Goal: Information Seeking & Learning: Check status

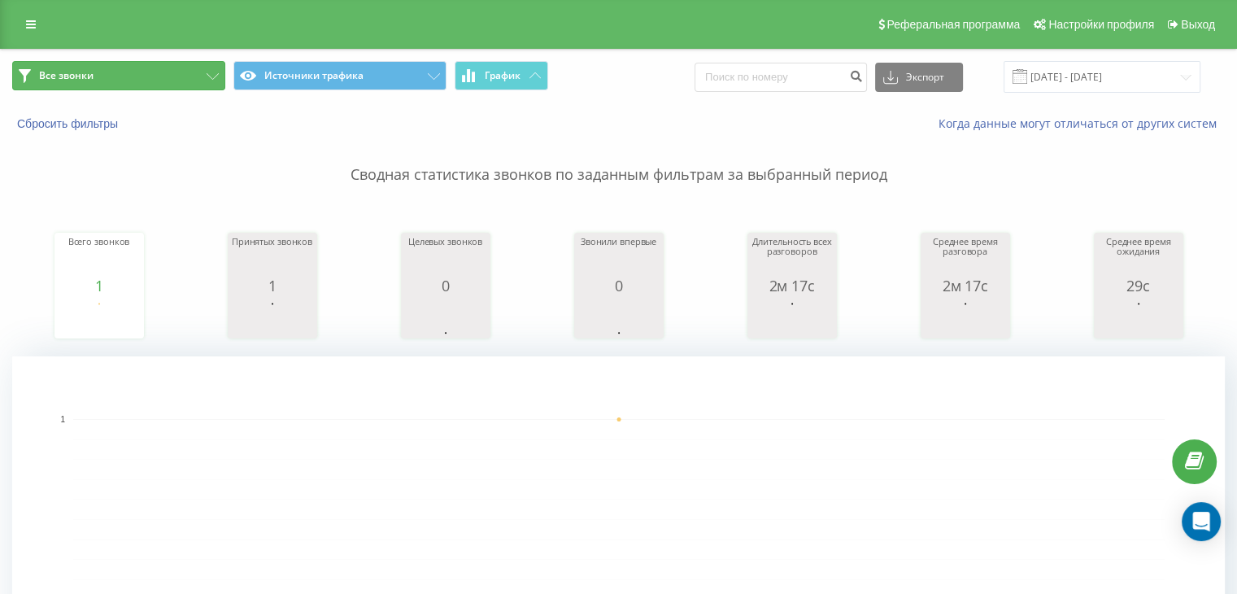
click at [159, 79] on button "Все звонки" at bounding box center [118, 75] width 213 height 29
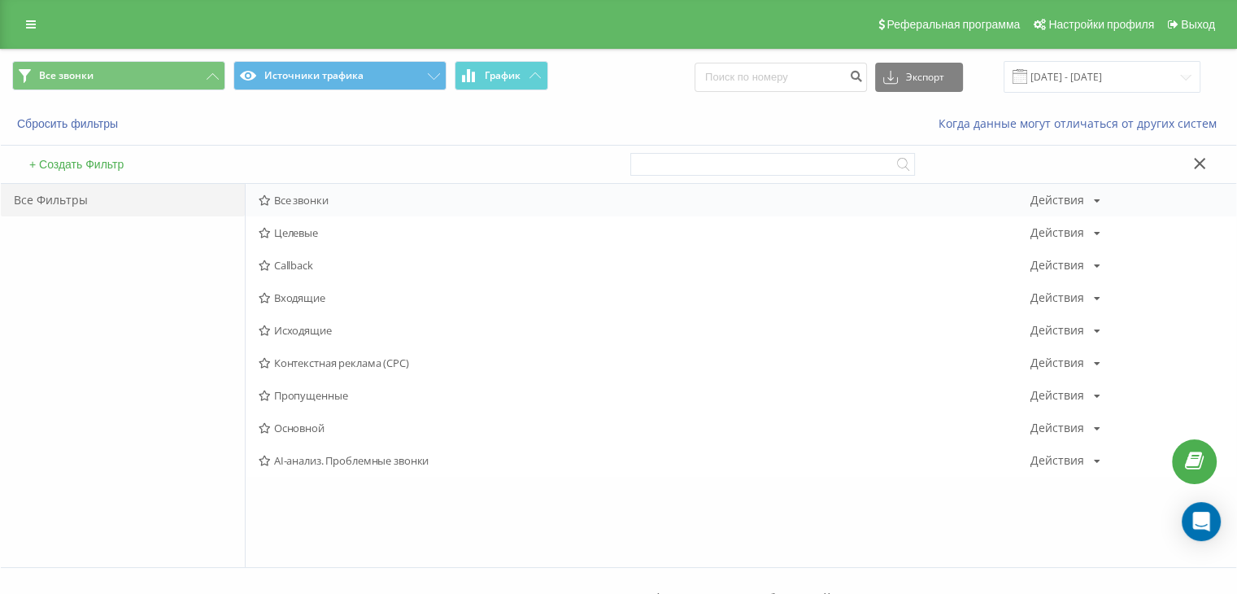
click at [307, 199] on span "Все звонки" at bounding box center [645, 199] width 772 height 11
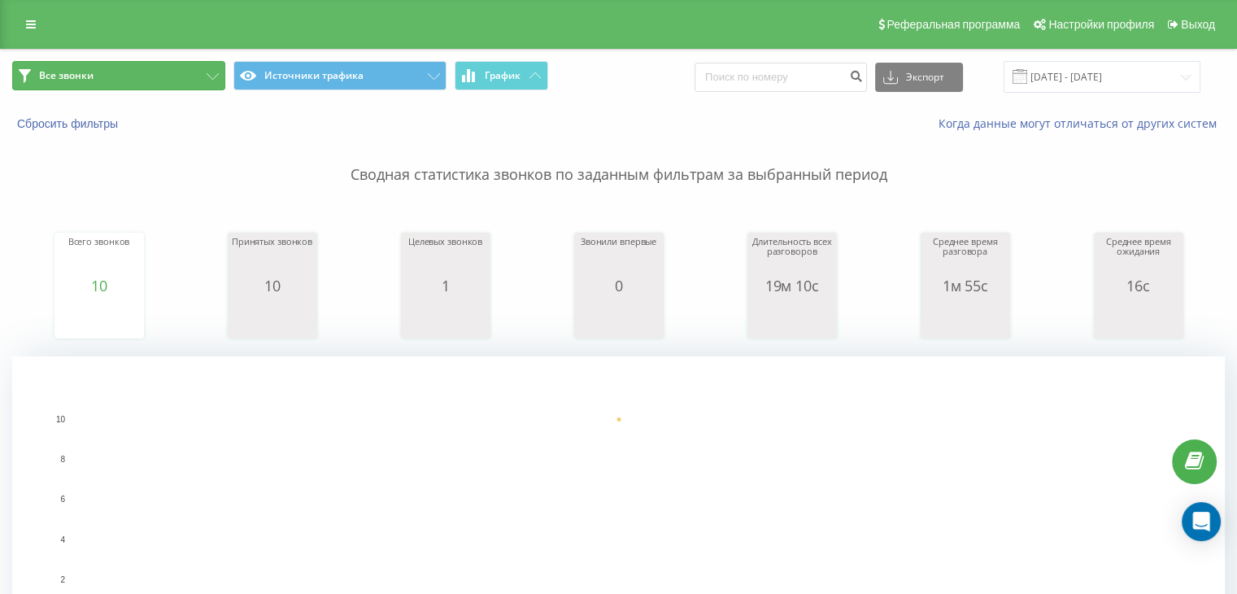
click at [195, 74] on button "Все звонки" at bounding box center [118, 75] width 213 height 29
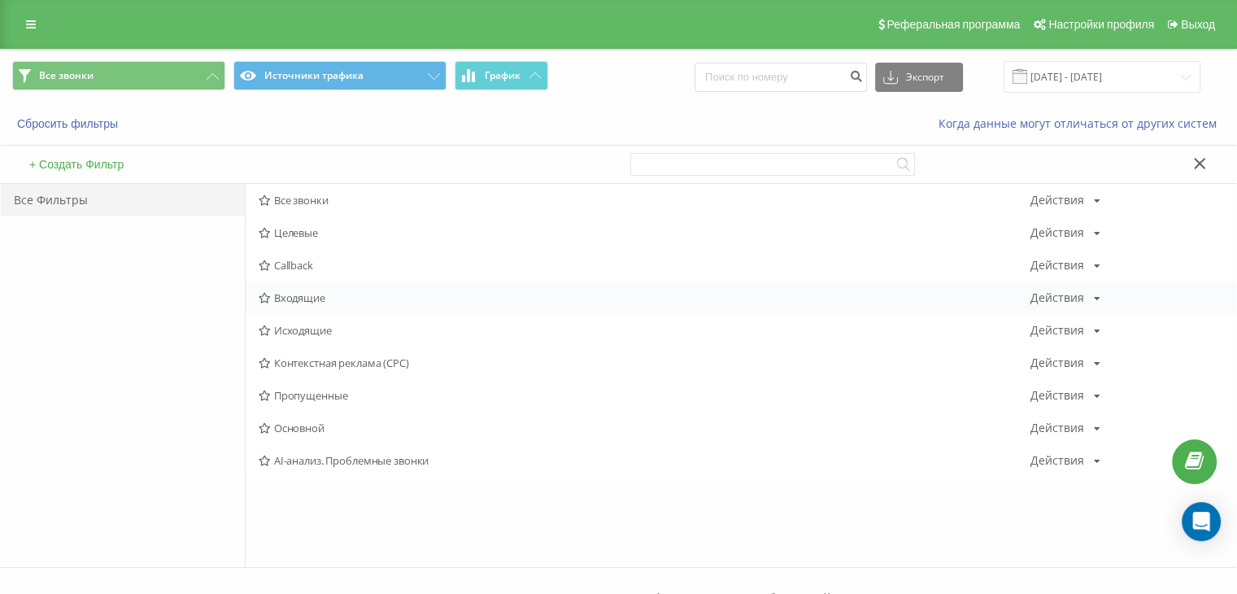
click at [307, 292] on span "Входящие" at bounding box center [645, 297] width 772 height 11
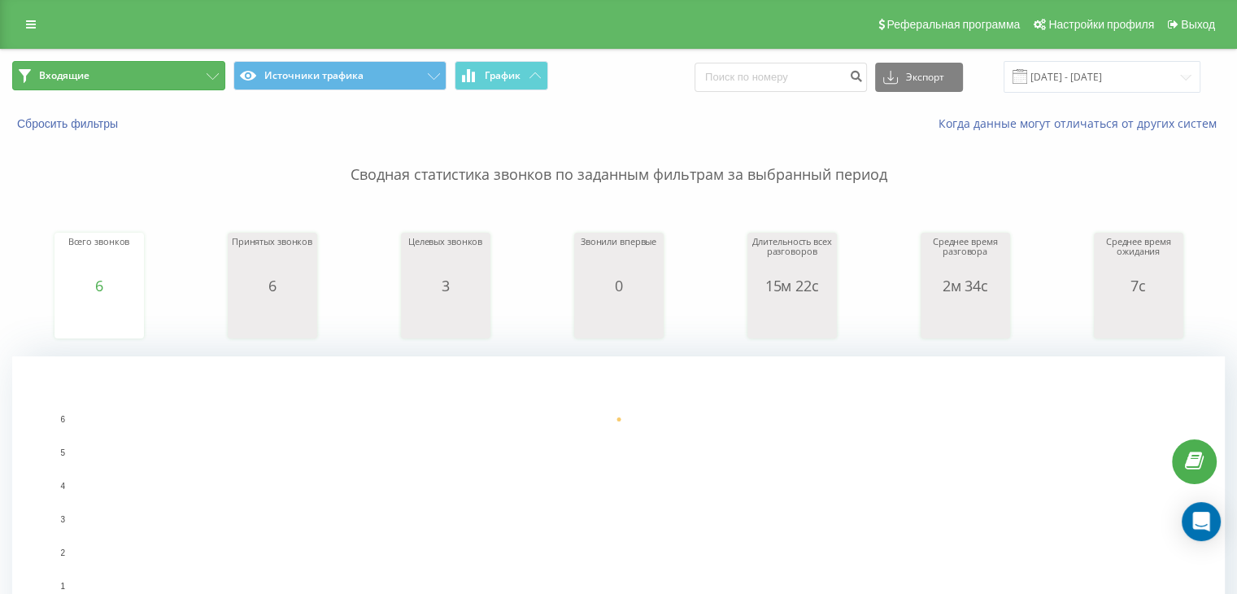
drag, startPoint x: 137, startPoint y: 70, endPoint x: 176, endPoint y: 128, distance: 69.7
click at [140, 70] on button "Входящие" at bounding box center [118, 75] width 213 height 29
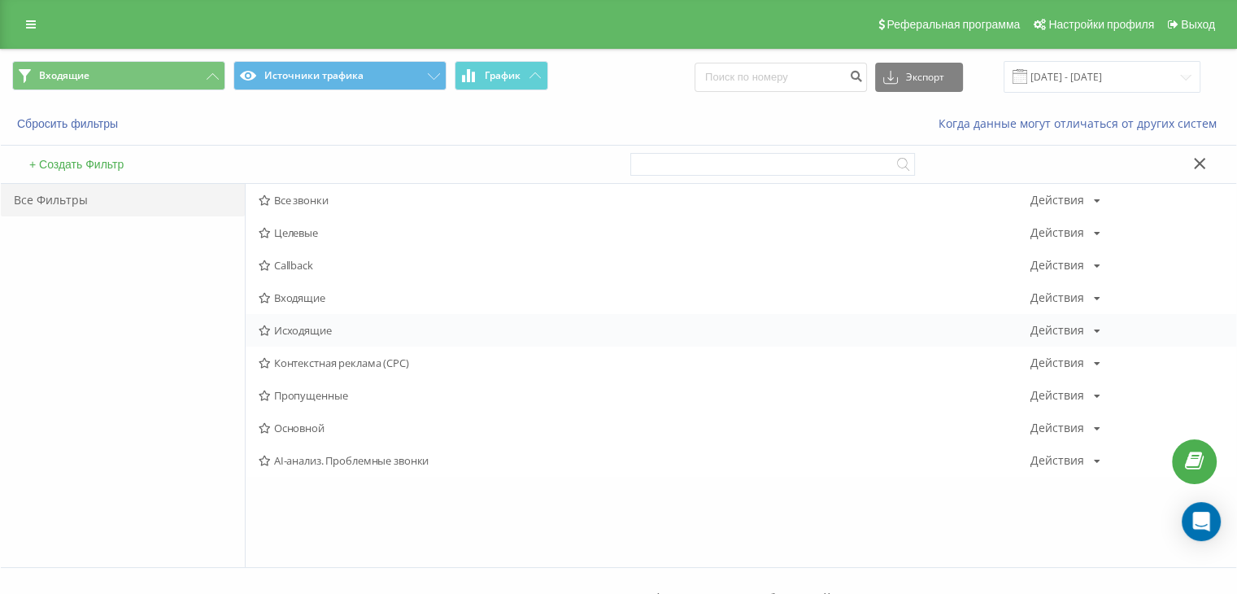
click at [309, 328] on span "Исходящие" at bounding box center [645, 329] width 772 height 11
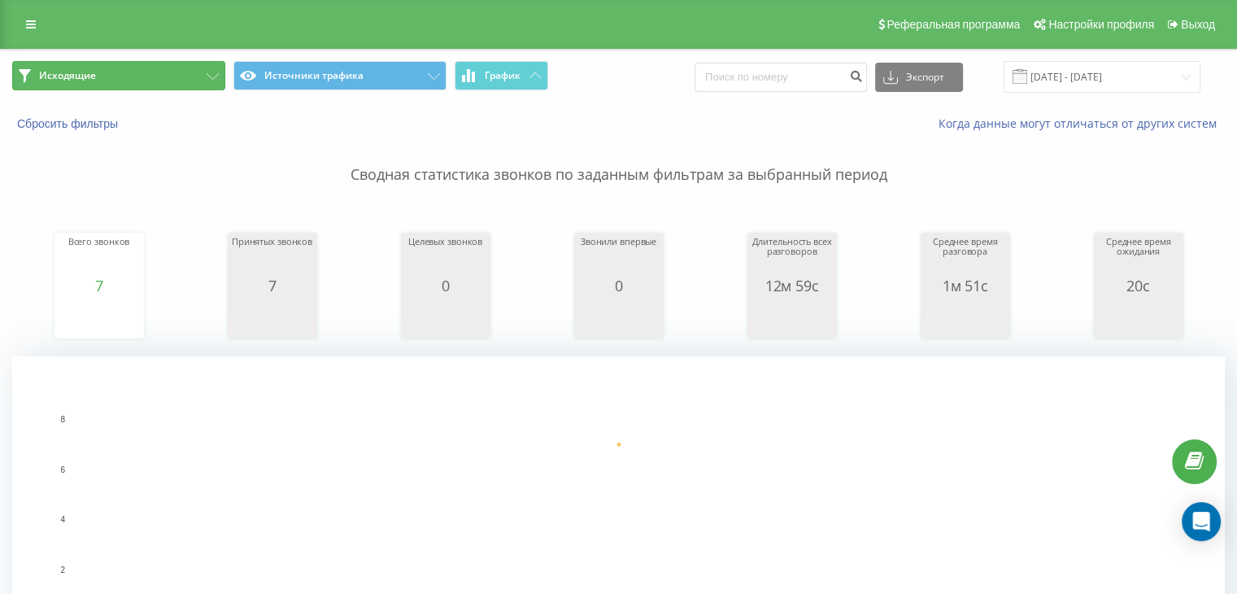
click at [120, 84] on button "Исходящие" at bounding box center [118, 75] width 213 height 29
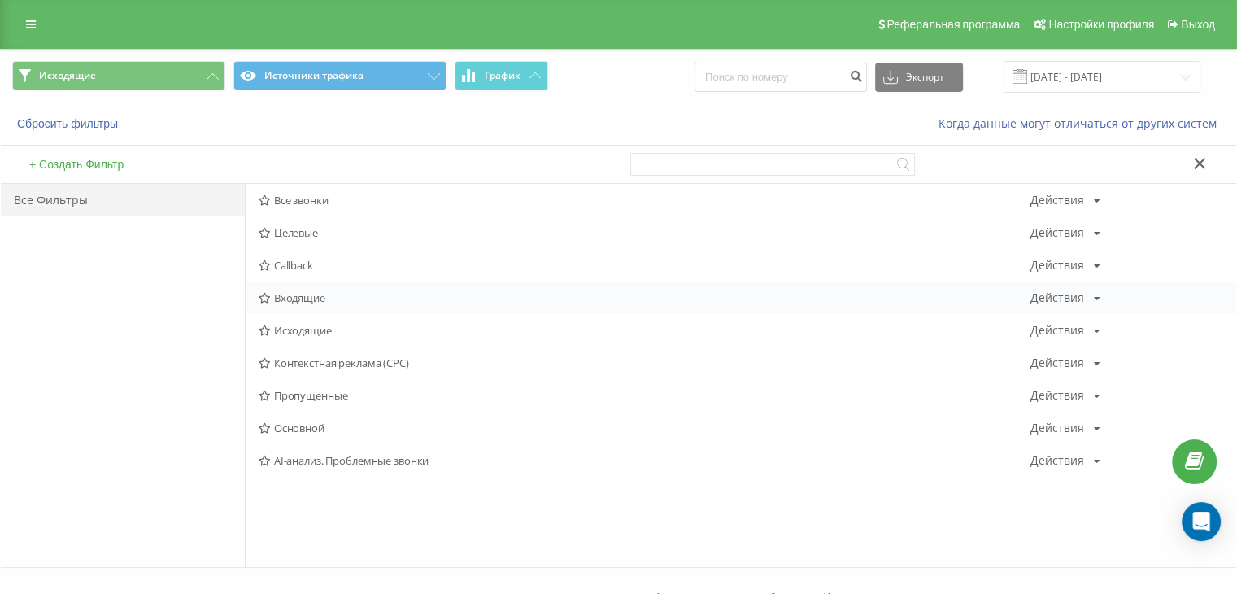
click at [311, 297] on span "Входящие" at bounding box center [645, 297] width 772 height 11
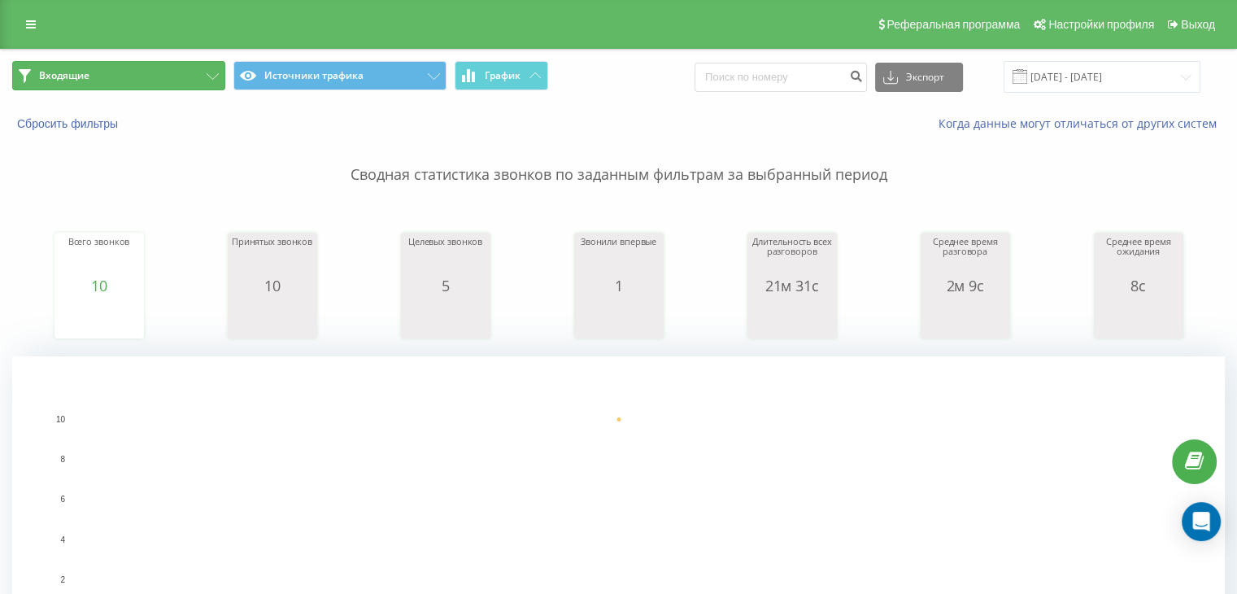
click at [163, 75] on button "Входящие" at bounding box center [118, 75] width 213 height 29
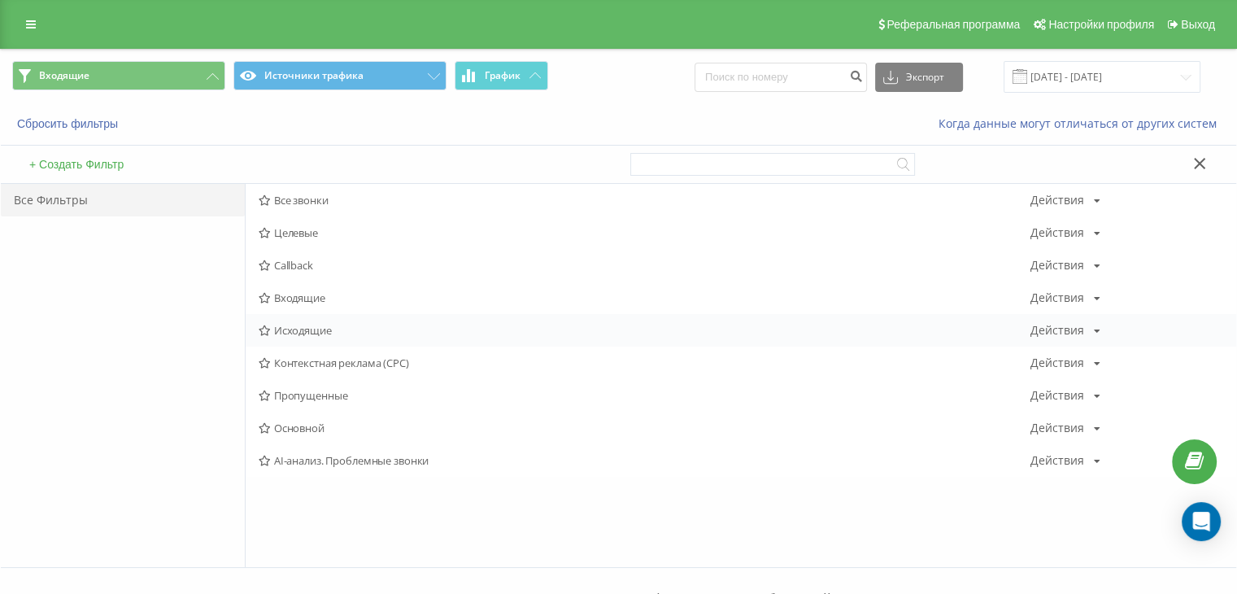
click at [317, 328] on span "Исходящие" at bounding box center [645, 329] width 772 height 11
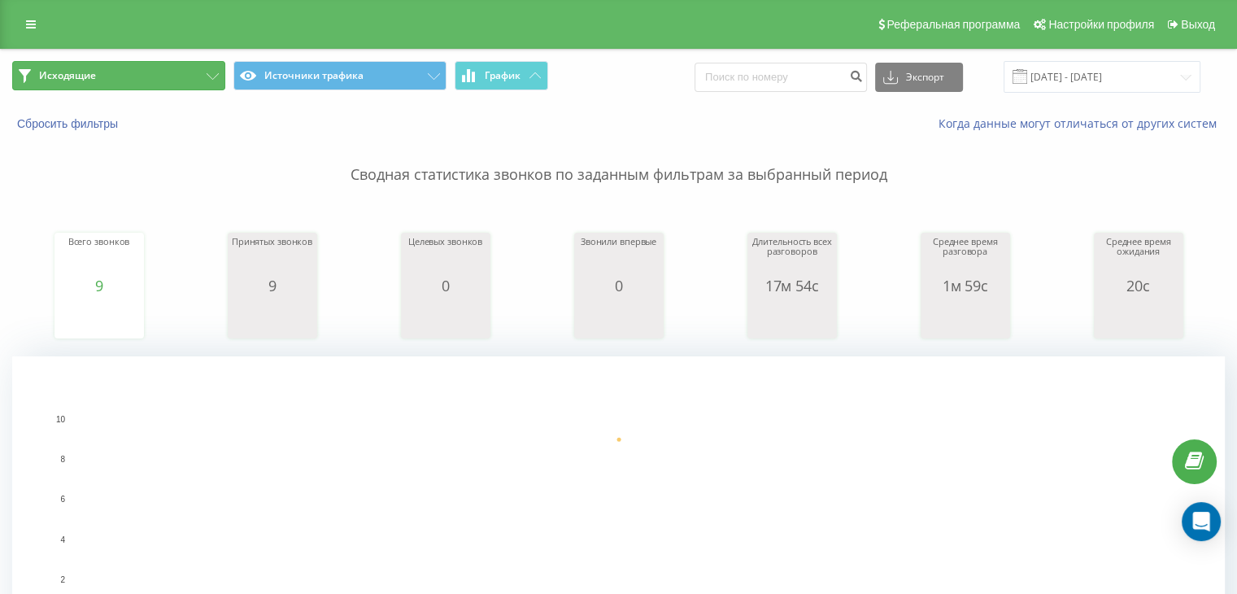
click at [192, 79] on button "Исходящие" at bounding box center [118, 75] width 213 height 29
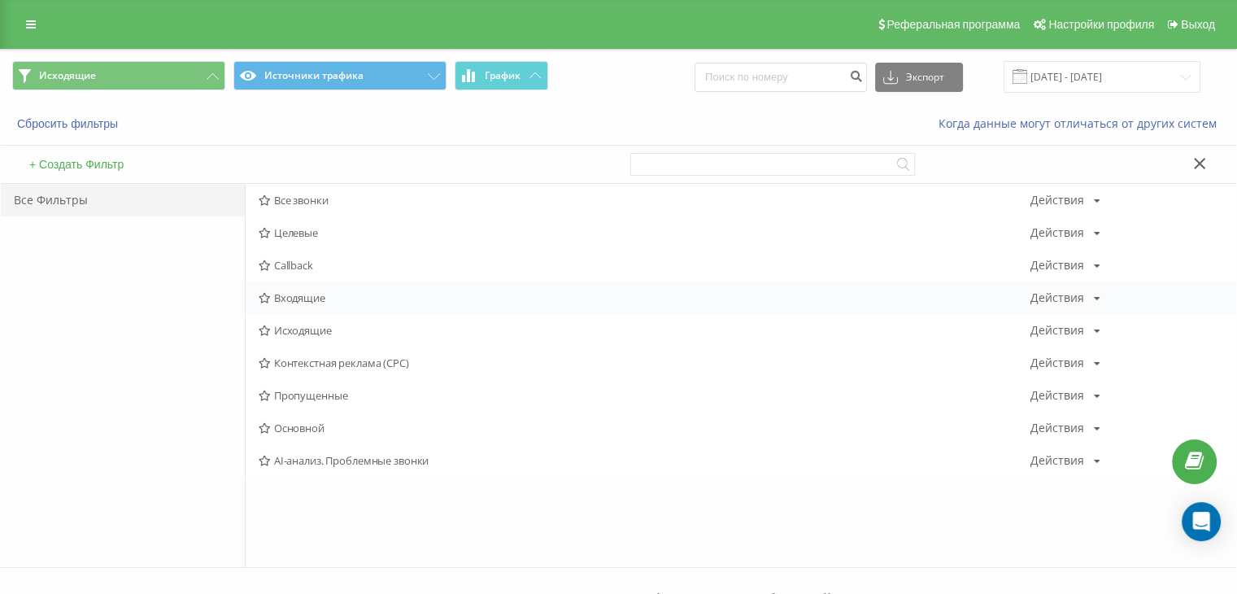
click at [298, 289] on div "Входящие Действия Редактировать Копировать Удалить По умолчанию Поделиться" at bounding box center [741, 297] width 990 height 33
click at [286, 297] on span "Входящие" at bounding box center [645, 297] width 772 height 11
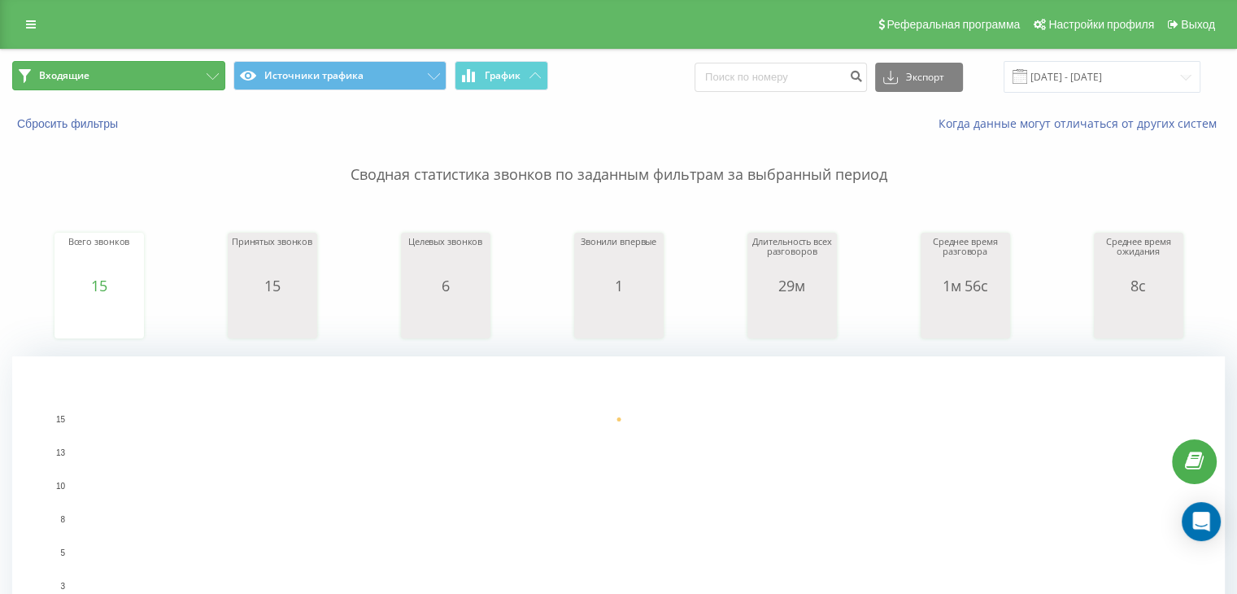
click at [117, 77] on button "Входящие" at bounding box center [118, 75] width 213 height 29
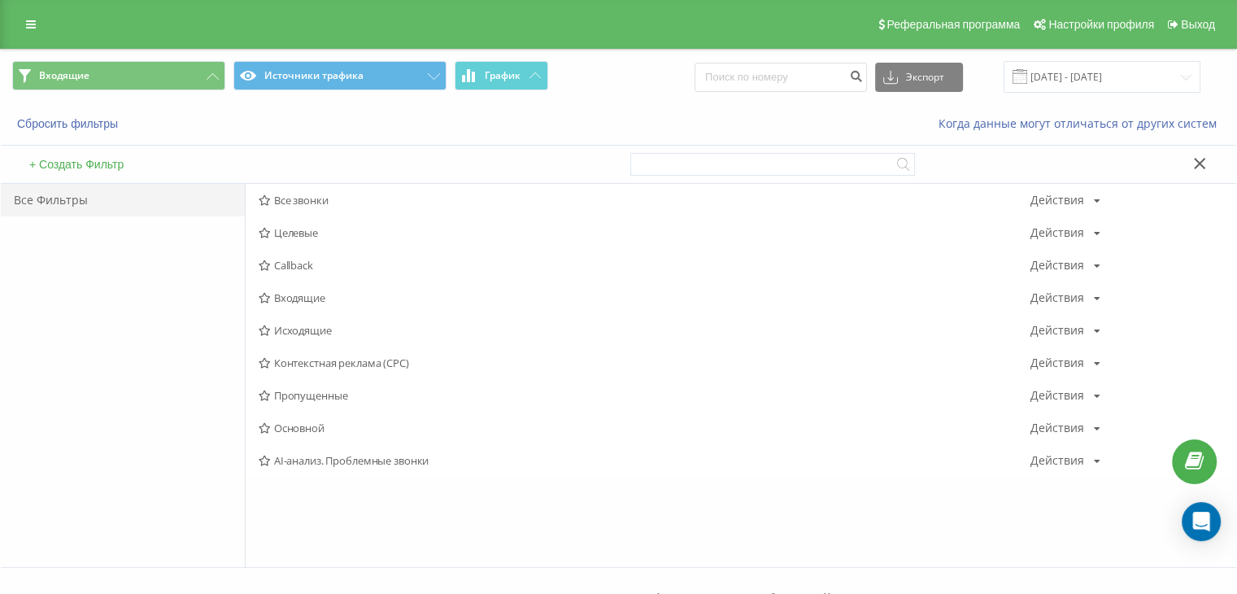
click at [294, 199] on span "Все звонки" at bounding box center [645, 199] width 772 height 11
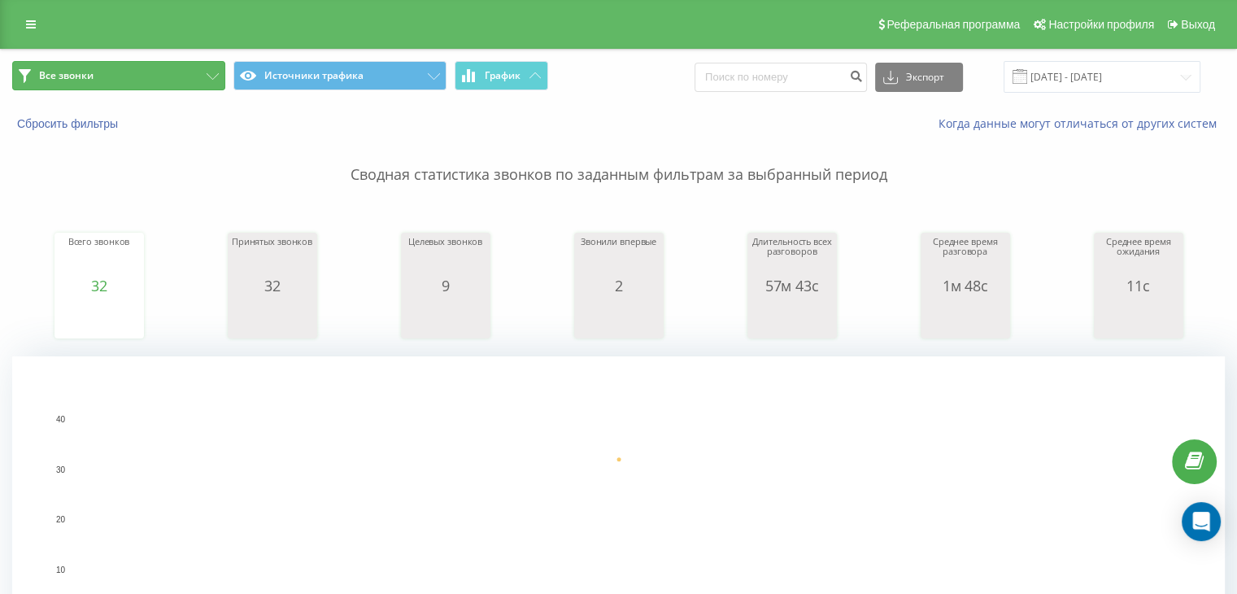
click at [170, 62] on button "Все звонки" at bounding box center [118, 75] width 213 height 29
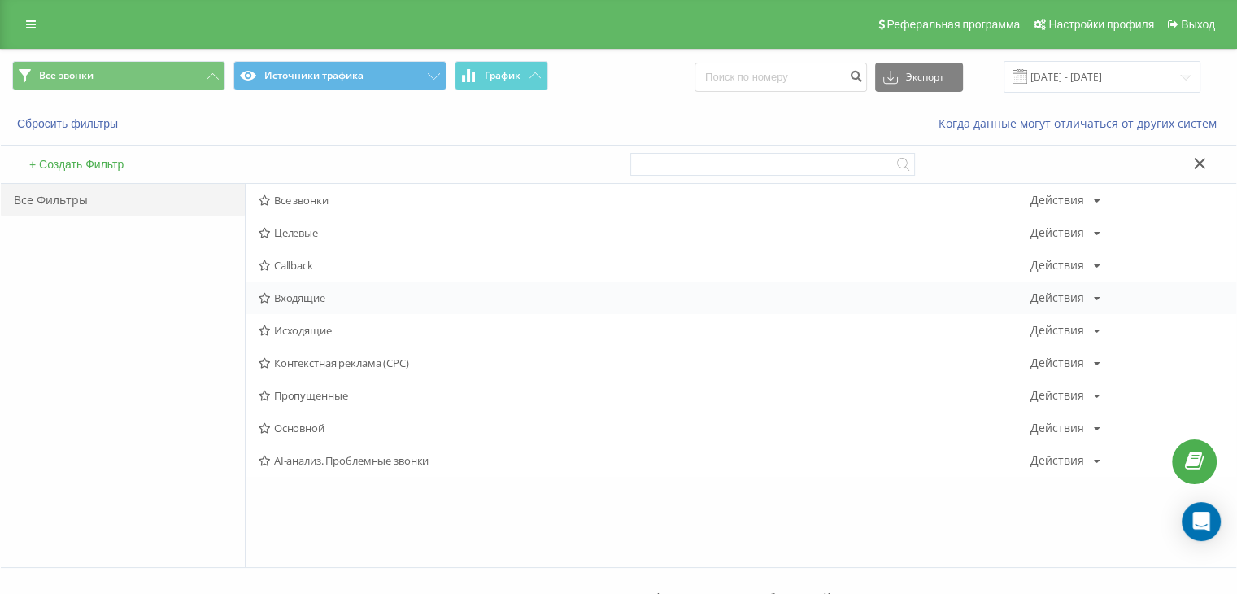
click at [298, 293] on span "Входящие" at bounding box center [645, 297] width 772 height 11
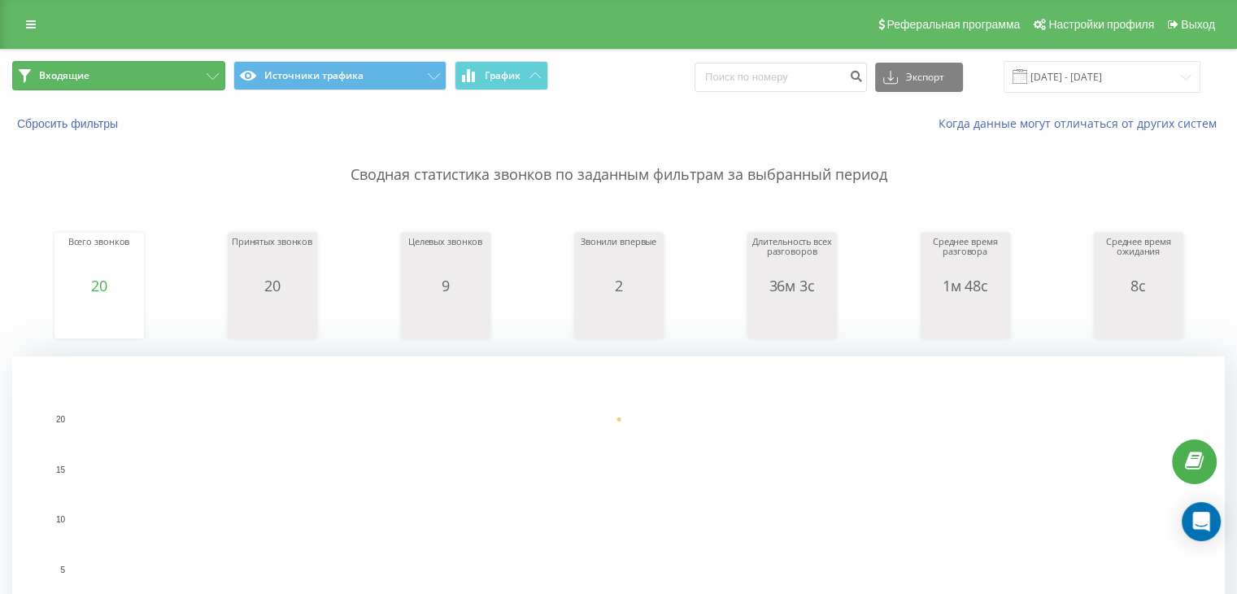
click at [162, 80] on button "Входящие" at bounding box center [118, 75] width 213 height 29
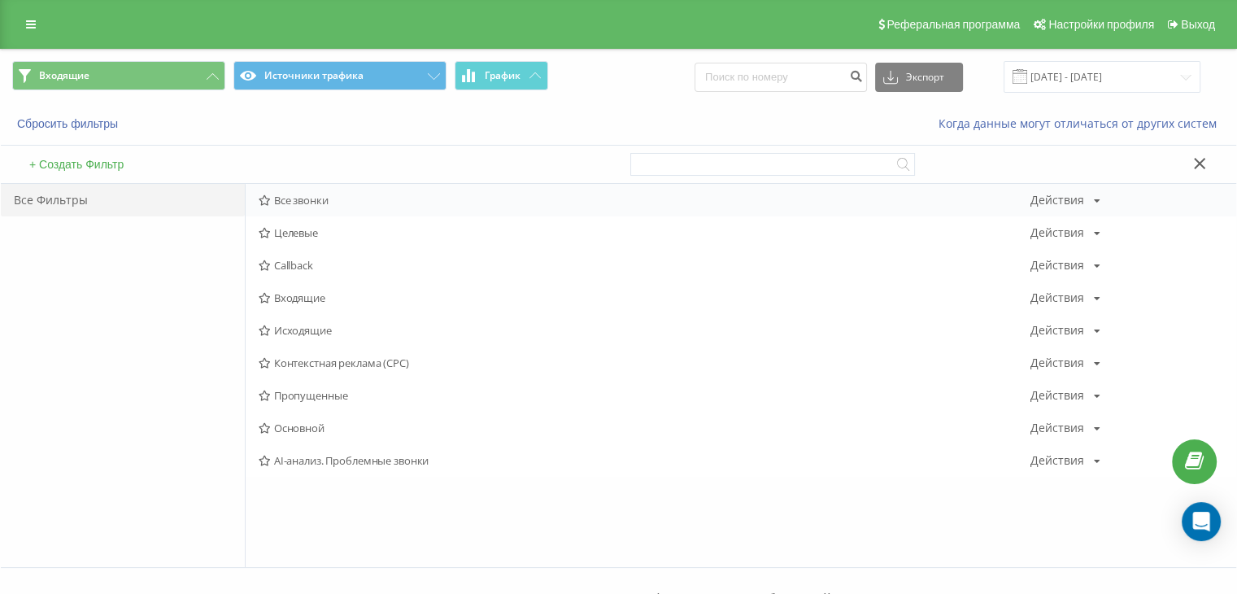
click at [311, 196] on span "Все звонки" at bounding box center [645, 199] width 772 height 11
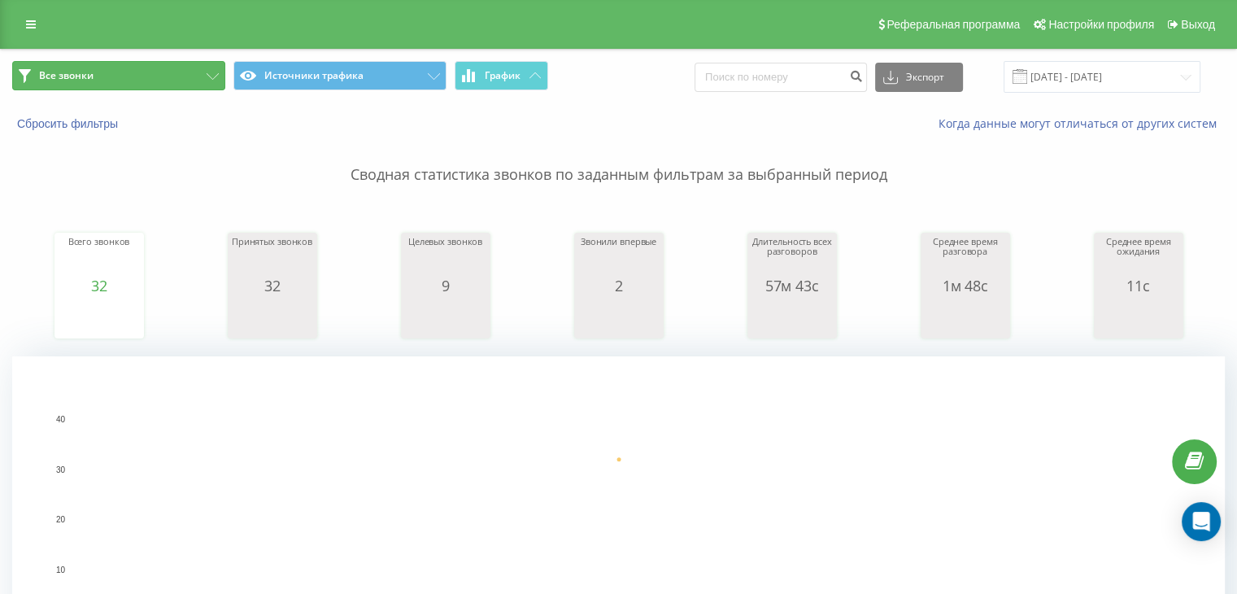
click at [171, 72] on button "Все звонки" at bounding box center [118, 75] width 213 height 29
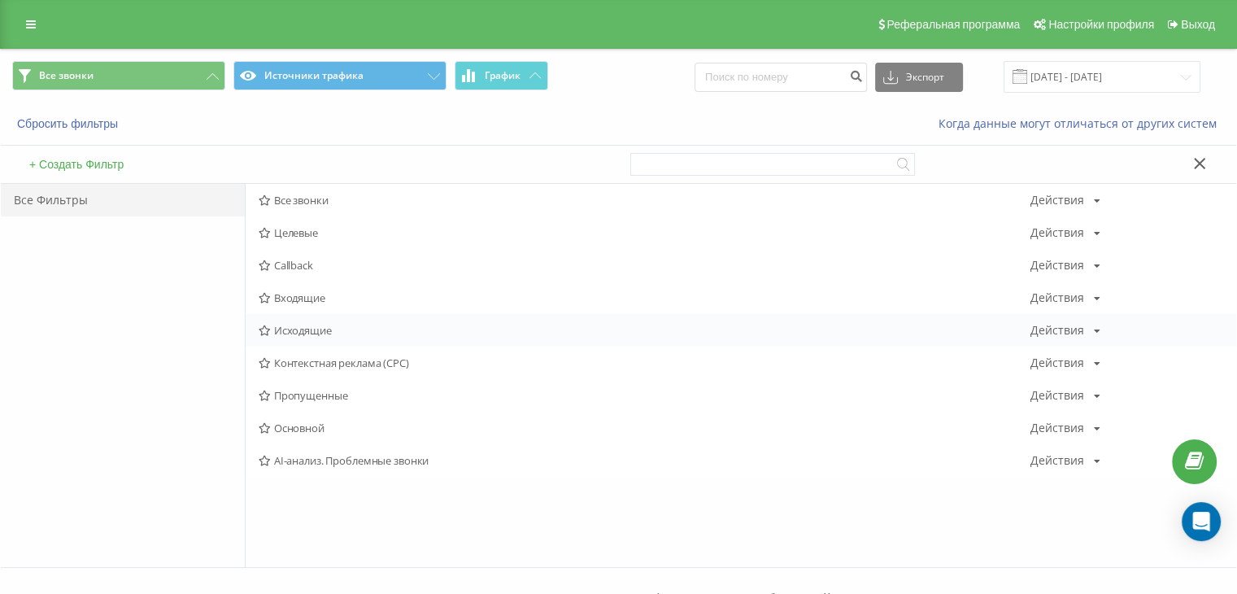
click at [293, 329] on span "Исходящие" at bounding box center [645, 329] width 772 height 11
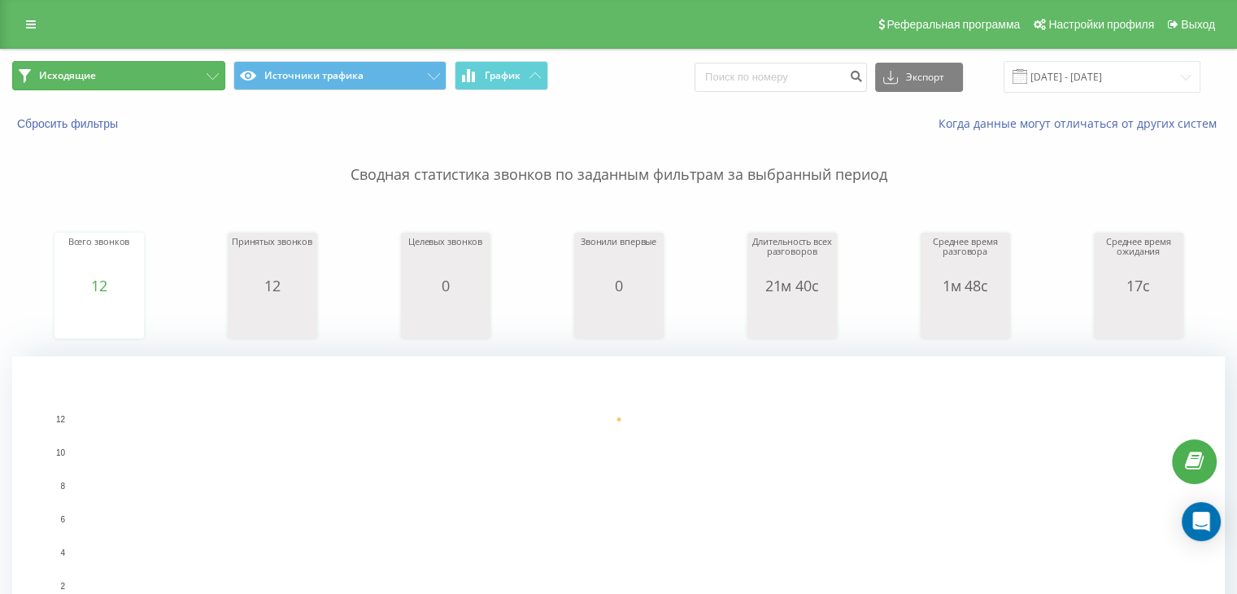
click at [172, 72] on button "Исходящие" at bounding box center [118, 75] width 213 height 29
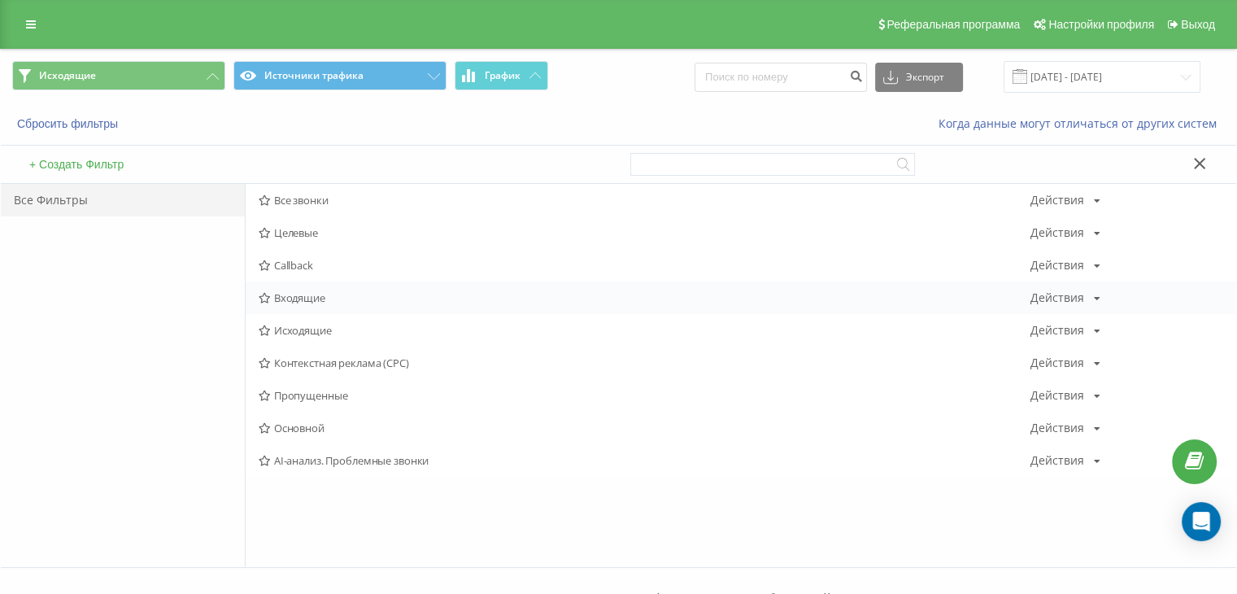
click at [293, 298] on span "Входящие" at bounding box center [645, 297] width 772 height 11
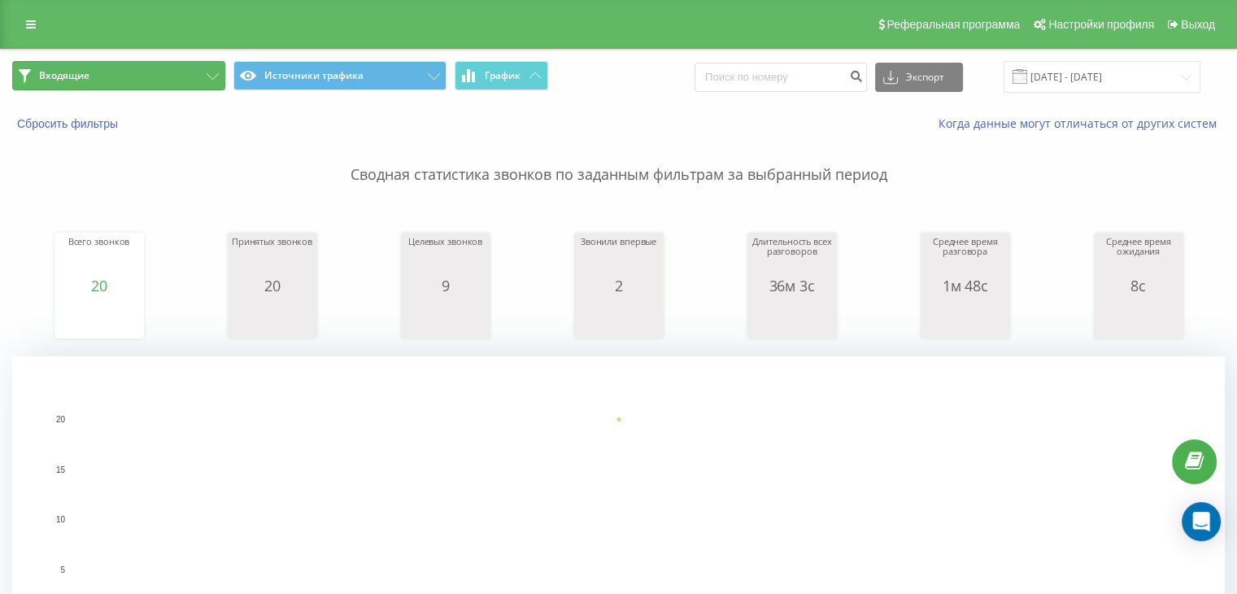
click at [184, 81] on button "Входящие" at bounding box center [118, 75] width 213 height 29
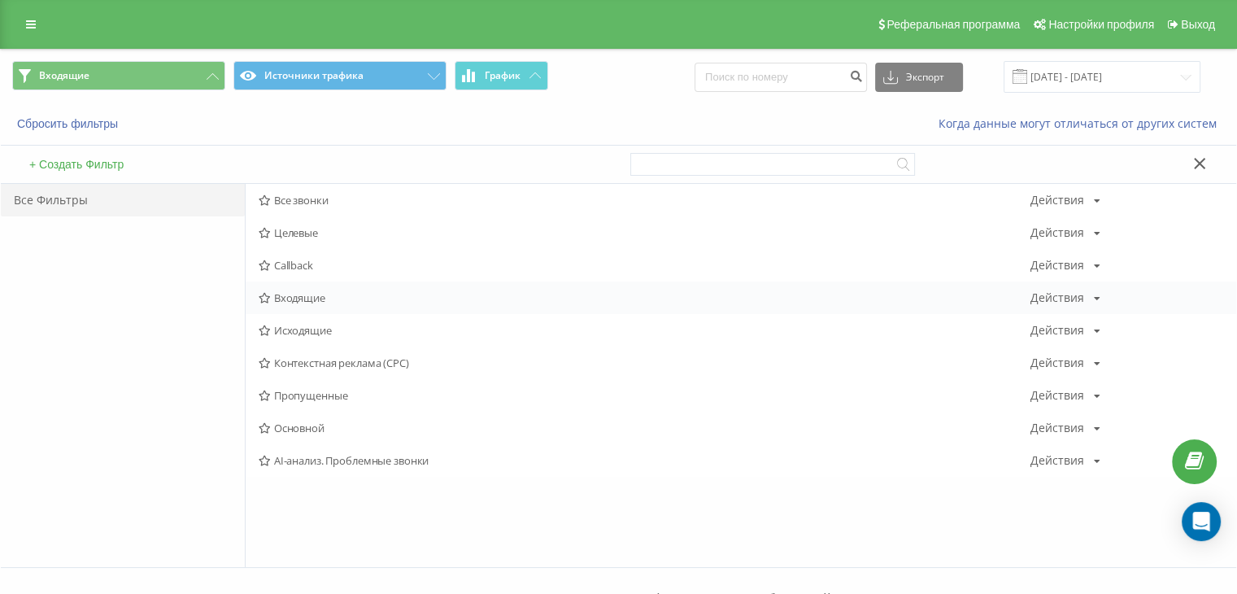
click at [316, 297] on span "Входящие" at bounding box center [645, 297] width 772 height 11
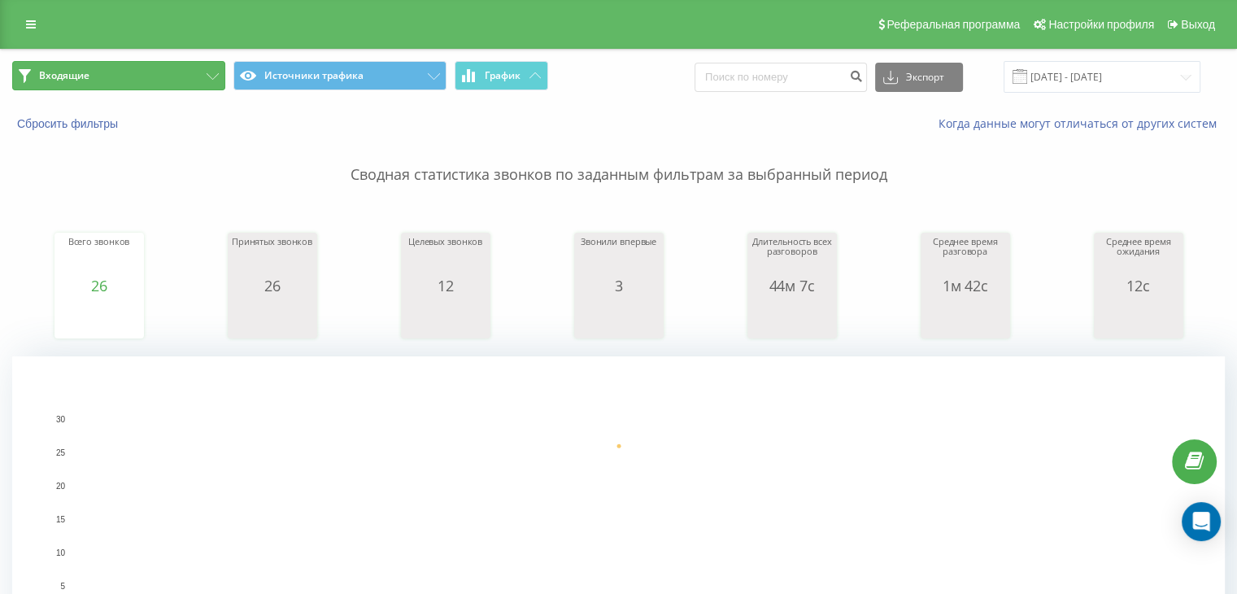
drag, startPoint x: 212, startPoint y: 69, endPoint x: 186, endPoint y: 105, distance: 44.2
click at [211, 69] on button "Входящие" at bounding box center [118, 75] width 213 height 29
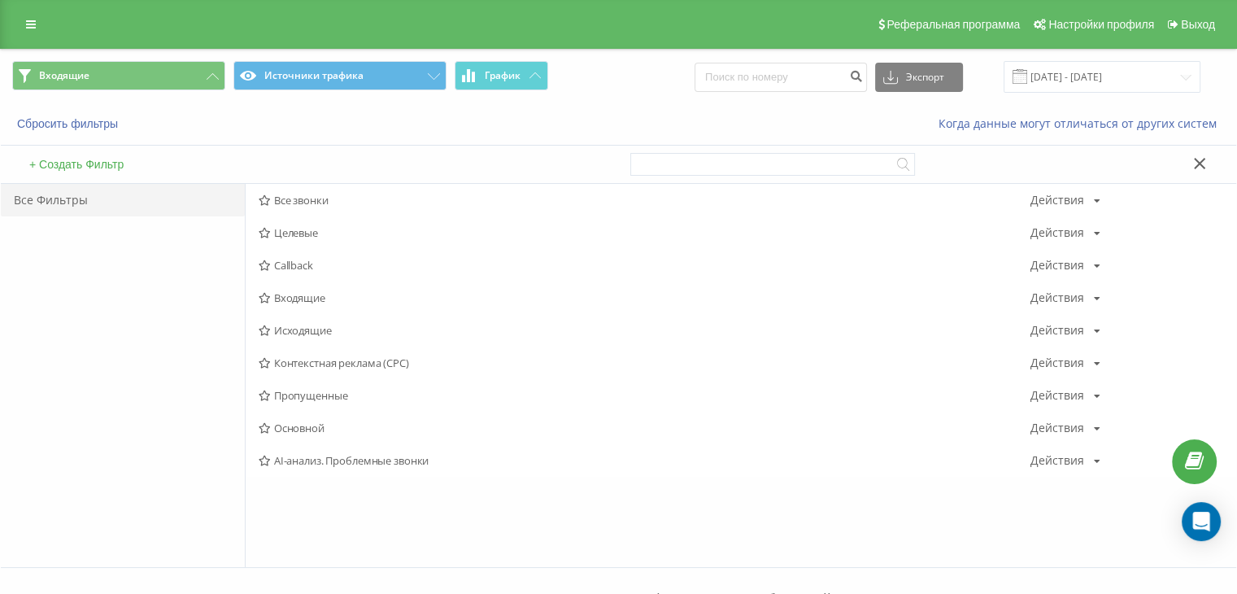
click at [302, 327] on span "Исходящие" at bounding box center [645, 329] width 772 height 11
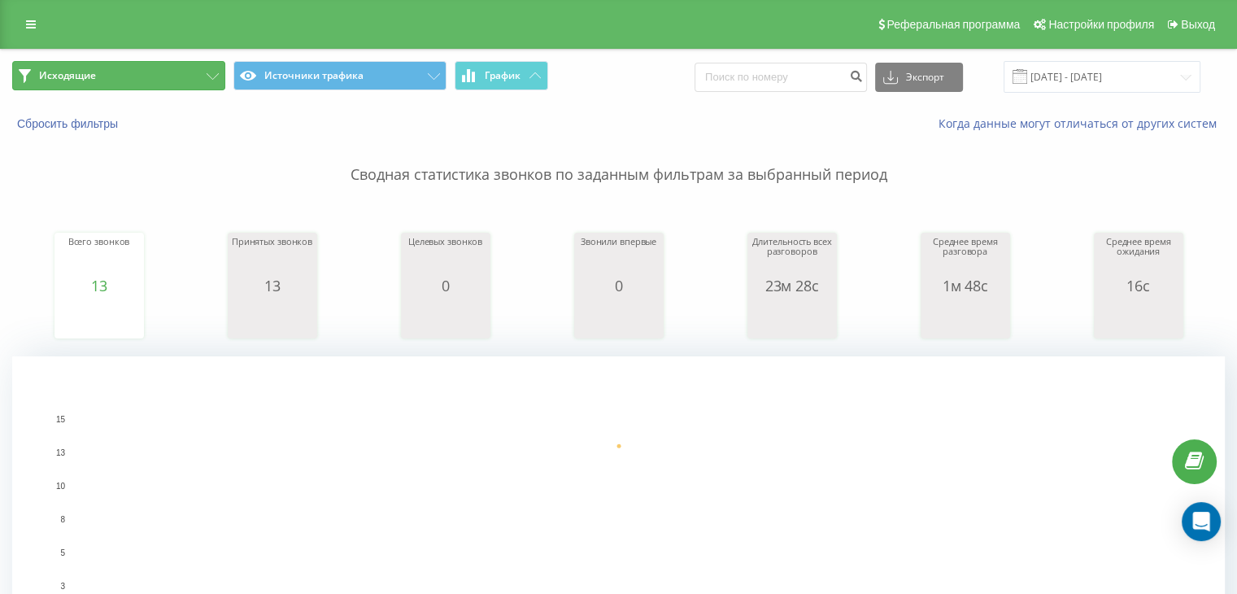
click at [159, 65] on button "Исходящие" at bounding box center [118, 75] width 213 height 29
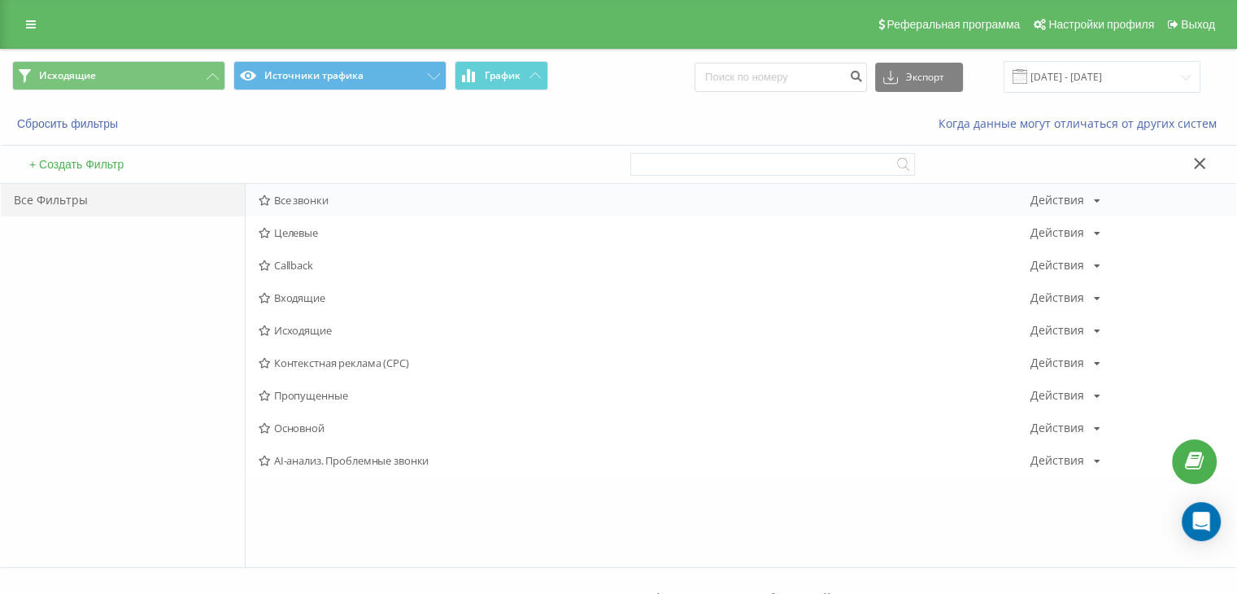
click at [302, 201] on span "Все звонки" at bounding box center [645, 199] width 772 height 11
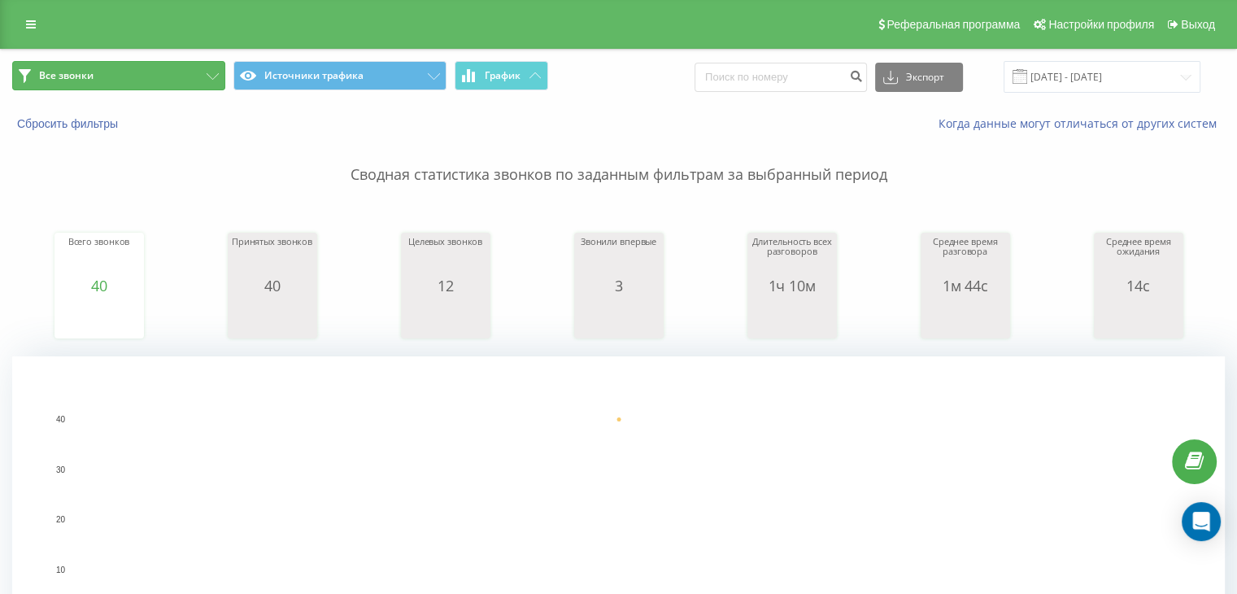
click at [194, 69] on button "Все звонки" at bounding box center [118, 75] width 213 height 29
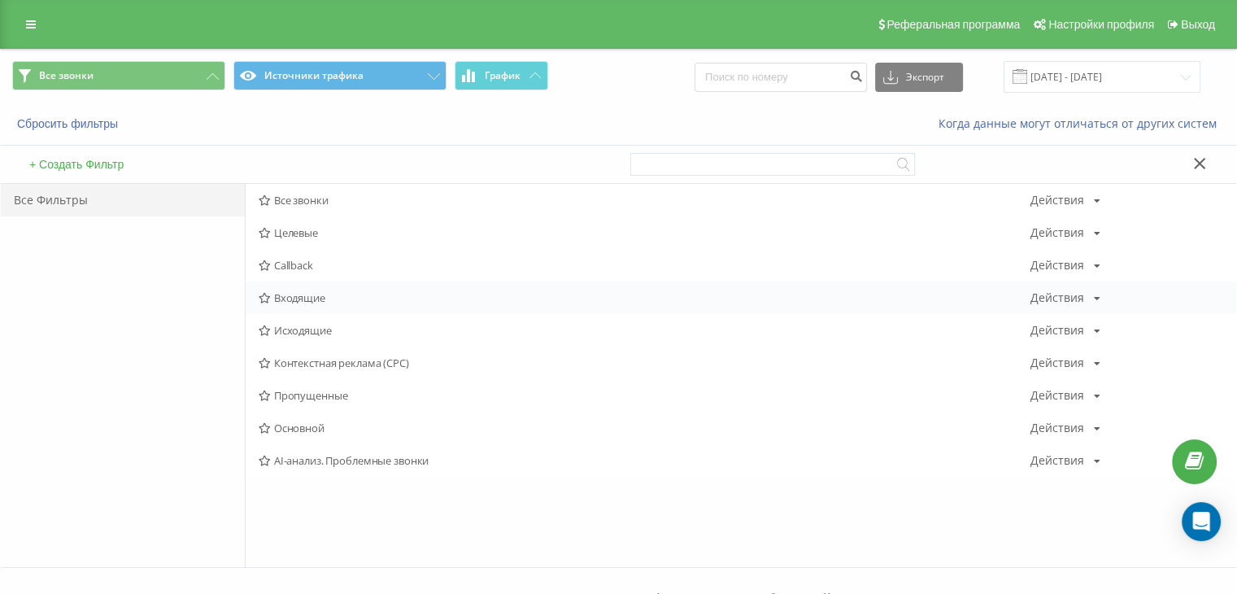
click at [309, 297] on span "Входящие" at bounding box center [645, 297] width 772 height 11
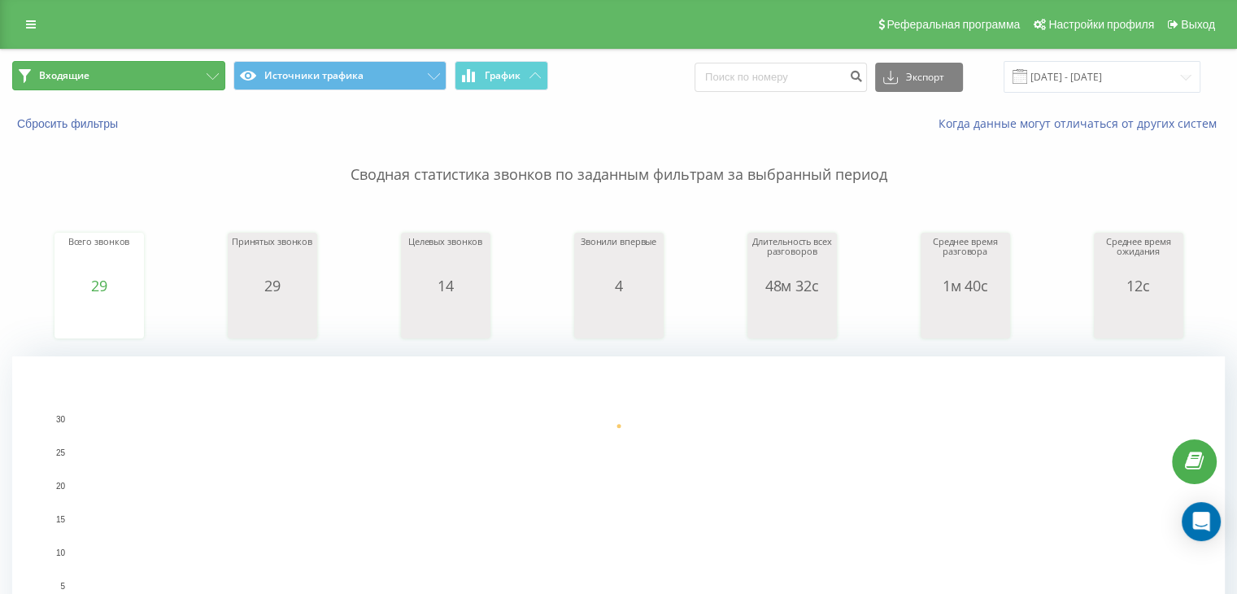
click at [145, 81] on button "Входящие" at bounding box center [118, 75] width 213 height 29
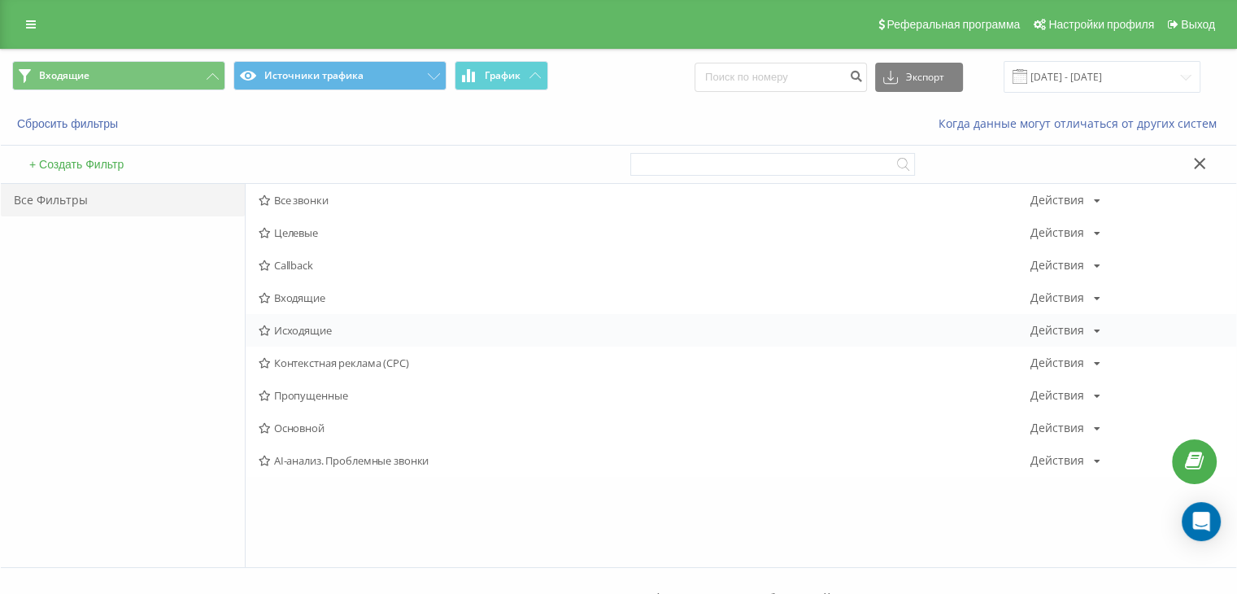
click at [309, 328] on span "Исходящие" at bounding box center [645, 329] width 772 height 11
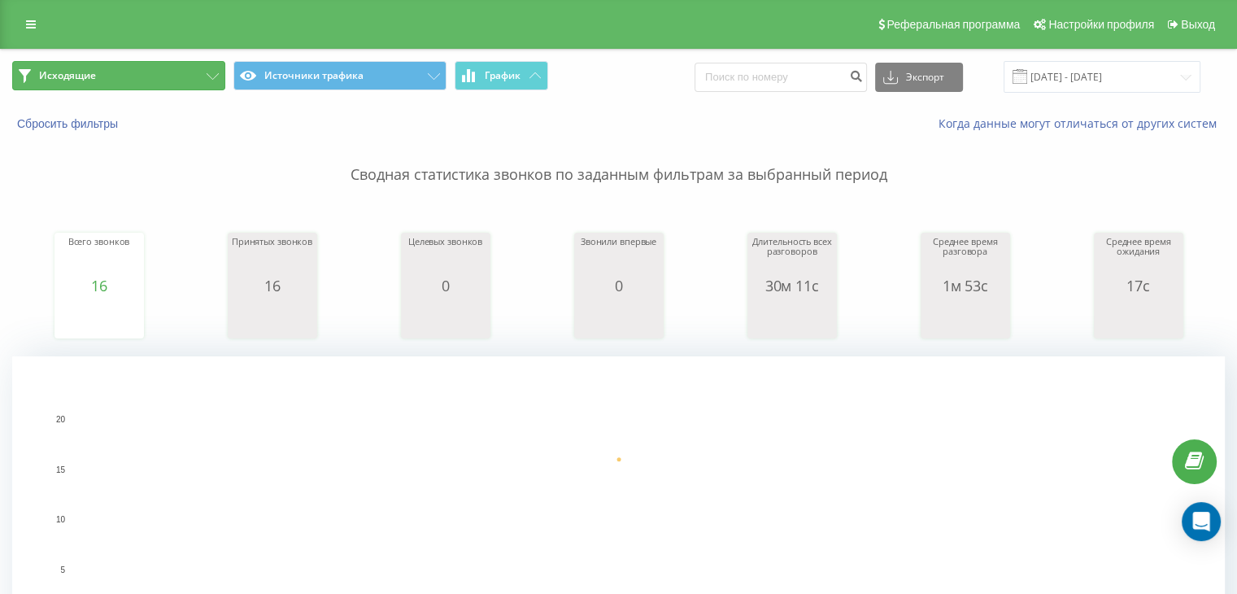
drag, startPoint x: 118, startPoint y: 76, endPoint x: 146, endPoint y: 114, distance: 46.5
click at [118, 76] on button "Исходящие" at bounding box center [118, 75] width 213 height 29
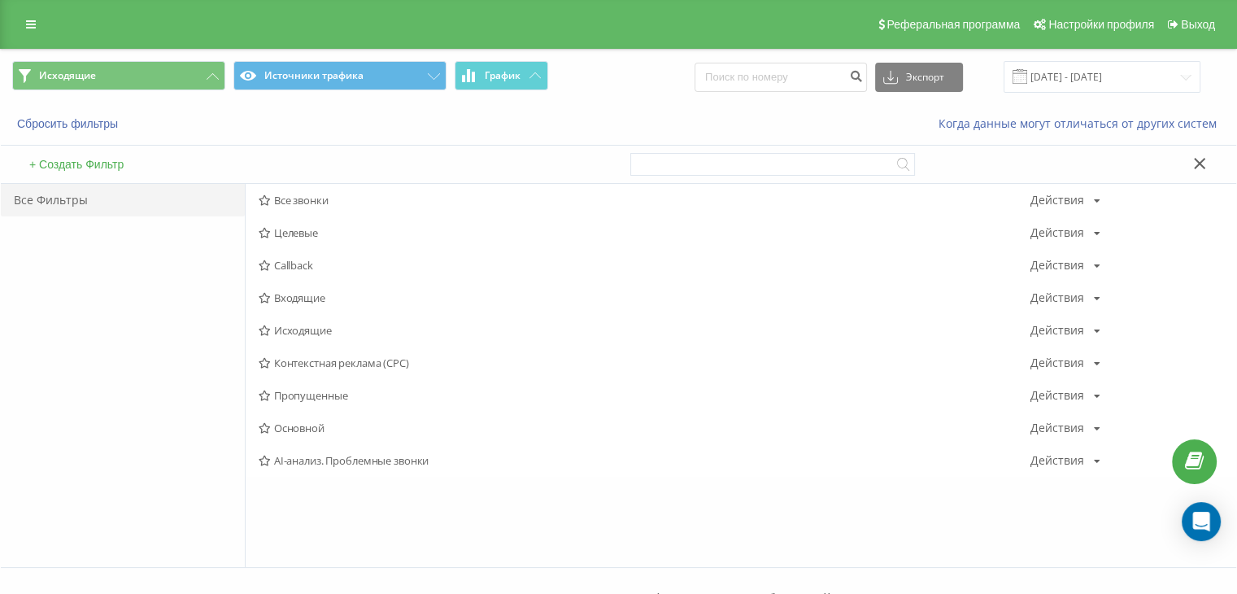
click at [317, 203] on span "Все звонки" at bounding box center [645, 199] width 772 height 11
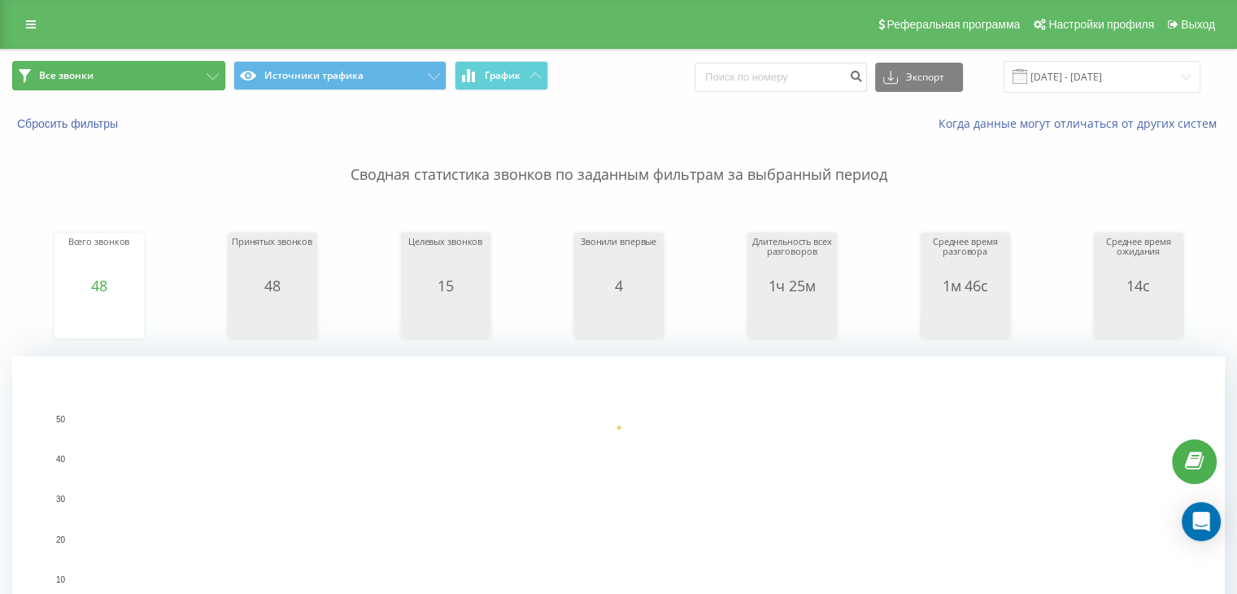
click at [142, 72] on button "Все звонки" at bounding box center [118, 75] width 213 height 29
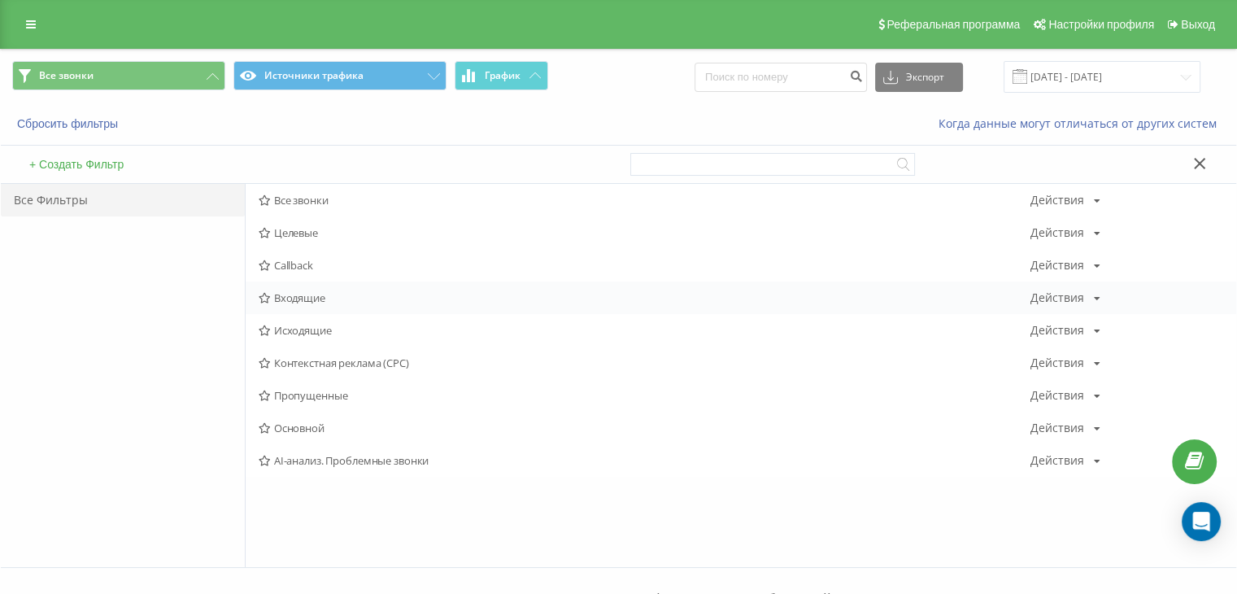
click at [294, 294] on span "Входящие" at bounding box center [645, 297] width 772 height 11
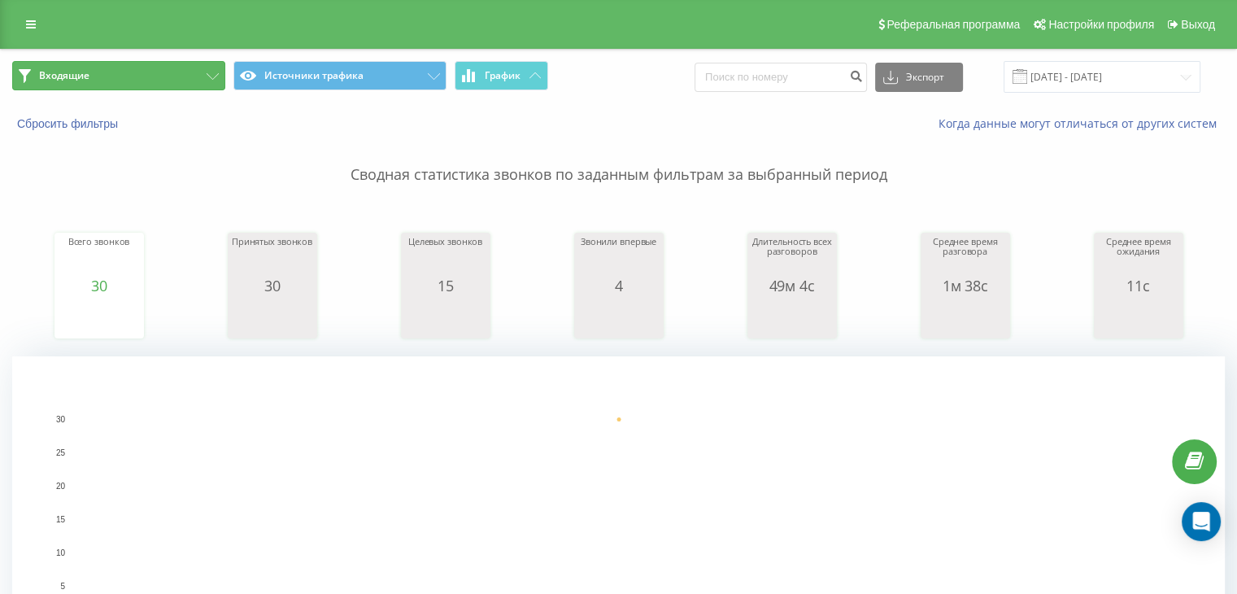
click at [137, 79] on button "Входящие" at bounding box center [118, 75] width 213 height 29
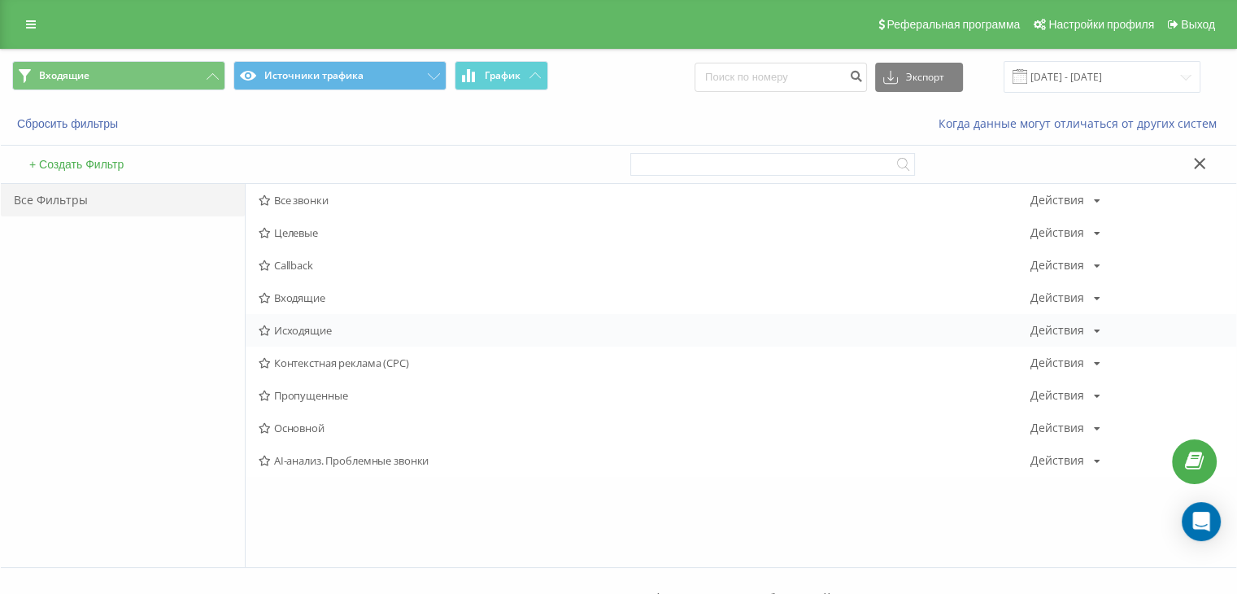
click at [302, 329] on span "Исходящие" at bounding box center [645, 329] width 772 height 11
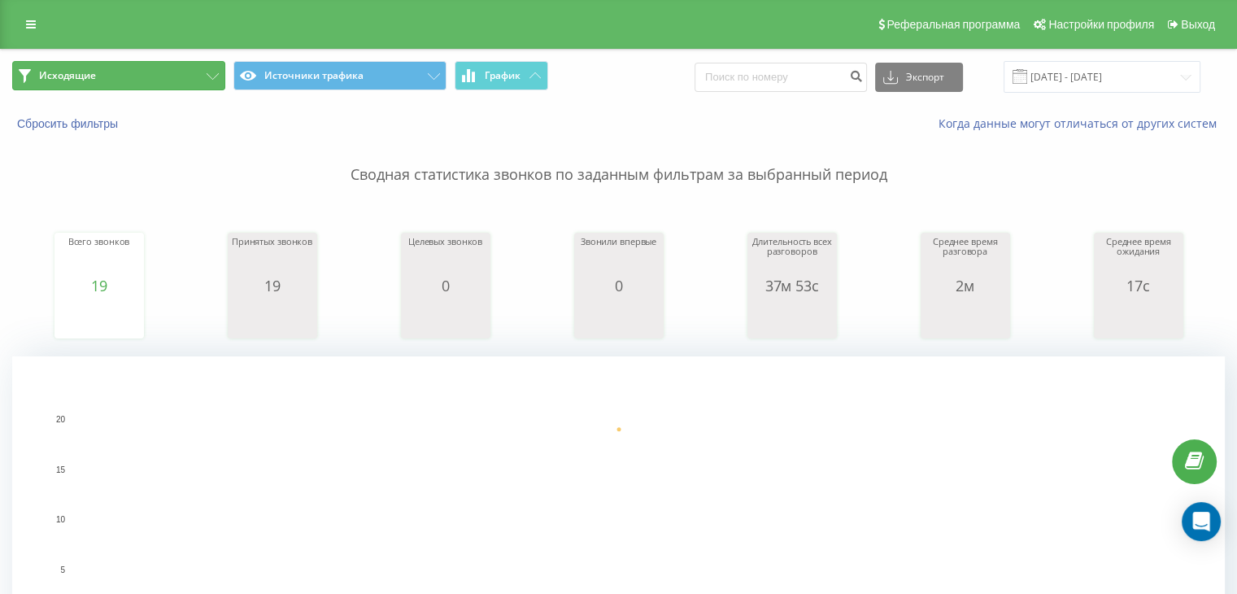
click at [172, 77] on button "Исходящие" at bounding box center [118, 75] width 213 height 29
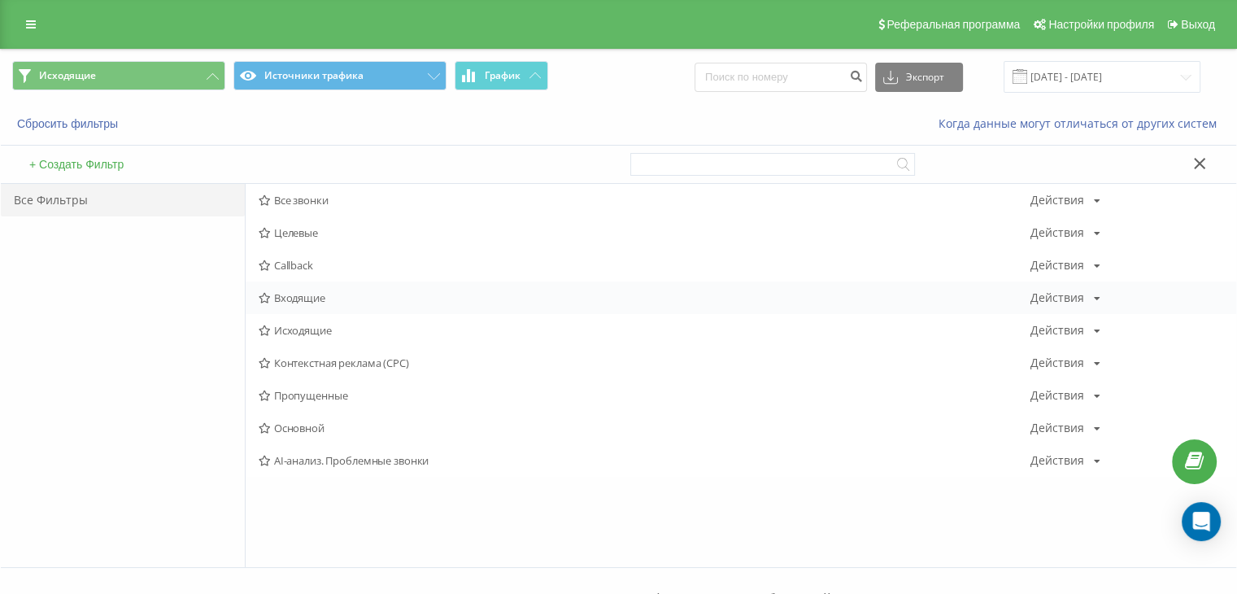
click at [298, 293] on span "Входящие" at bounding box center [645, 297] width 772 height 11
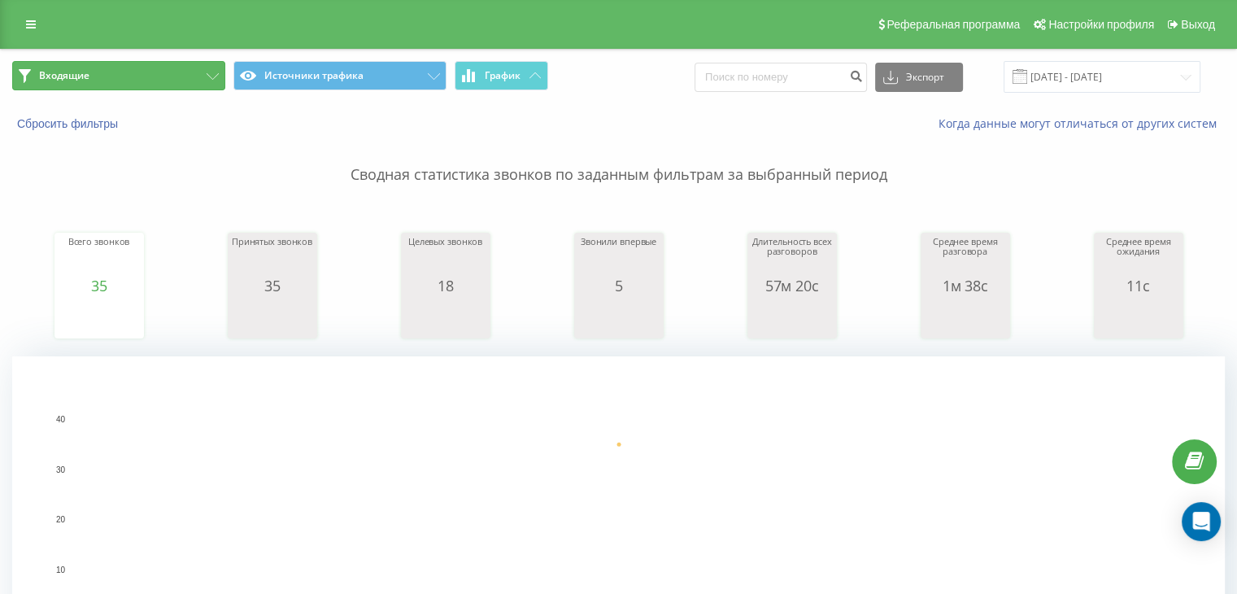
click at [195, 72] on button "Входящие" at bounding box center [118, 75] width 213 height 29
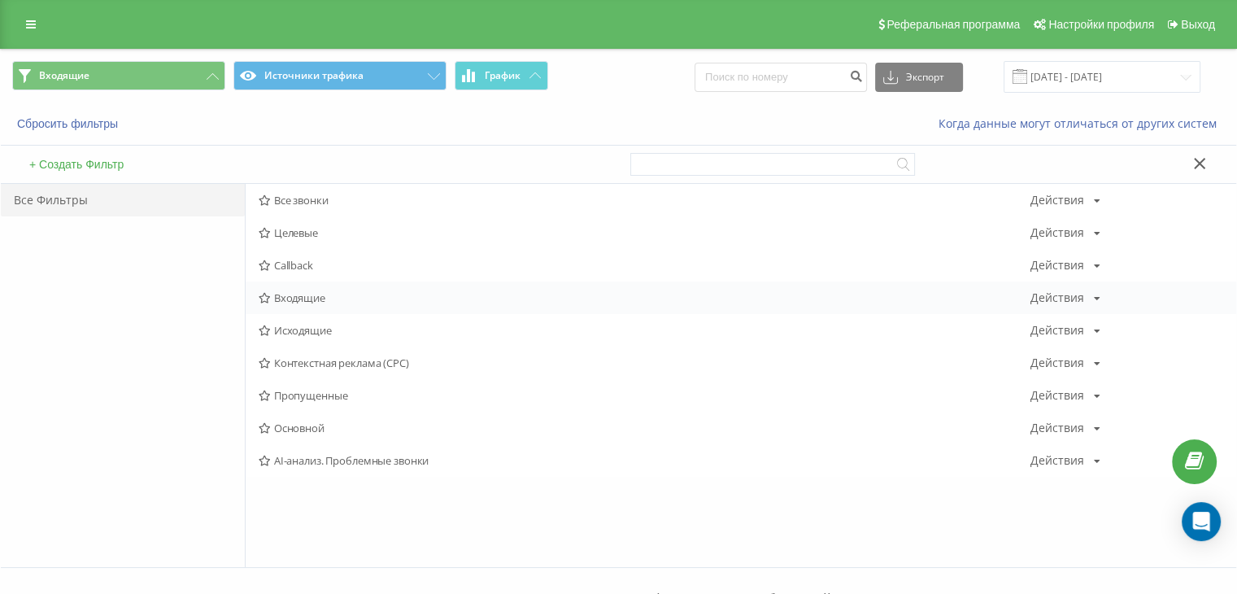
click at [319, 296] on span "Входящие" at bounding box center [645, 297] width 772 height 11
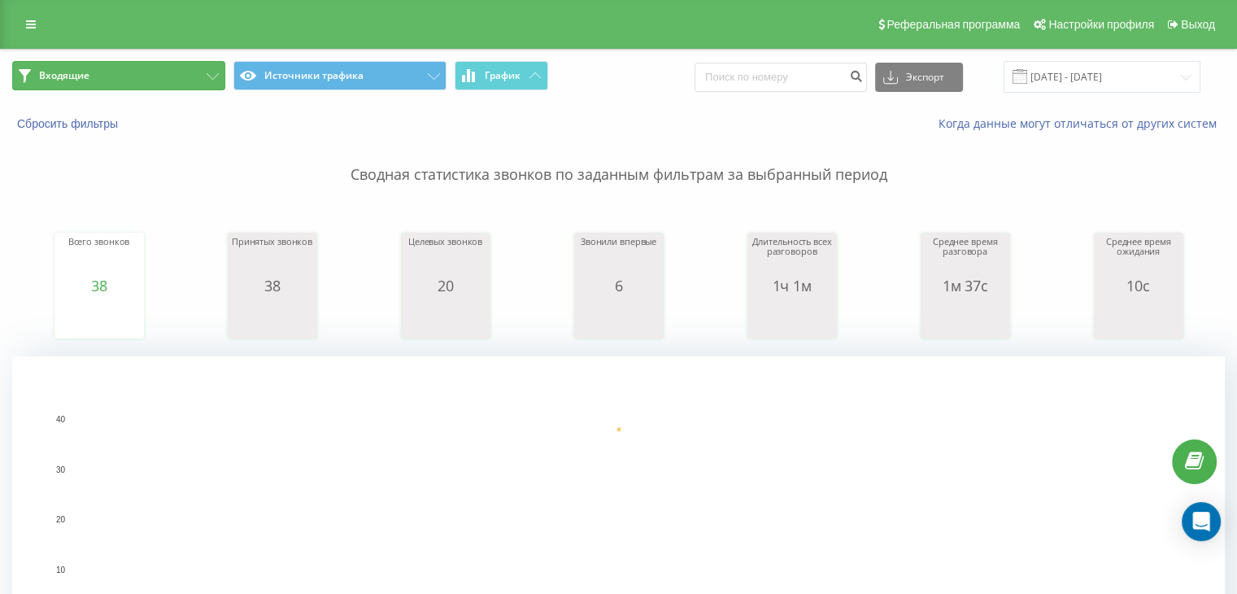
click at [164, 76] on button "Входящие" at bounding box center [118, 75] width 213 height 29
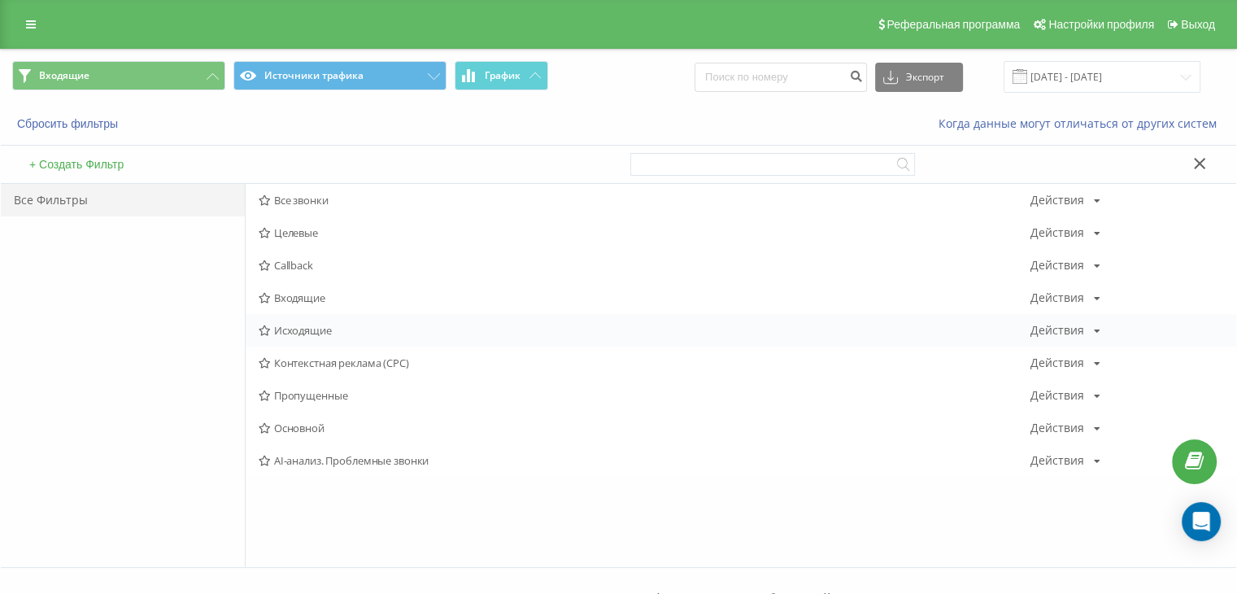
click at [311, 333] on span "Исходящие" at bounding box center [645, 329] width 772 height 11
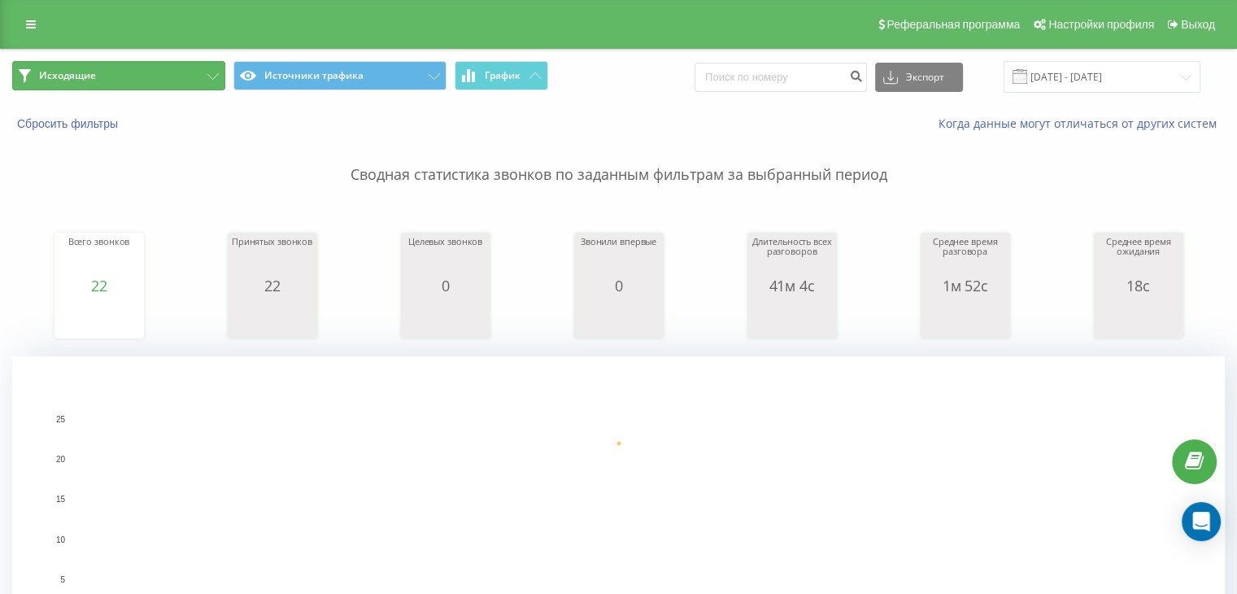
click at [146, 80] on button "Исходящие" at bounding box center [118, 75] width 213 height 29
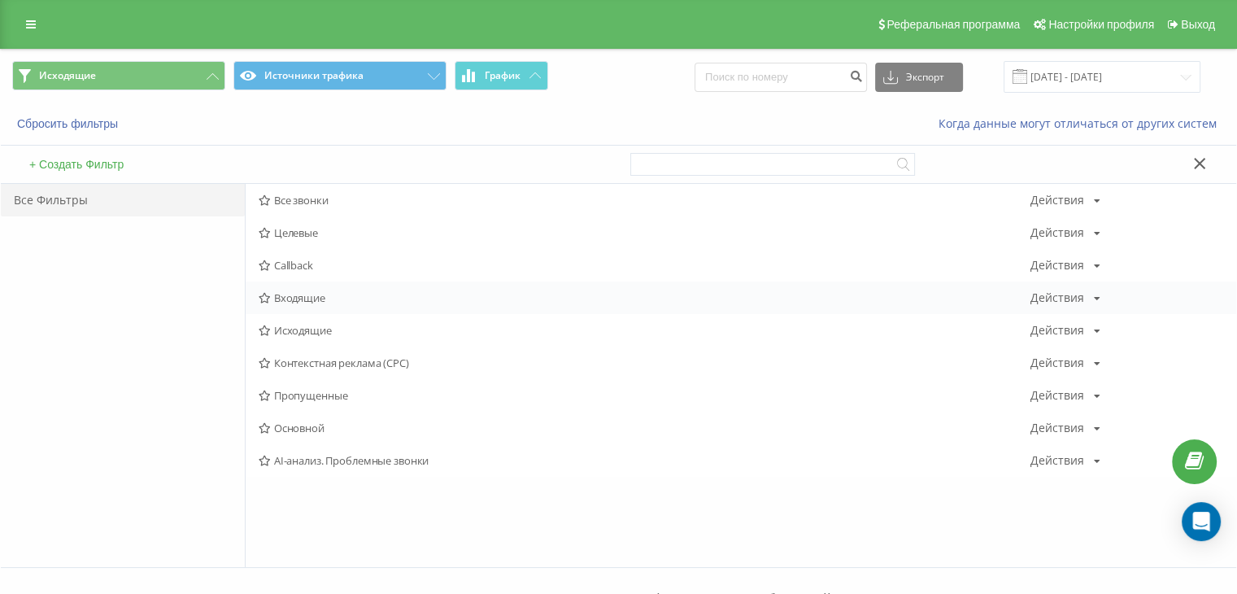
click at [294, 294] on span "Входящие" at bounding box center [645, 297] width 772 height 11
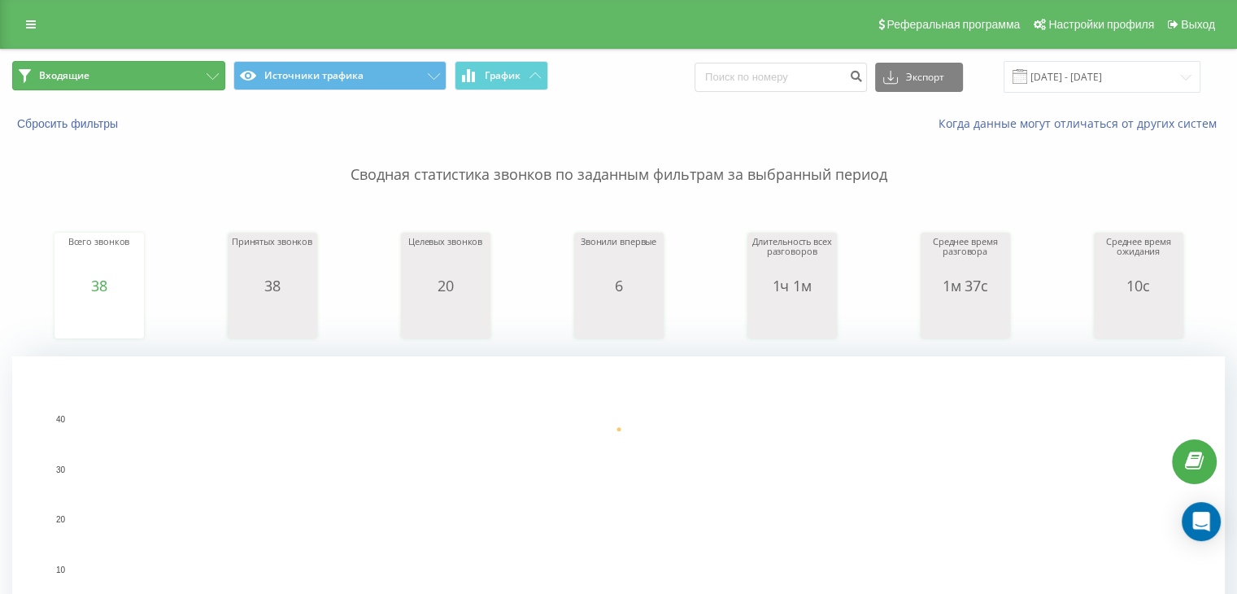
click at [207, 66] on button "Входящие" at bounding box center [118, 75] width 213 height 29
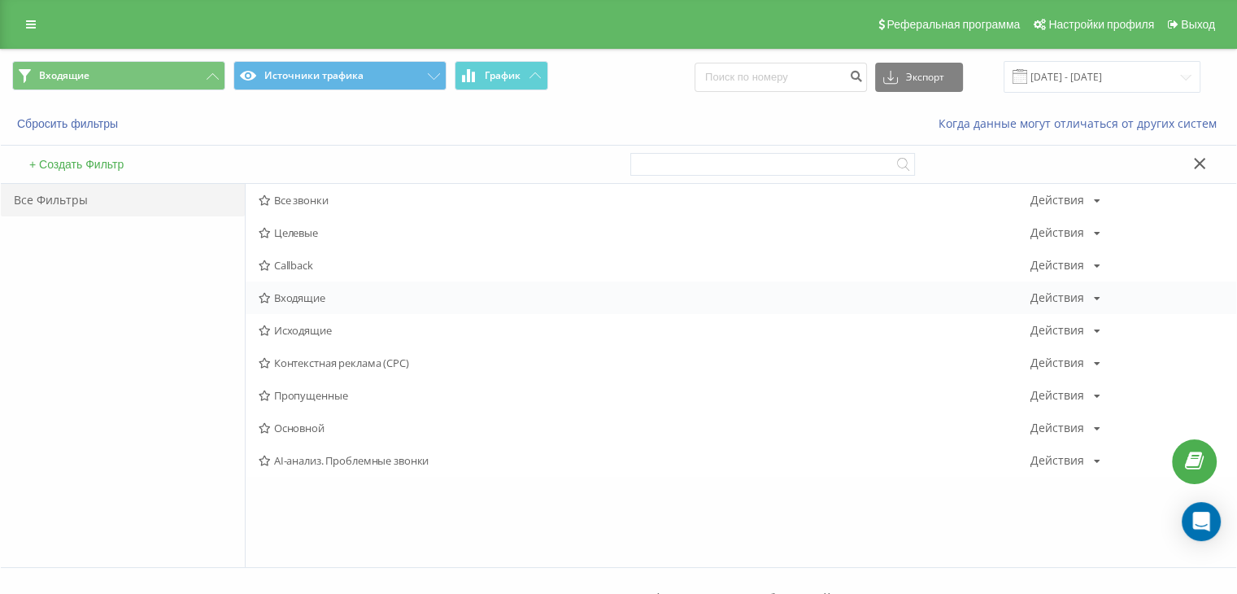
click at [296, 299] on span "Входящие" at bounding box center [645, 297] width 772 height 11
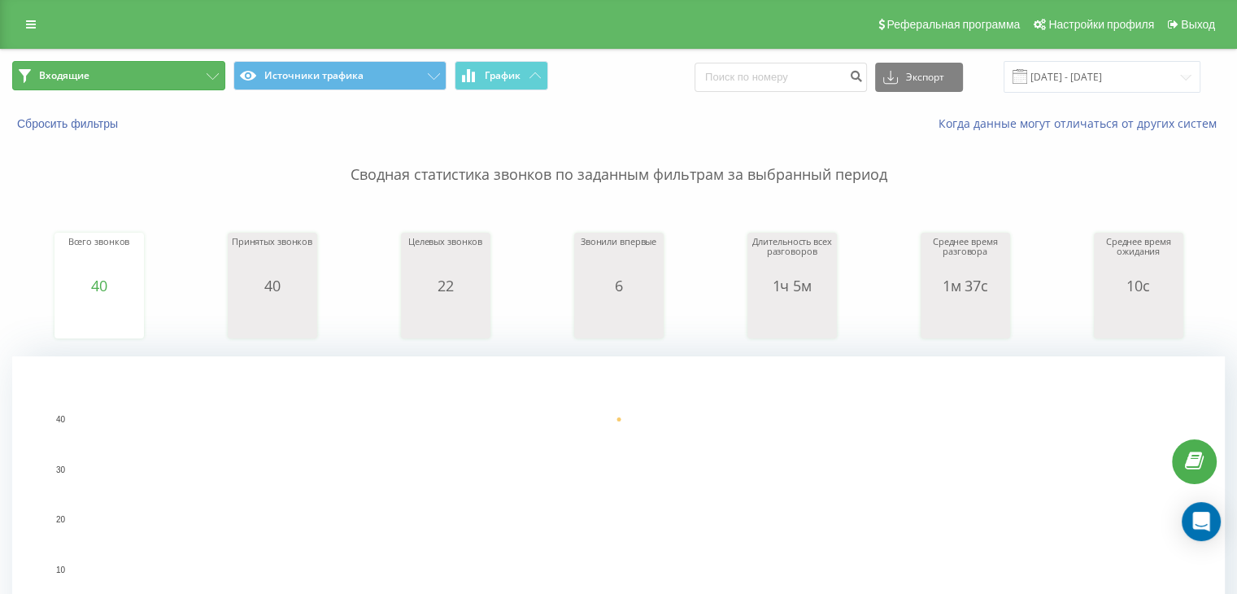
click at [190, 76] on button "Входящие" at bounding box center [118, 75] width 213 height 29
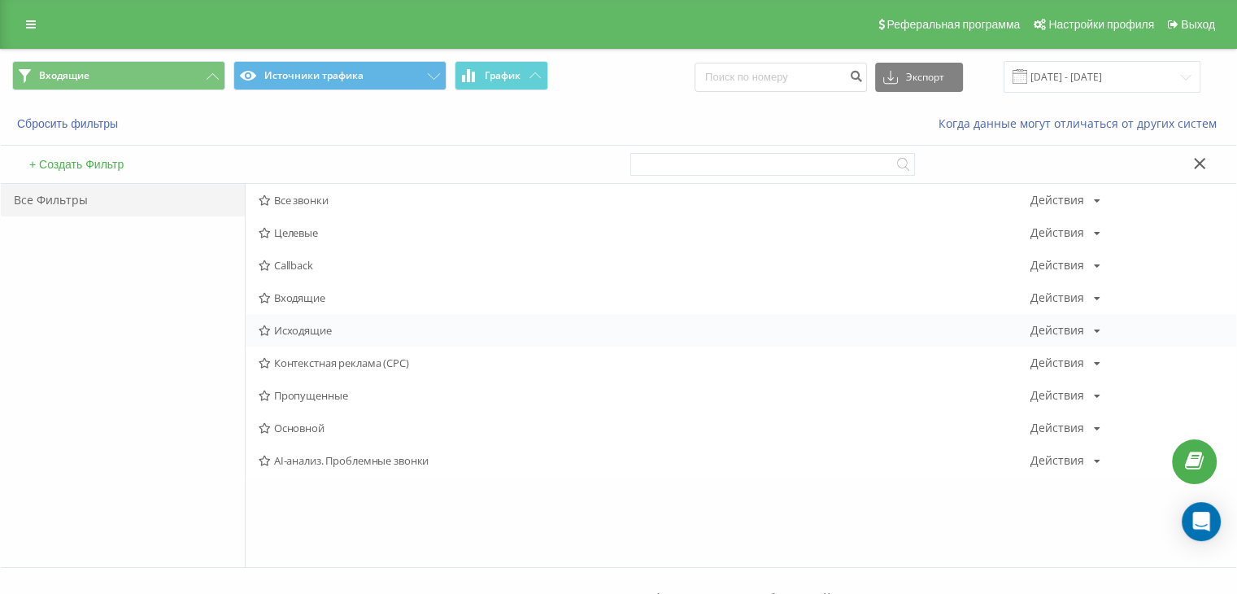
click at [309, 327] on span "Исходящие" at bounding box center [645, 329] width 772 height 11
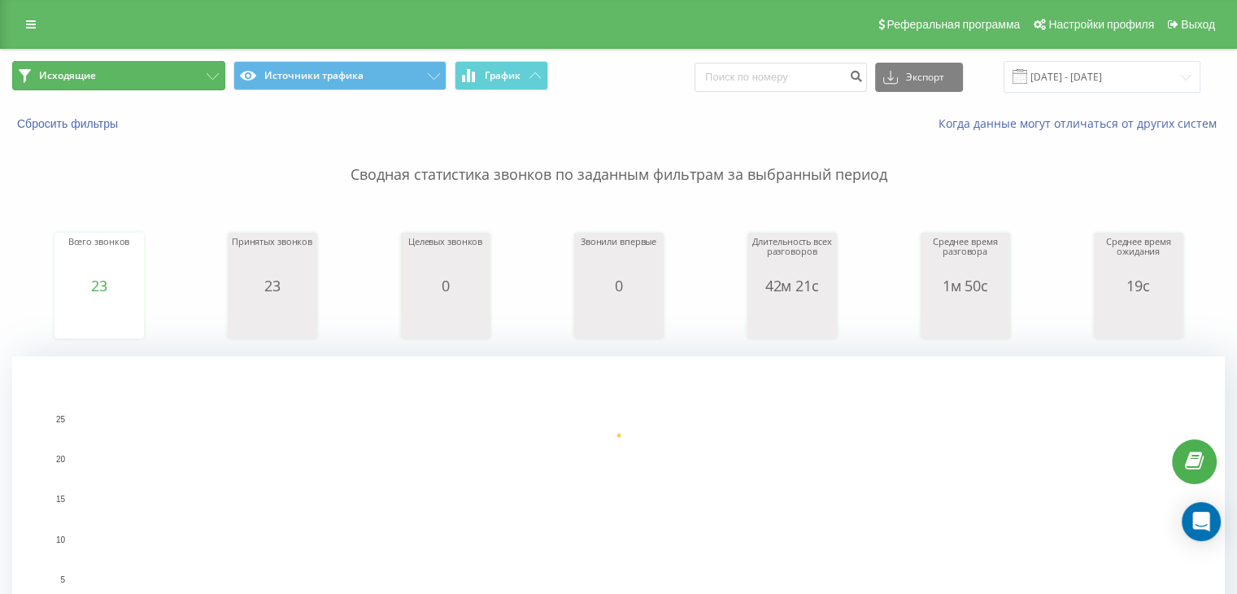
click at [206, 81] on button "Исходящие" at bounding box center [118, 75] width 213 height 29
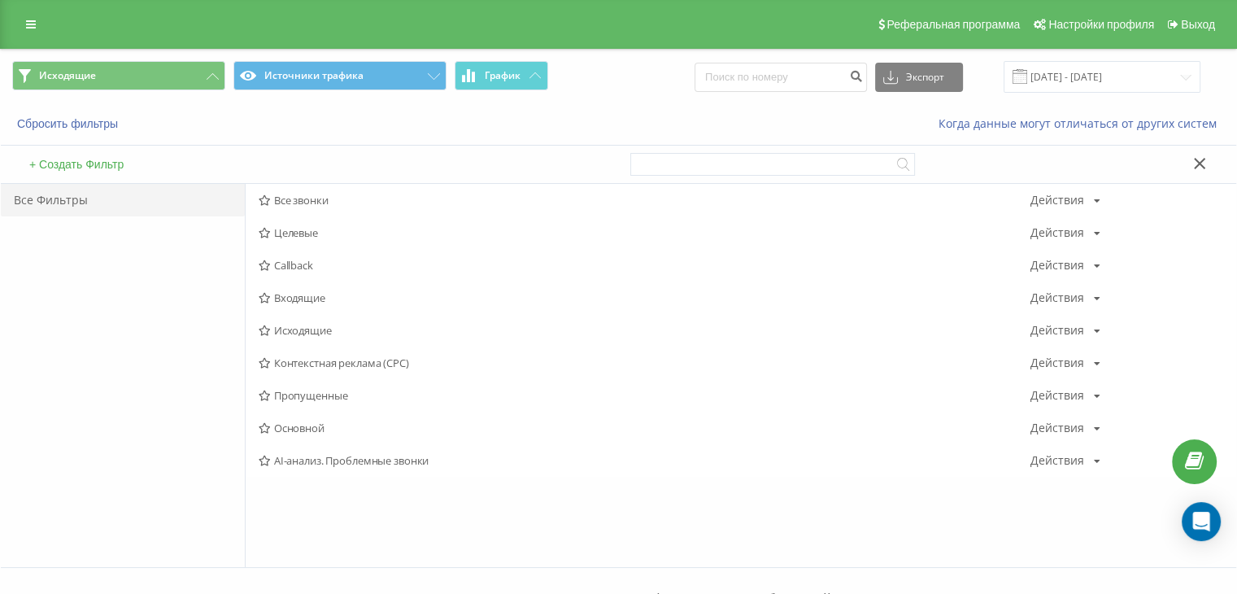
drag, startPoint x: 308, startPoint y: 195, endPoint x: 343, endPoint y: 134, distance: 70.3
click at [309, 194] on span "Все звонки" at bounding box center [645, 199] width 772 height 11
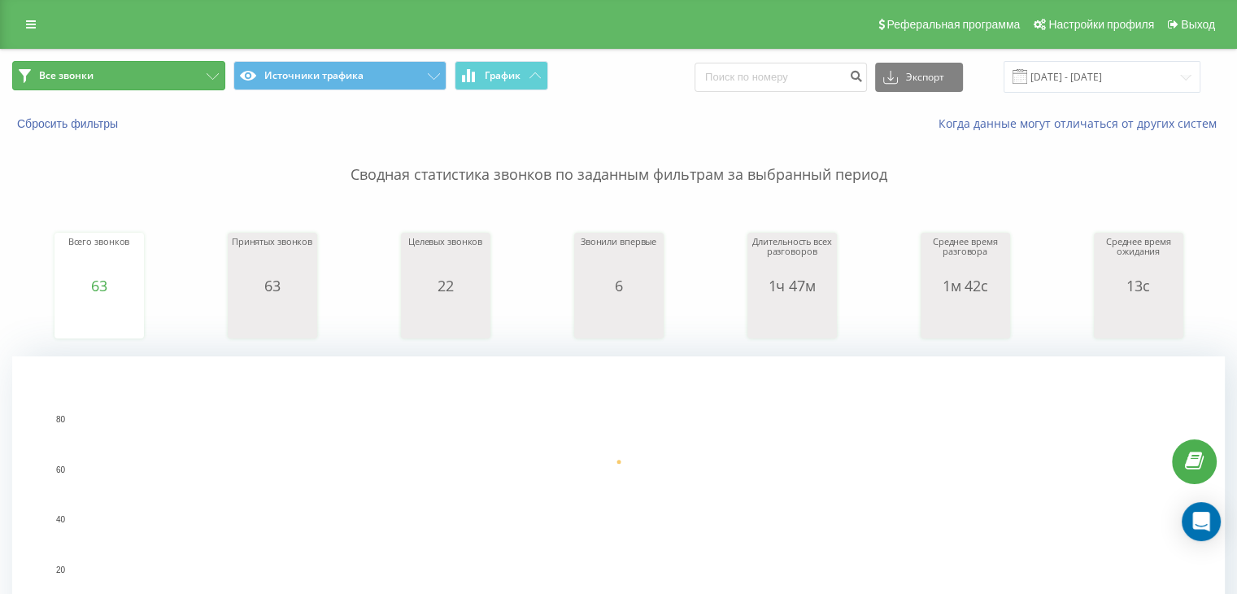
click at [130, 74] on button "Все звонки" at bounding box center [118, 75] width 213 height 29
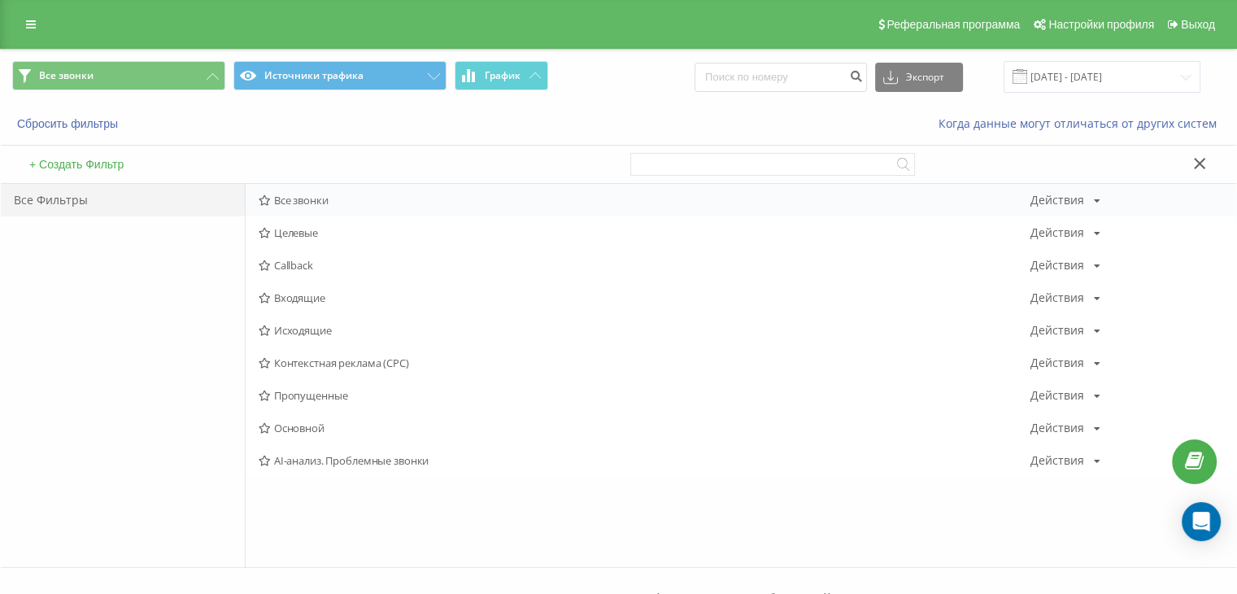
click at [309, 202] on span "Все звонки" at bounding box center [645, 199] width 772 height 11
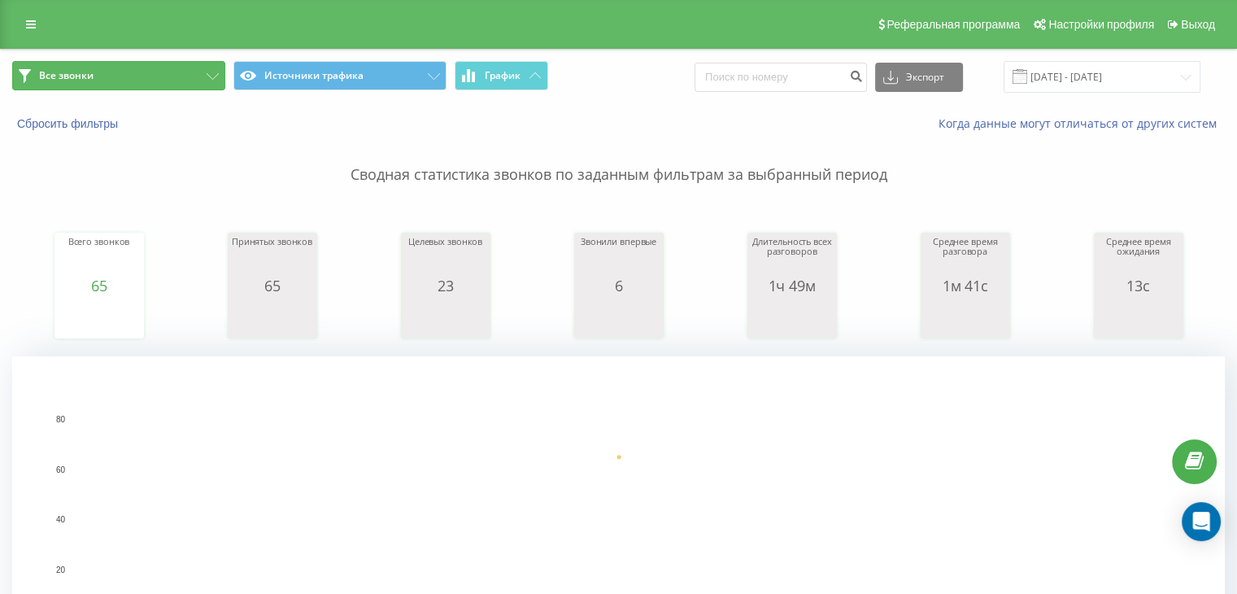
click at [176, 76] on button "Все звонки" at bounding box center [118, 75] width 213 height 29
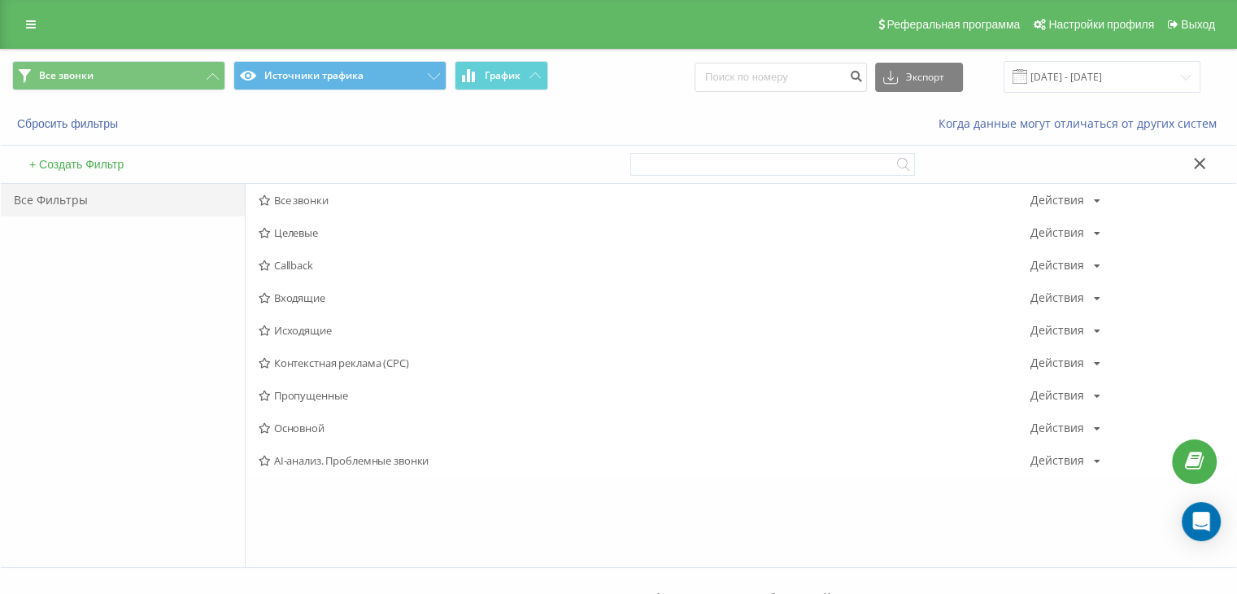
drag, startPoint x: 307, startPoint y: 291, endPoint x: 324, endPoint y: 294, distance: 16.4
click at [307, 292] on span "Входящие" at bounding box center [645, 297] width 772 height 11
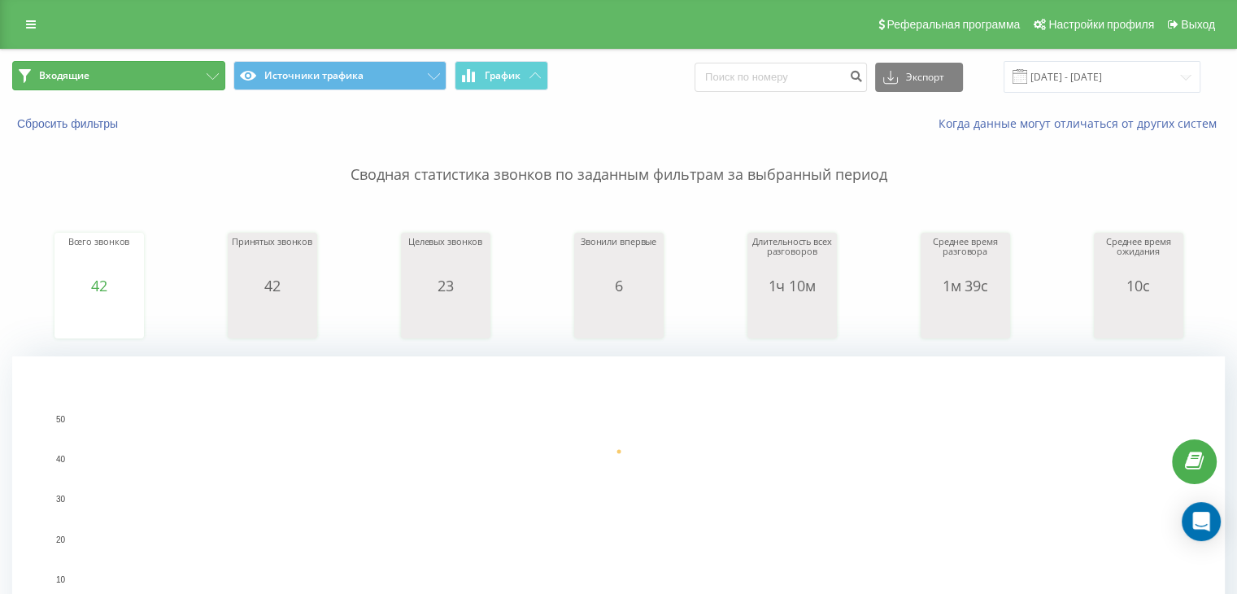
drag, startPoint x: 167, startPoint y: 69, endPoint x: 202, endPoint y: 127, distance: 67.1
click at [167, 69] on button "Входящие" at bounding box center [118, 75] width 213 height 29
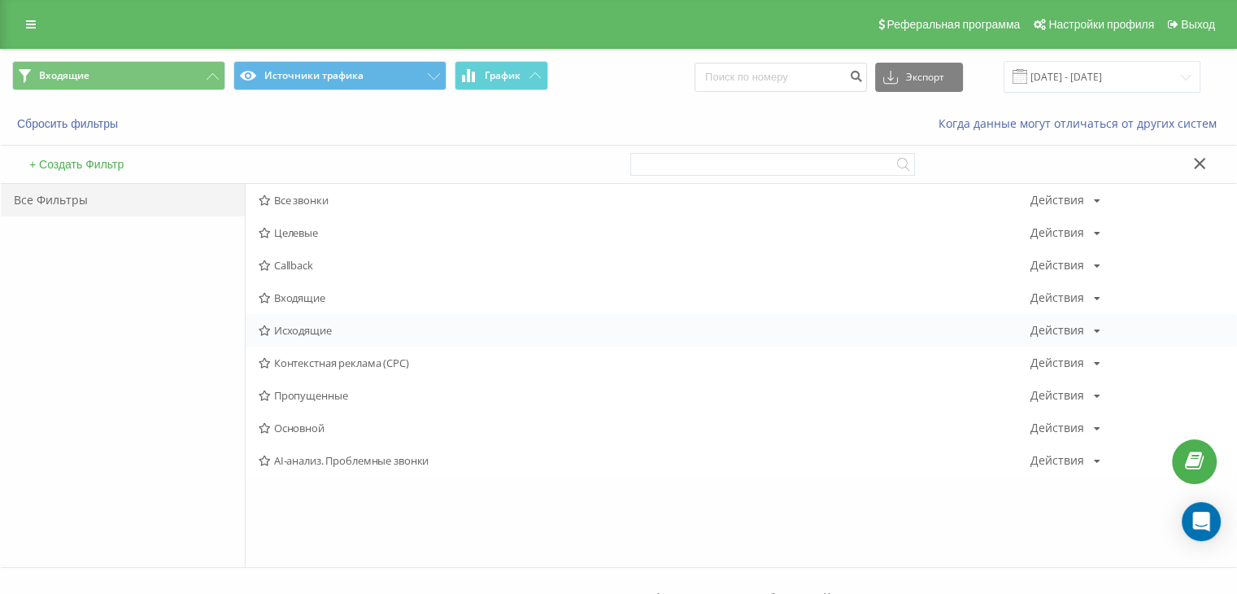
click at [315, 333] on span "Исходящие" at bounding box center [645, 329] width 772 height 11
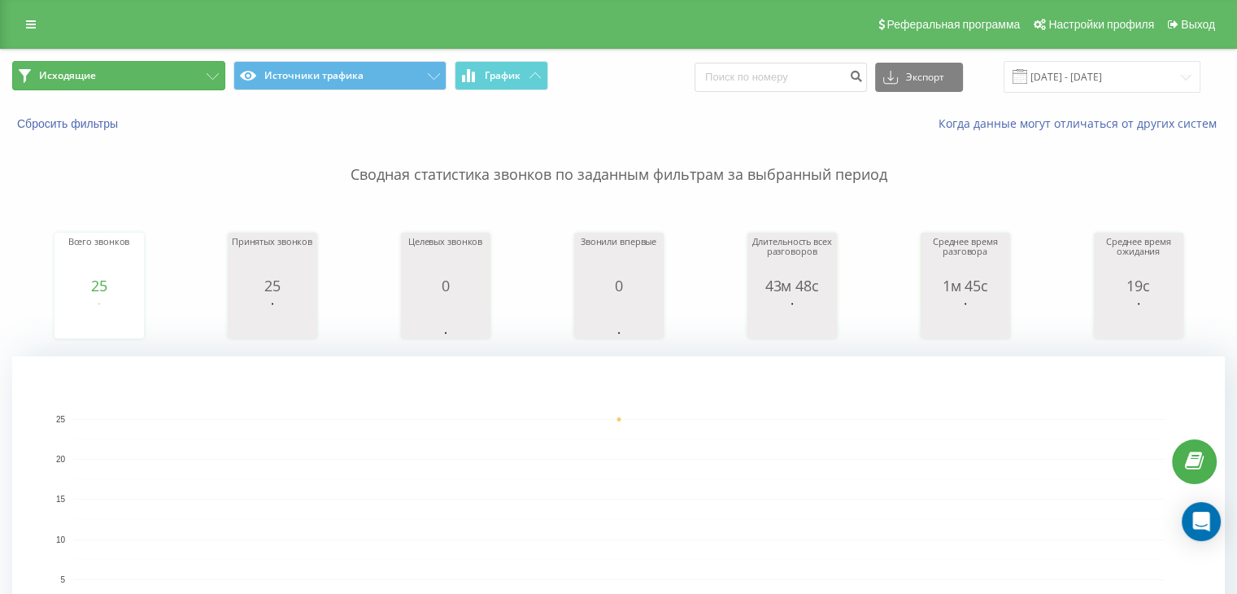
click at [140, 78] on button "Исходящие" at bounding box center [118, 75] width 213 height 29
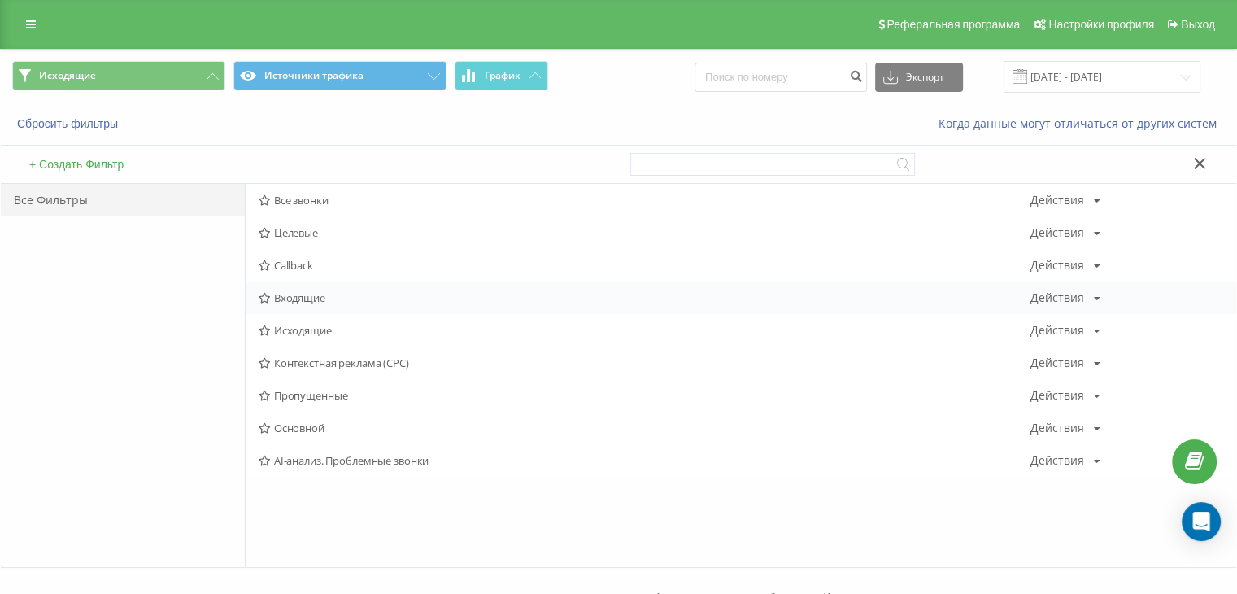
click at [315, 295] on span "Входящие" at bounding box center [645, 297] width 772 height 11
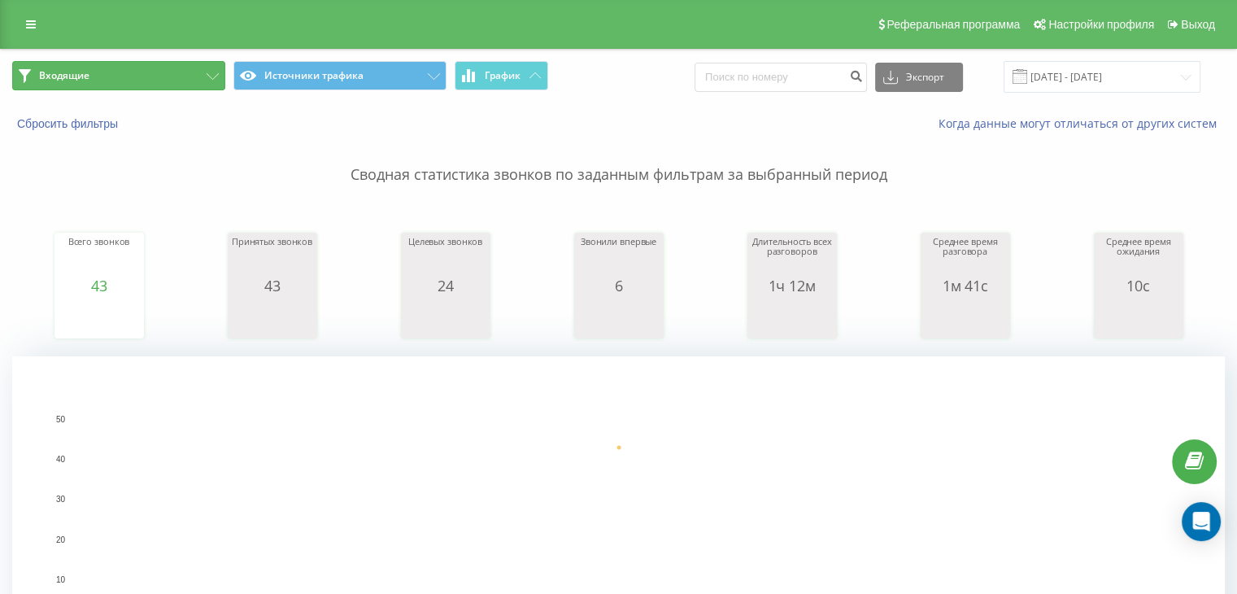
click at [169, 73] on button "Входящие" at bounding box center [118, 75] width 213 height 29
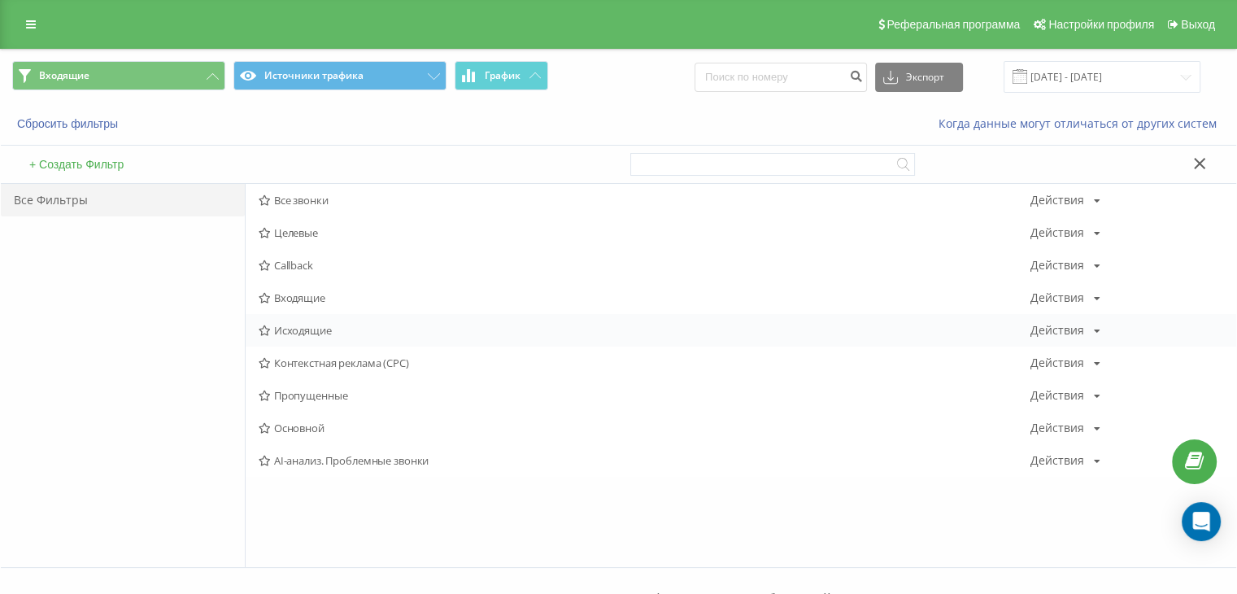
click at [320, 328] on span "Исходящие" at bounding box center [645, 329] width 772 height 11
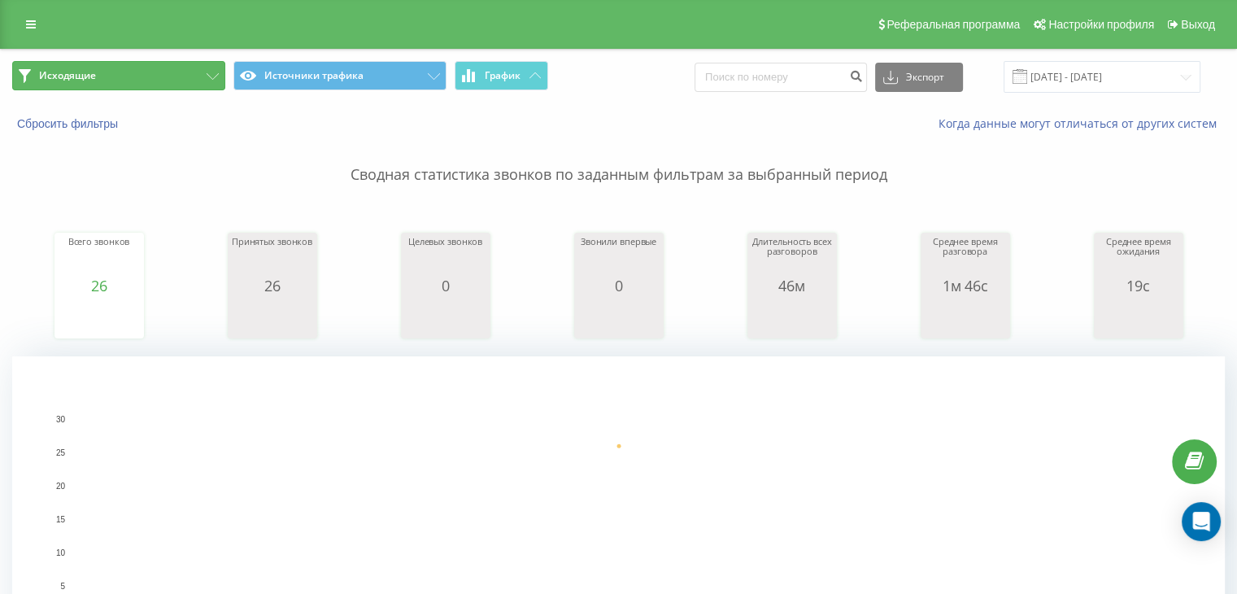
click at [151, 70] on button "Исходящие" at bounding box center [118, 75] width 213 height 29
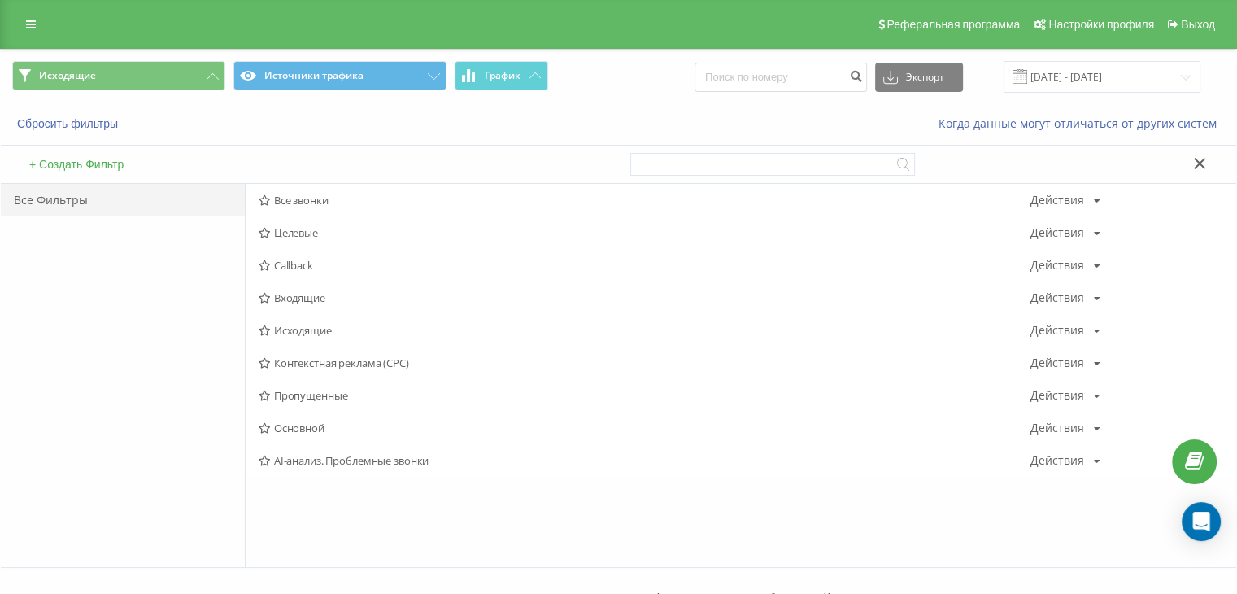
drag, startPoint x: 288, startPoint y: 293, endPoint x: 422, endPoint y: 222, distance: 151.7
click at [289, 292] on span "Входящие" at bounding box center [645, 297] width 772 height 11
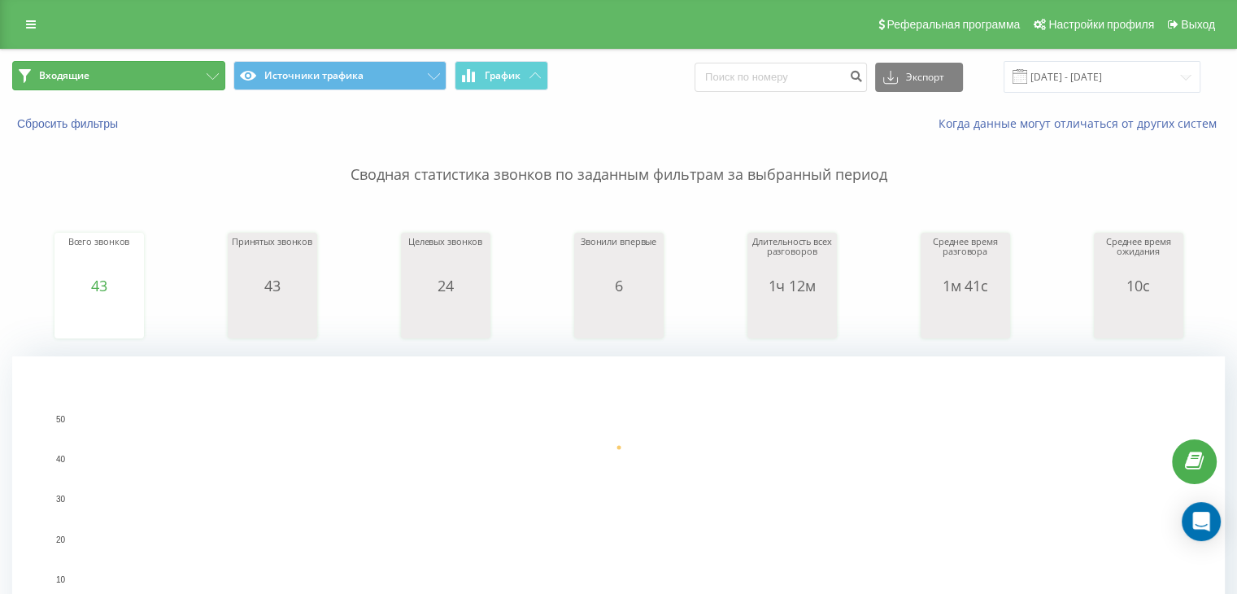
drag, startPoint x: 171, startPoint y: 78, endPoint x: 187, endPoint y: 102, distance: 29.3
click at [171, 78] on button "Входящие" at bounding box center [118, 75] width 213 height 29
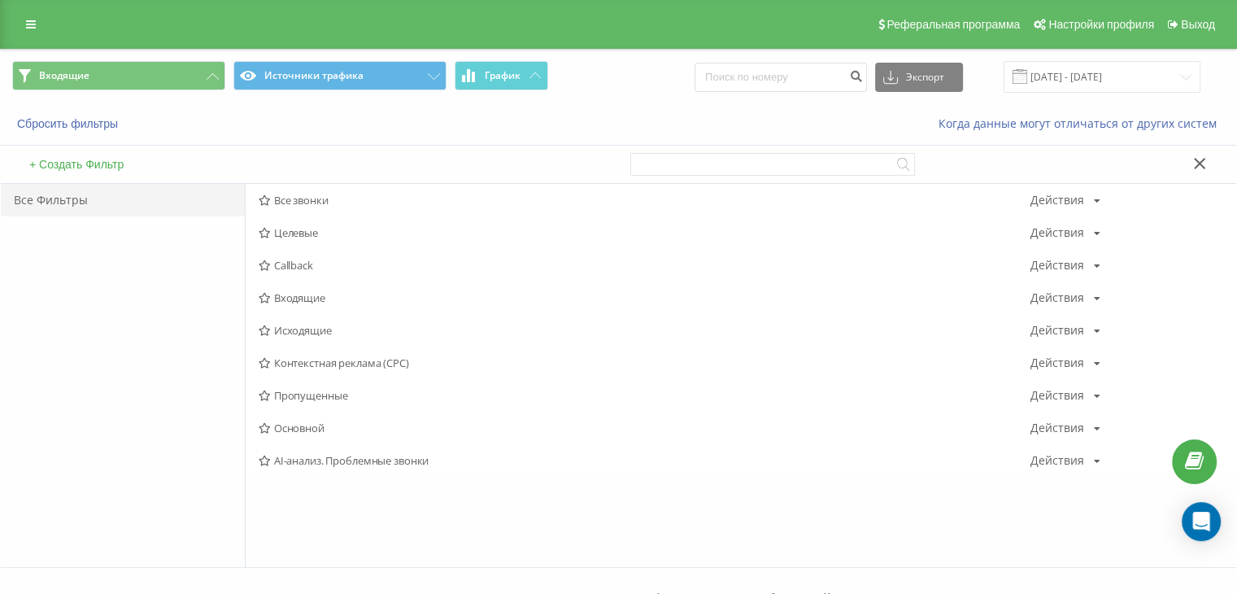
drag, startPoint x: 307, startPoint y: 326, endPoint x: 423, endPoint y: 289, distance: 121.1
click at [307, 324] on span "Исходящие" at bounding box center [645, 329] width 772 height 11
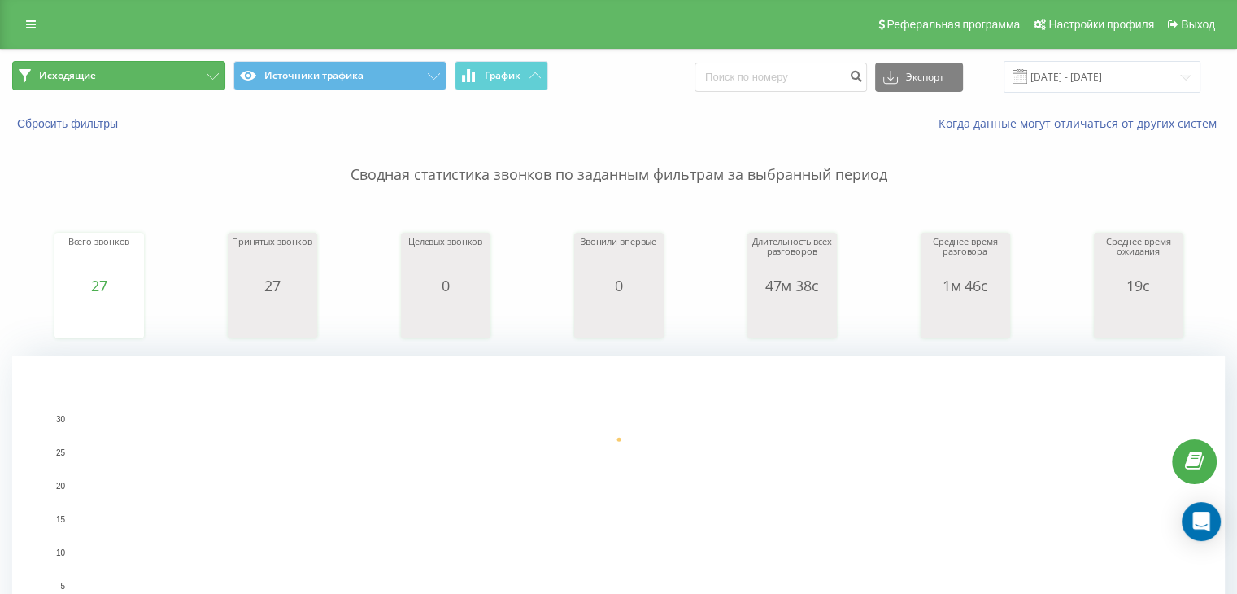
drag, startPoint x: 204, startPoint y: 73, endPoint x: 253, endPoint y: 141, distance: 83.9
click at [204, 73] on button "Исходящие" at bounding box center [118, 75] width 213 height 29
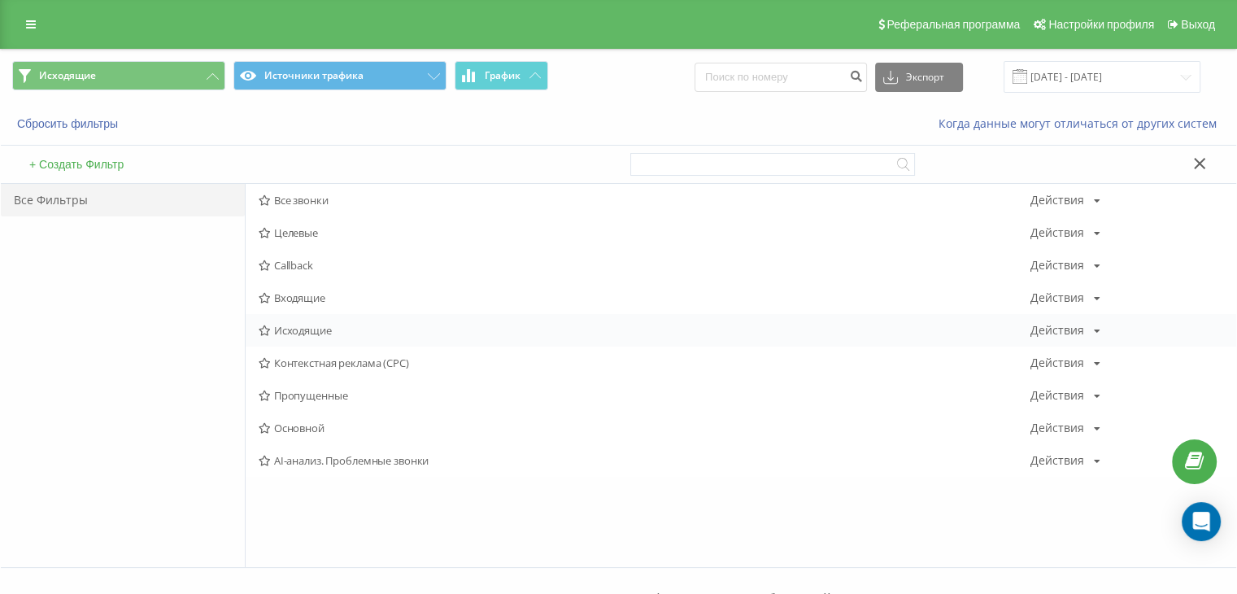
click at [317, 330] on span "Исходящие" at bounding box center [645, 329] width 772 height 11
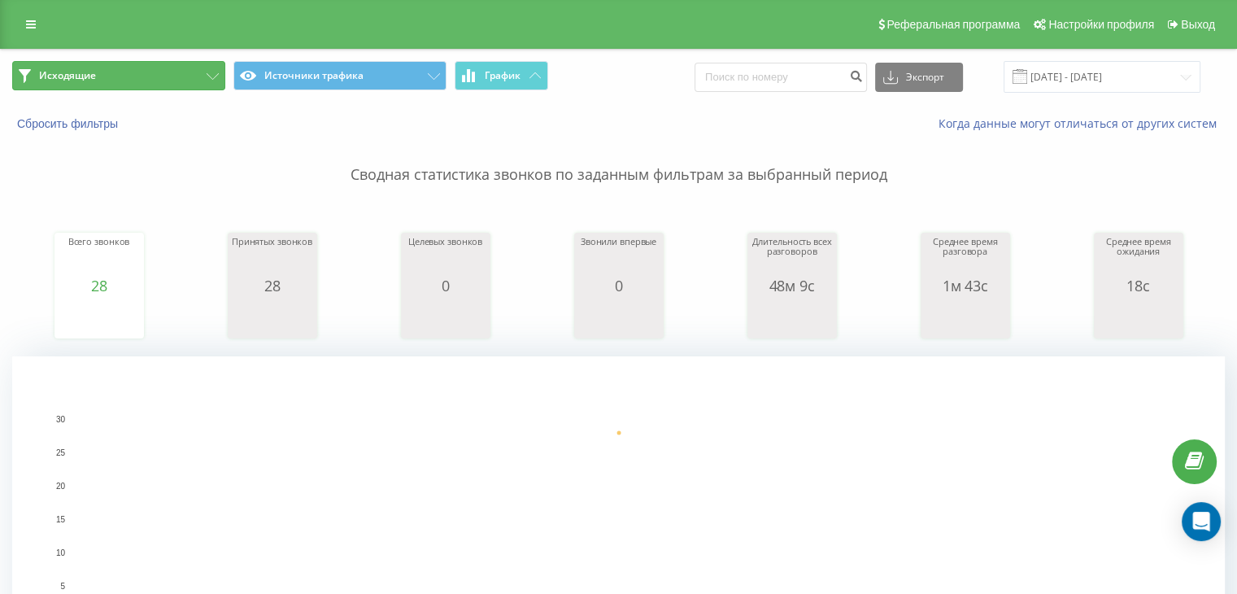
click at [145, 74] on button "Исходящие" at bounding box center [118, 75] width 213 height 29
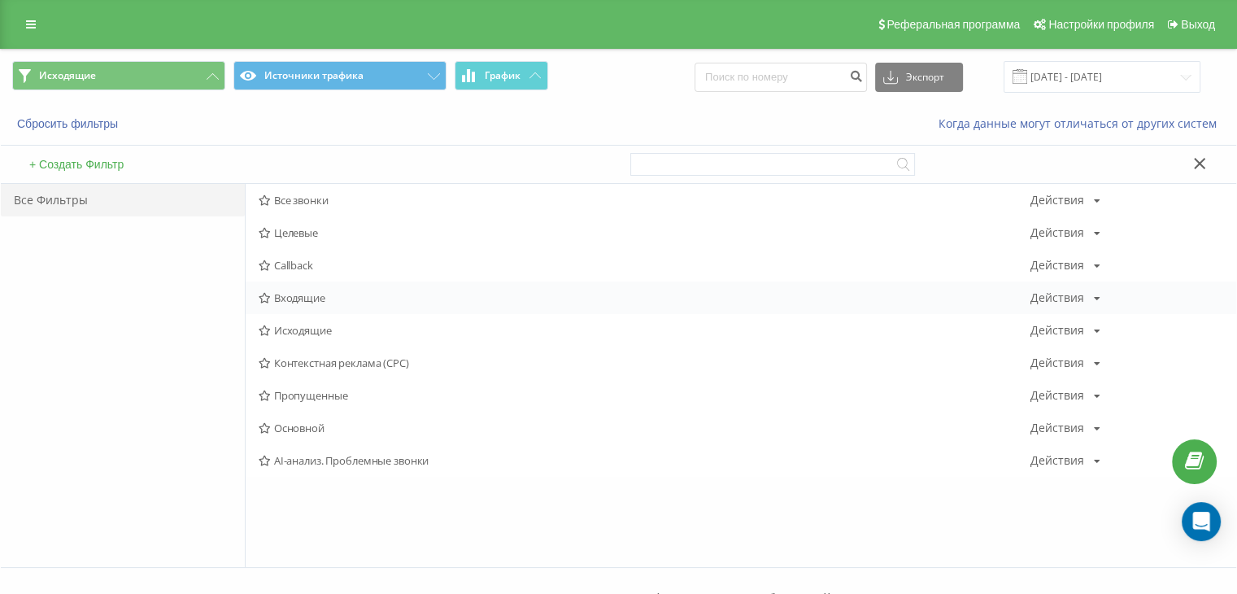
click at [295, 292] on span "Входящие" at bounding box center [645, 297] width 772 height 11
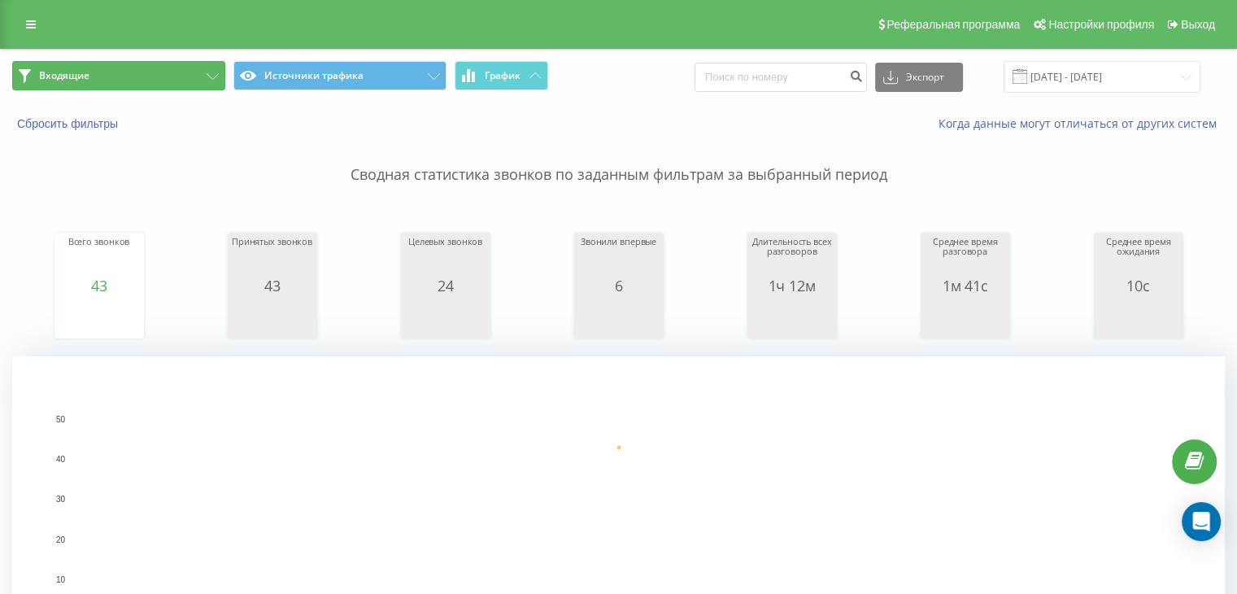
click at [117, 73] on button "Входящие" at bounding box center [118, 75] width 213 height 29
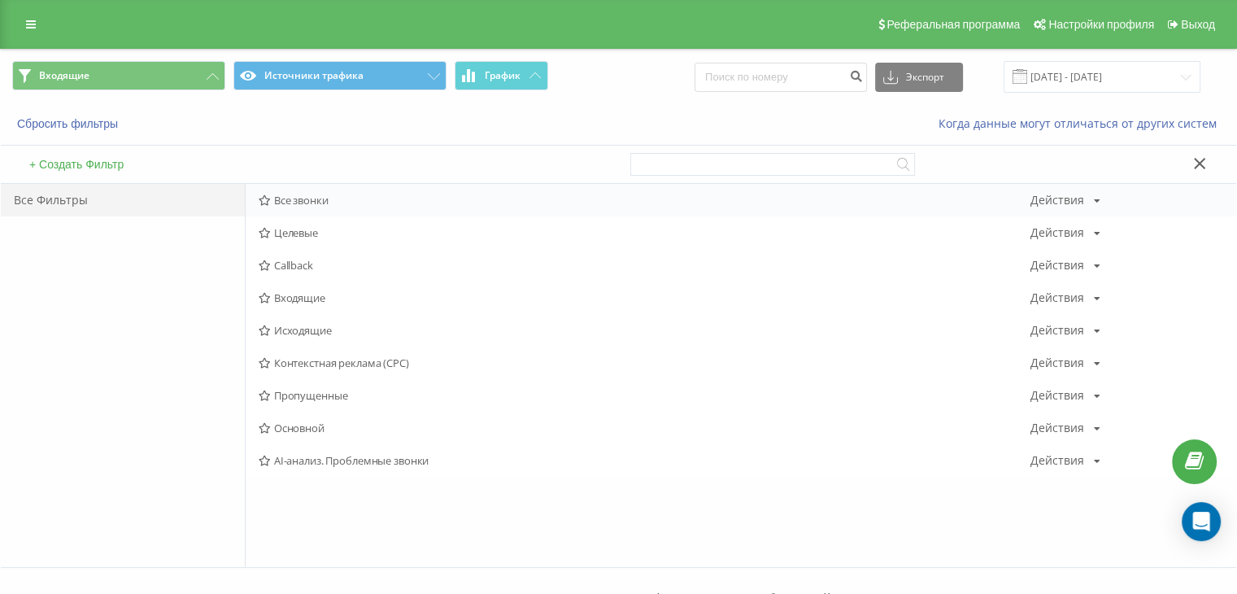
click at [314, 197] on span "Все звонки" at bounding box center [645, 199] width 772 height 11
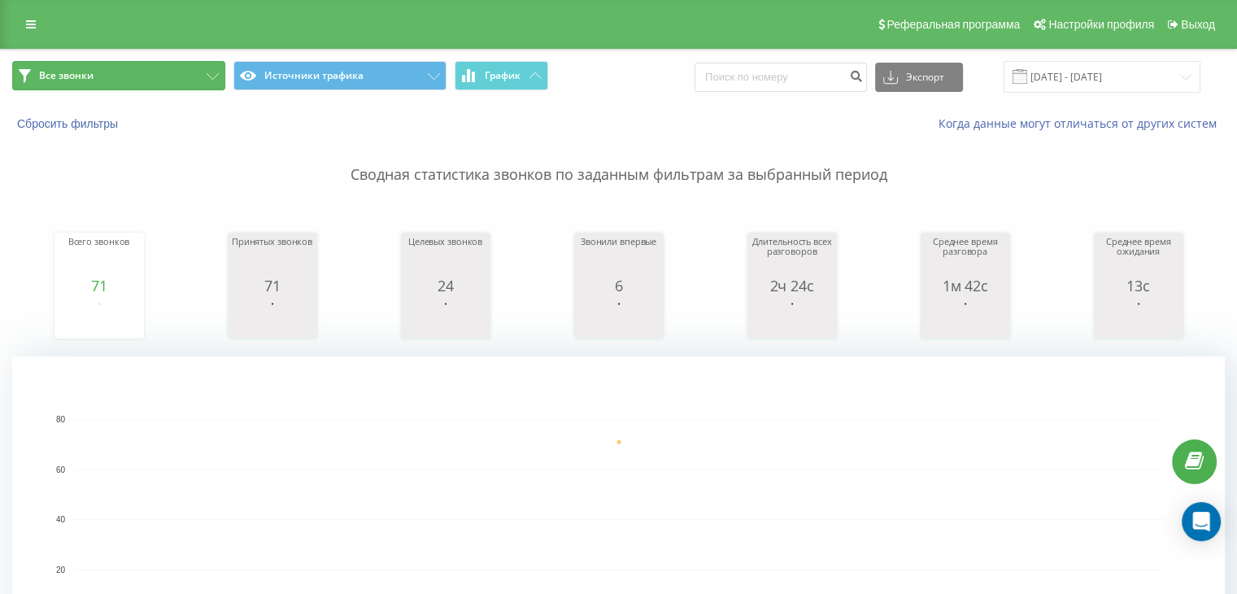
click at [172, 76] on button "Все звонки" at bounding box center [118, 75] width 213 height 29
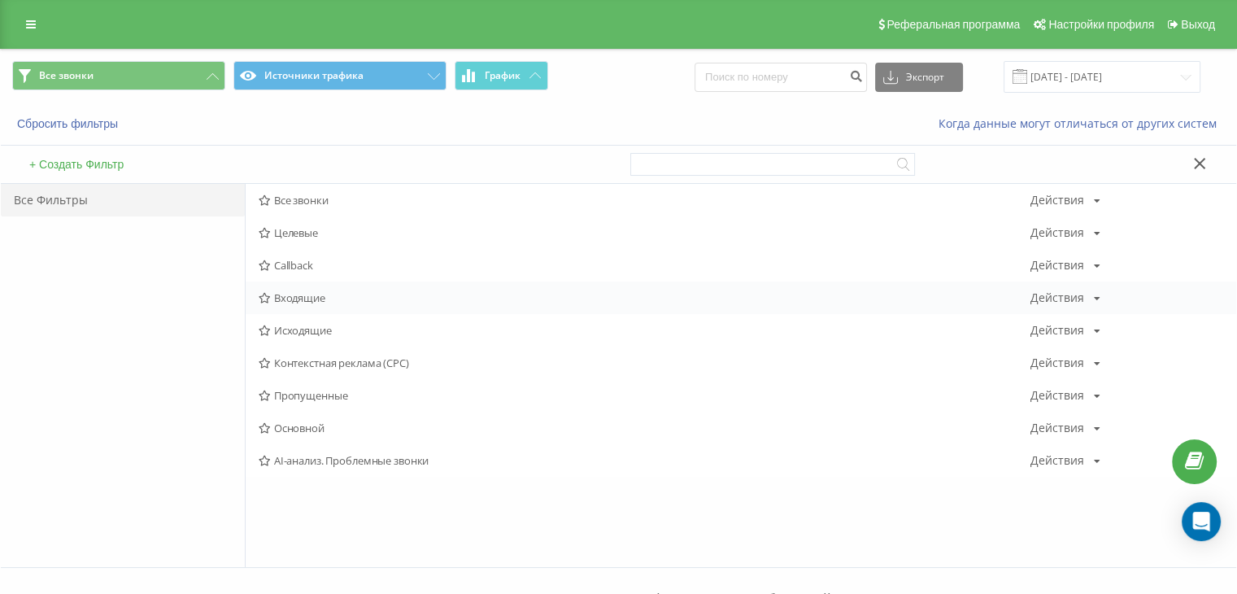
click at [317, 294] on span "Входящие" at bounding box center [645, 297] width 772 height 11
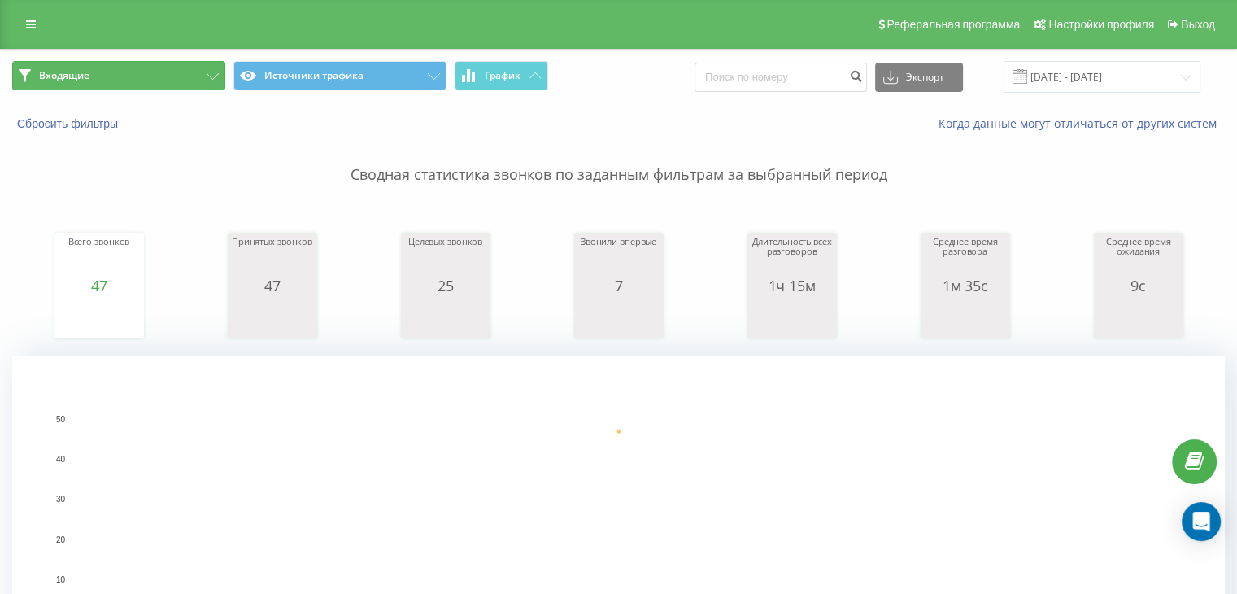
drag, startPoint x: 188, startPoint y: 79, endPoint x: 237, endPoint y: 131, distance: 71.3
click at [188, 79] on button "Входящие" at bounding box center [118, 75] width 213 height 29
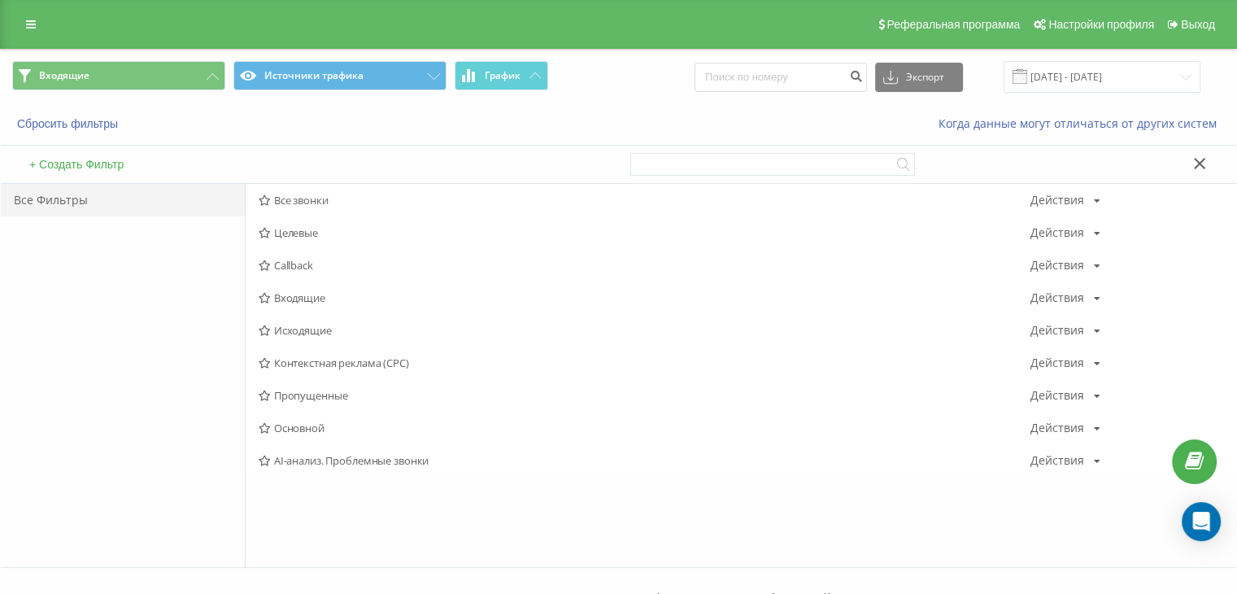
click at [319, 198] on span "Все звонки" at bounding box center [645, 199] width 772 height 11
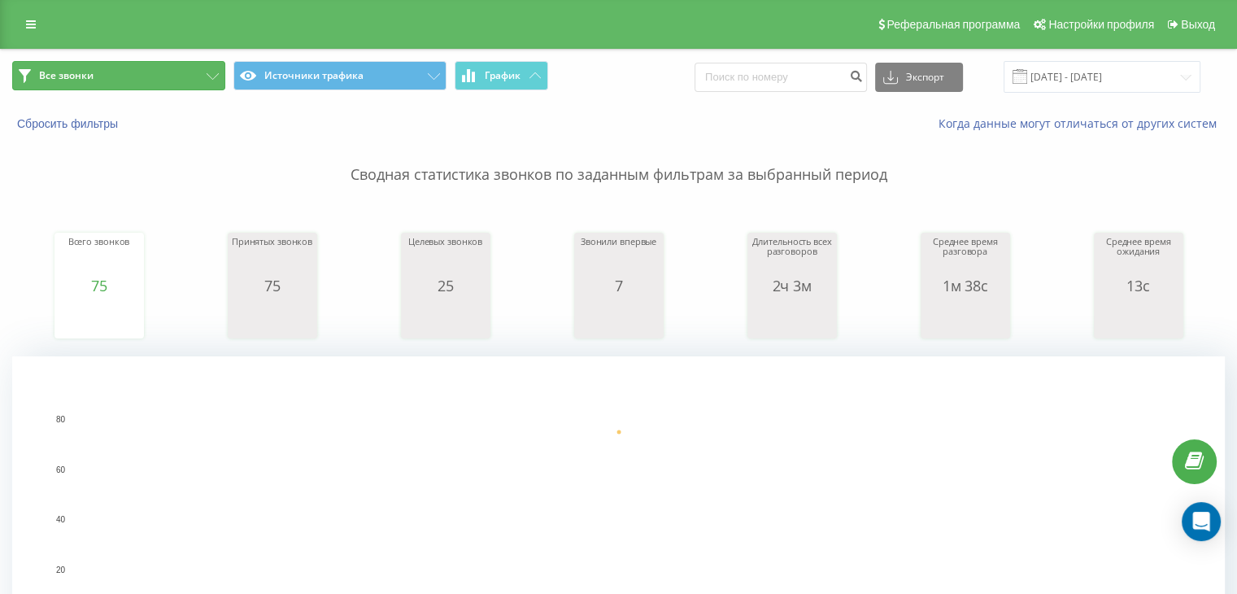
click at [120, 76] on button "Все звонки" at bounding box center [118, 75] width 213 height 29
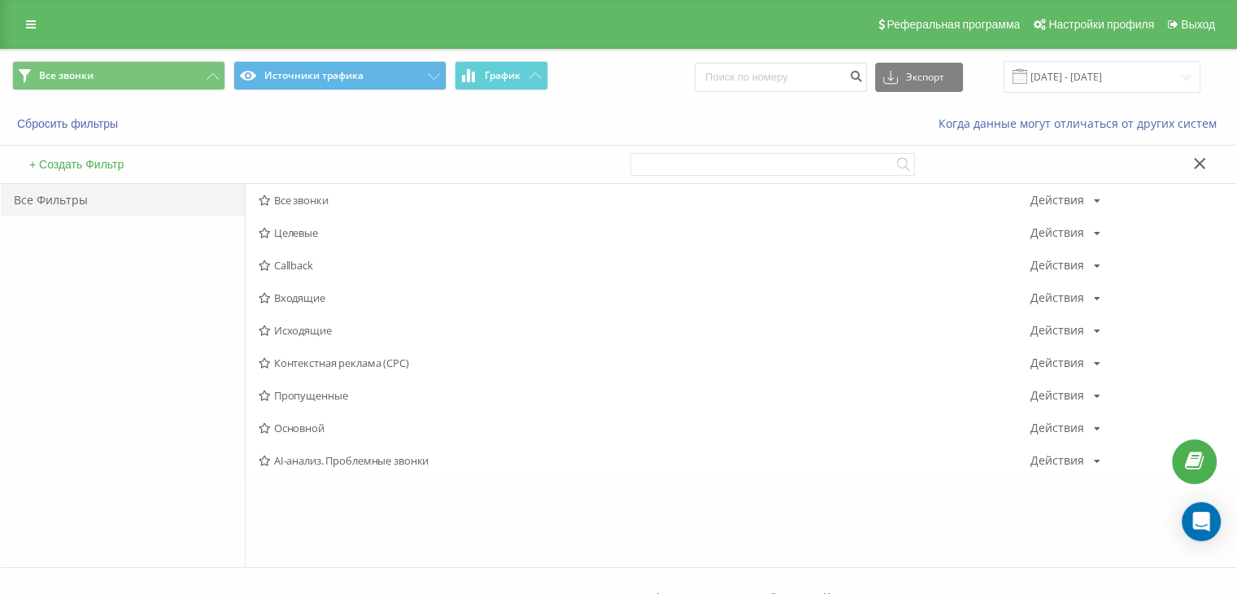
click at [310, 294] on span "Входящие" at bounding box center [645, 297] width 772 height 11
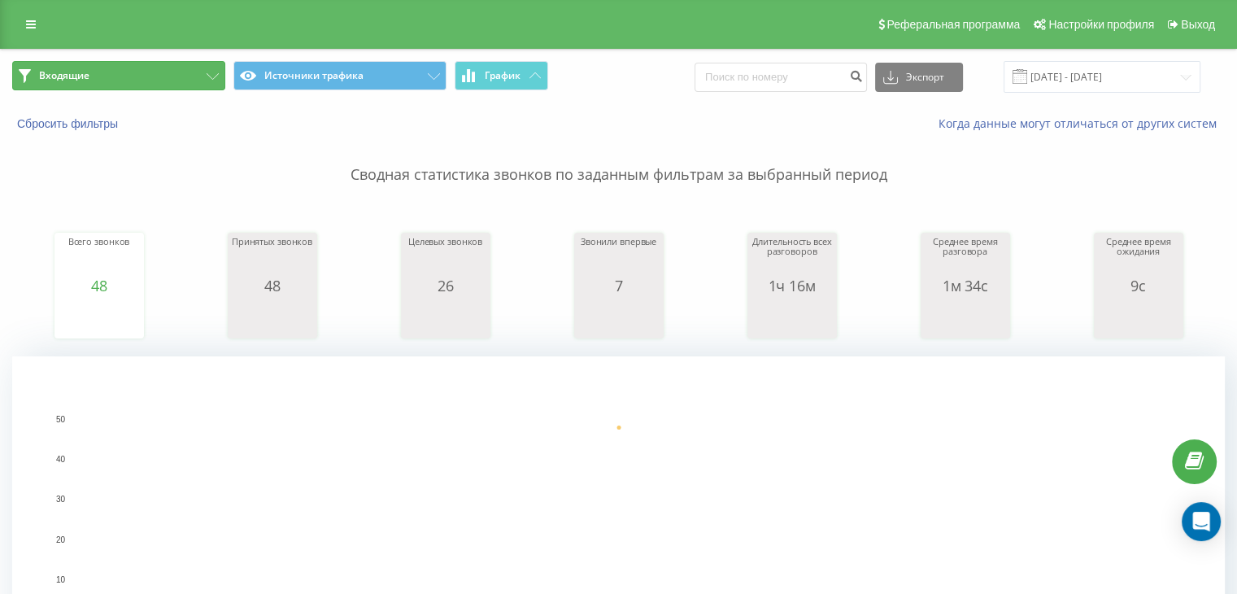
drag, startPoint x: 167, startPoint y: 69, endPoint x: 185, endPoint y: 125, distance: 59.1
click at [167, 69] on button "Входящие" at bounding box center [118, 75] width 213 height 29
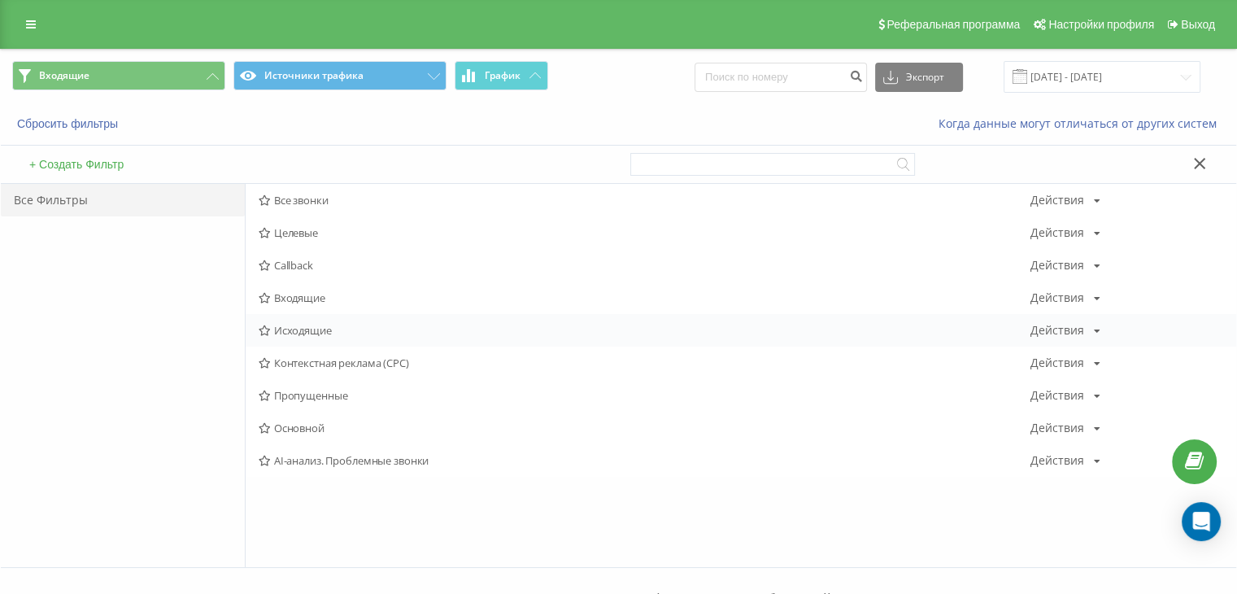
click at [293, 333] on span "Исходящие" at bounding box center [645, 329] width 772 height 11
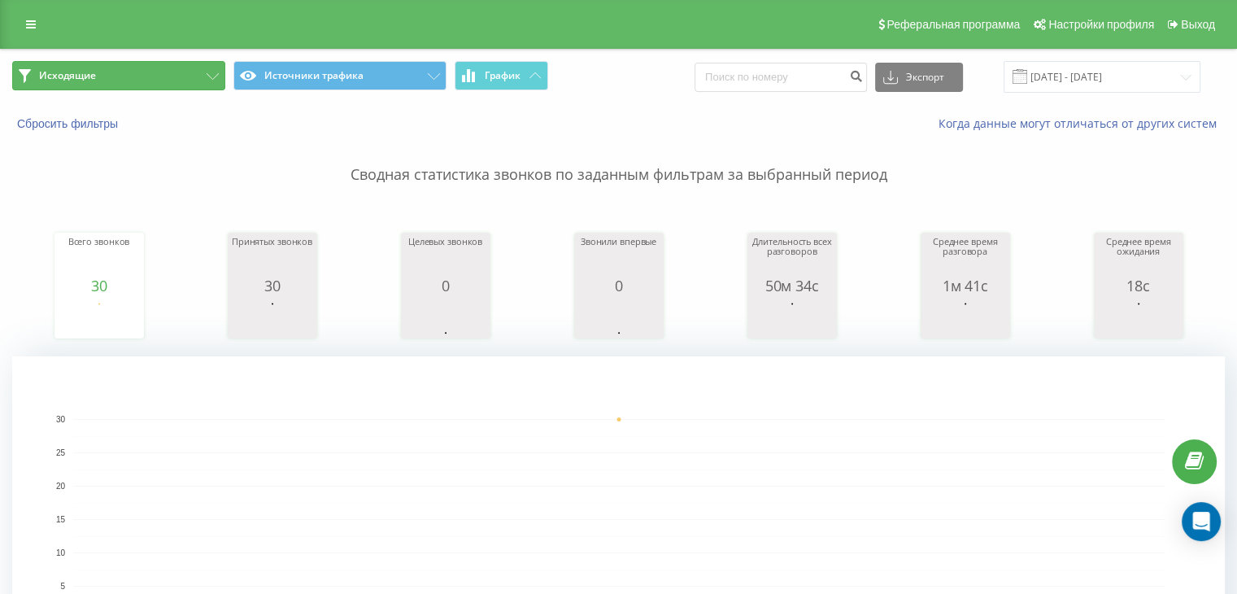
click at [175, 75] on button "Исходящие" at bounding box center [118, 75] width 213 height 29
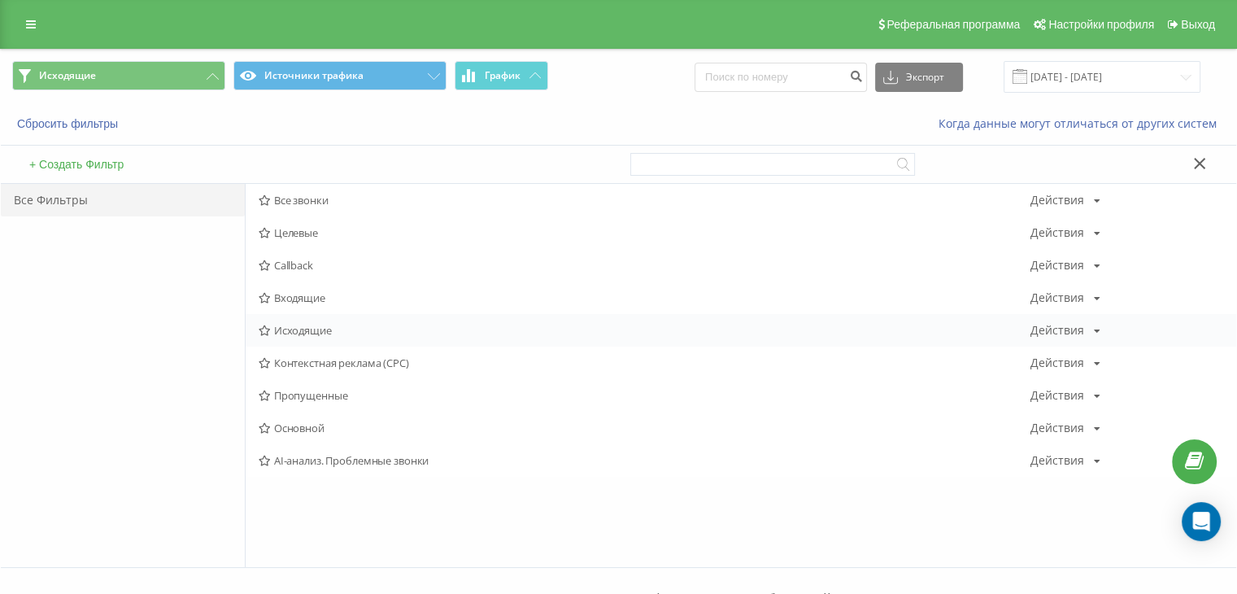
click at [298, 335] on span "Исходящие" at bounding box center [645, 329] width 772 height 11
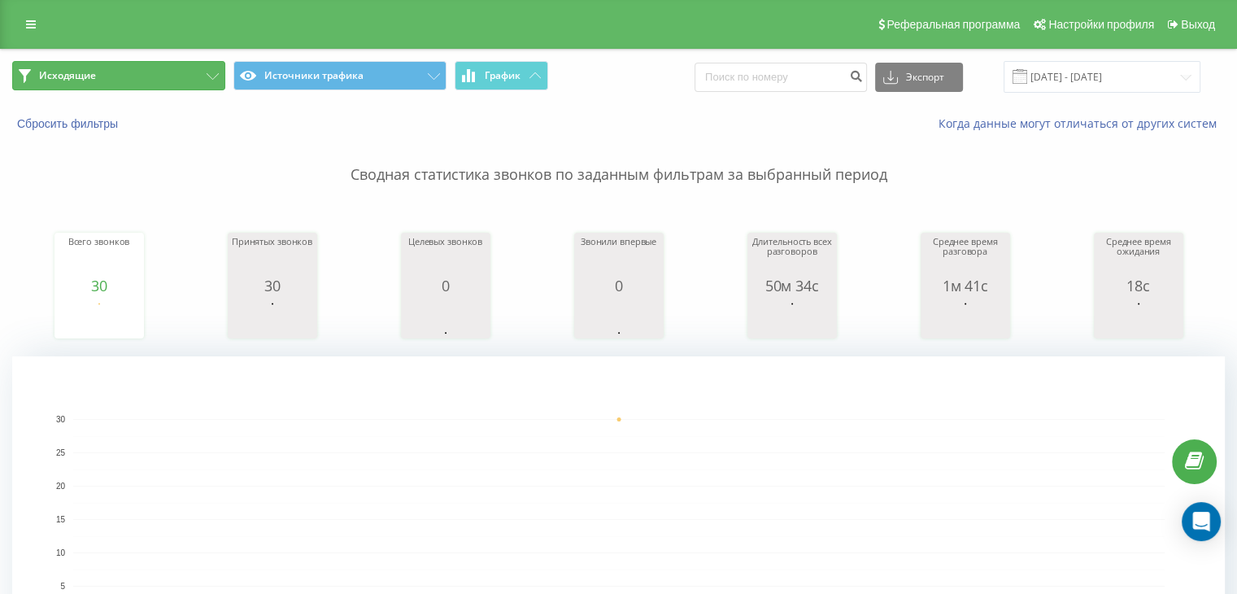
click at [154, 80] on button "Исходящие" at bounding box center [118, 75] width 213 height 29
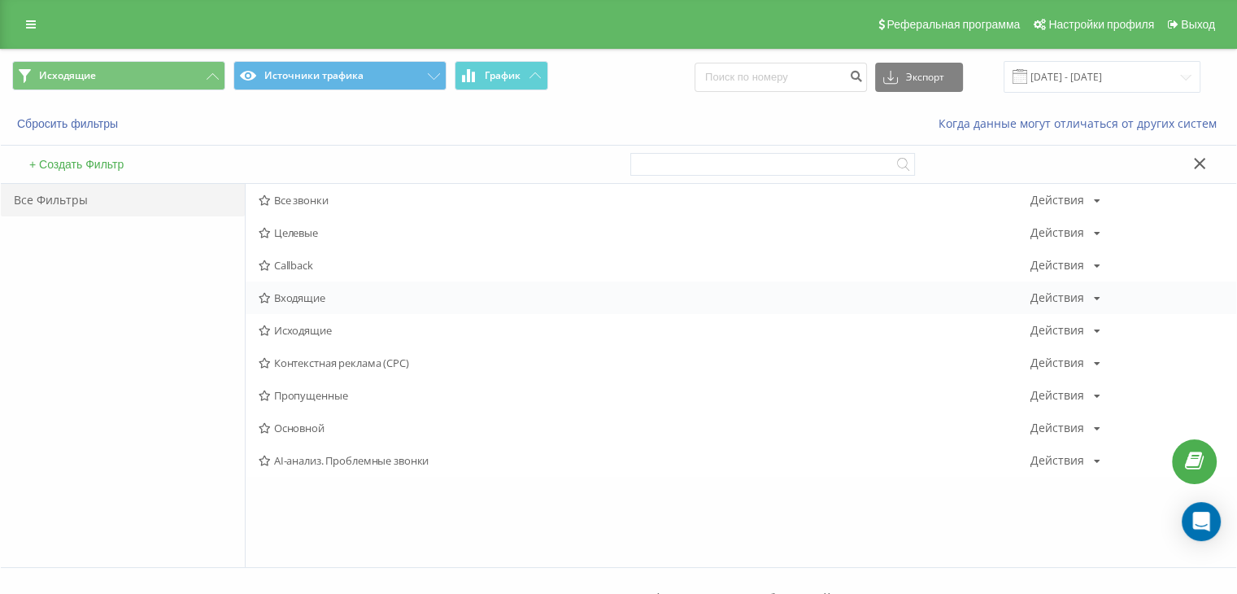
click at [306, 300] on span "Входящие" at bounding box center [645, 297] width 772 height 11
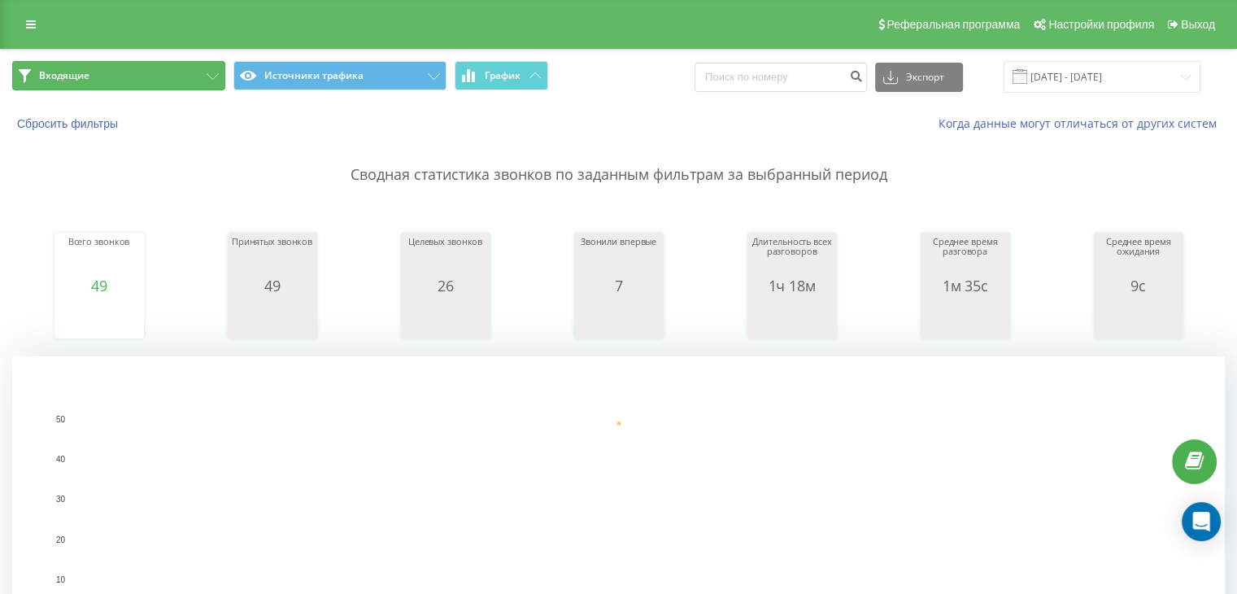
click at [189, 76] on button "Входящие" at bounding box center [118, 75] width 213 height 29
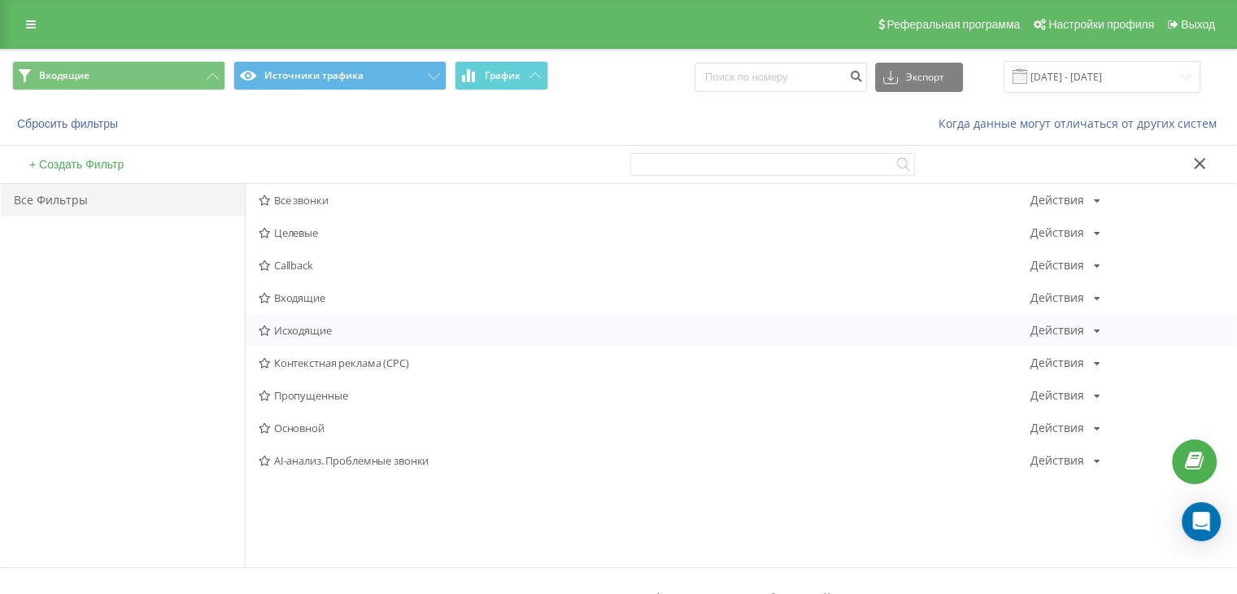
click at [302, 329] on span "Исходящие" at bounding box center [645, 329] width 772 height 11
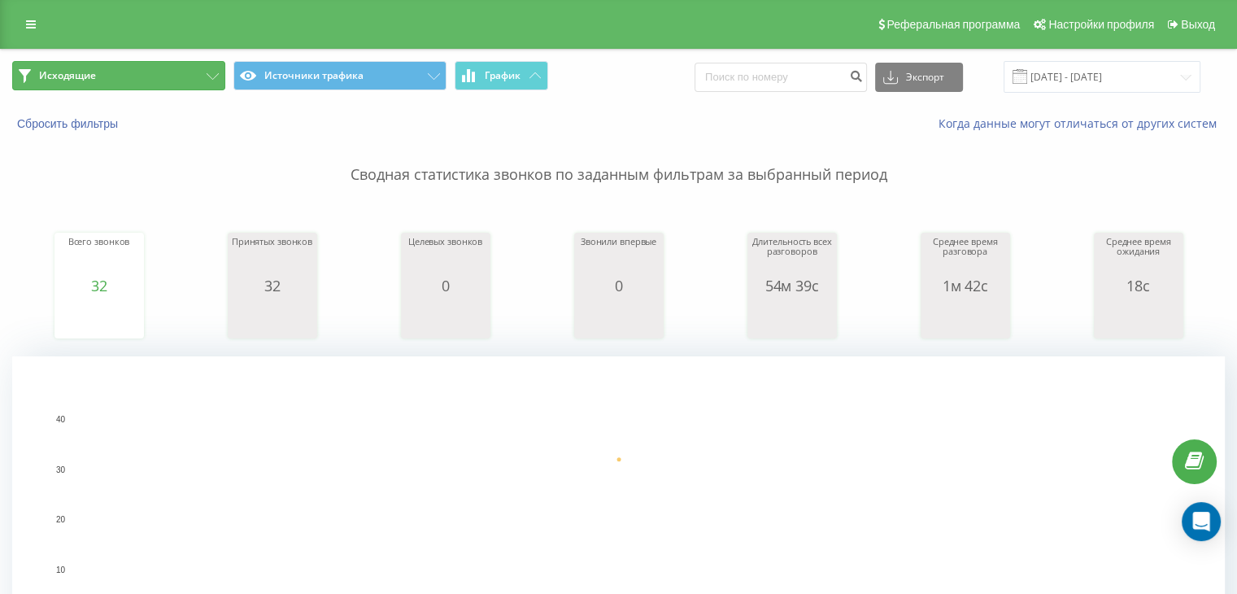
drag, startPoint x: 192, startPoint y: 75, endPoint x: 249, endPoint y: 141, distance: 87.7
click at [192, 75] on button "Исходящие" at bounding box center [118, 75] width 213 height 29
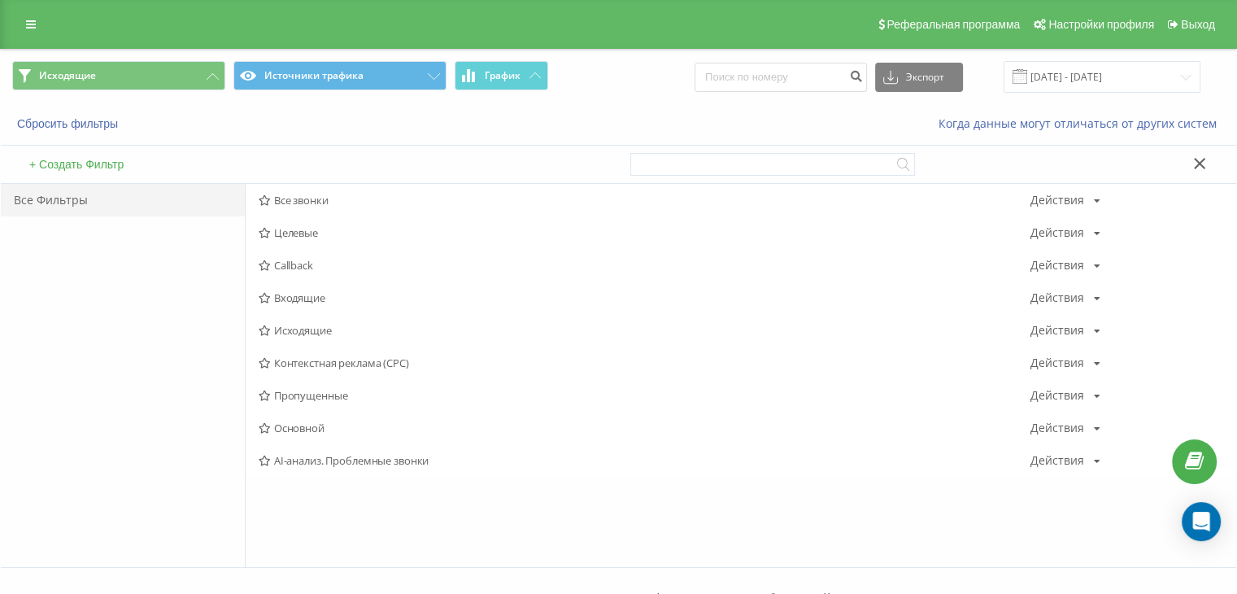
click at [306, 194] on span "Все звонки" at bounding box center [645, 199] width 772 height 11
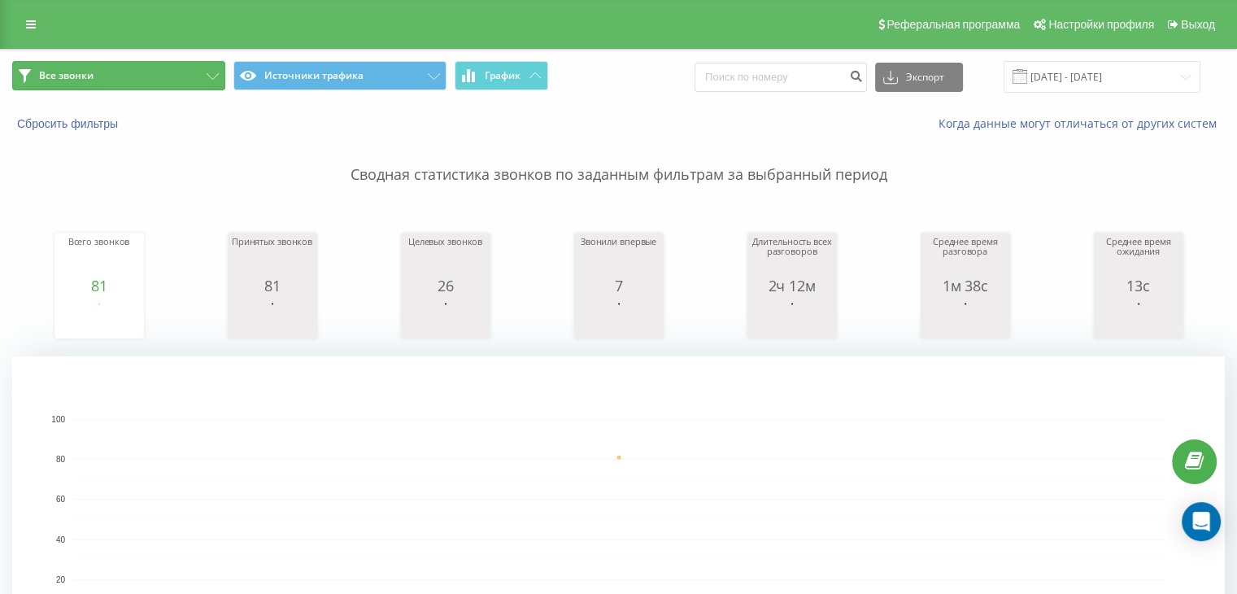
click at [118, 85] on button "Все звонки" at bounding box center [118, 75] width 213 height 29
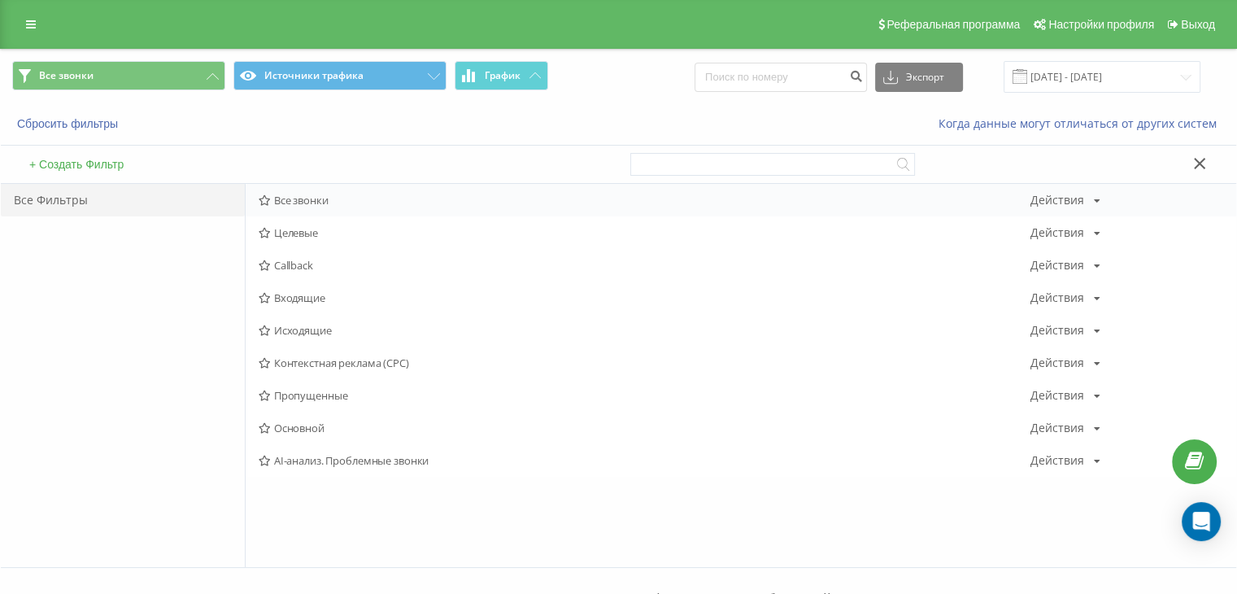
click at [298, 196] on span "Все звонки" at bounding box center [645, 199] width 772 height 11
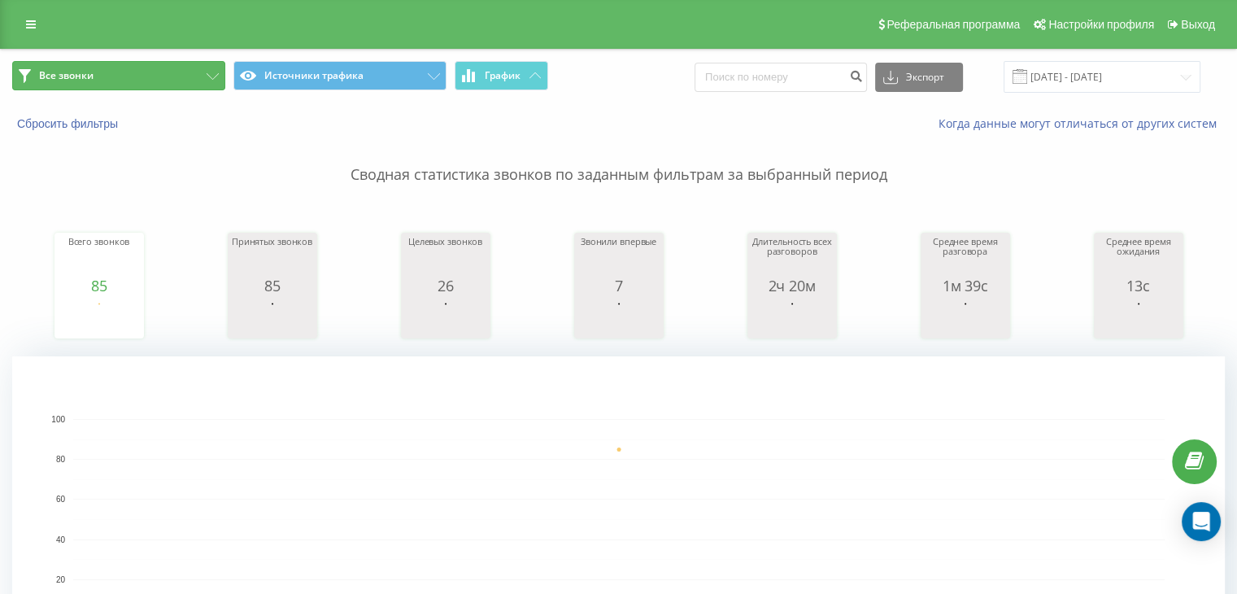
click at [145, 77] on button "Все звонки" at bounding box center [118, 75] width 213 height 29
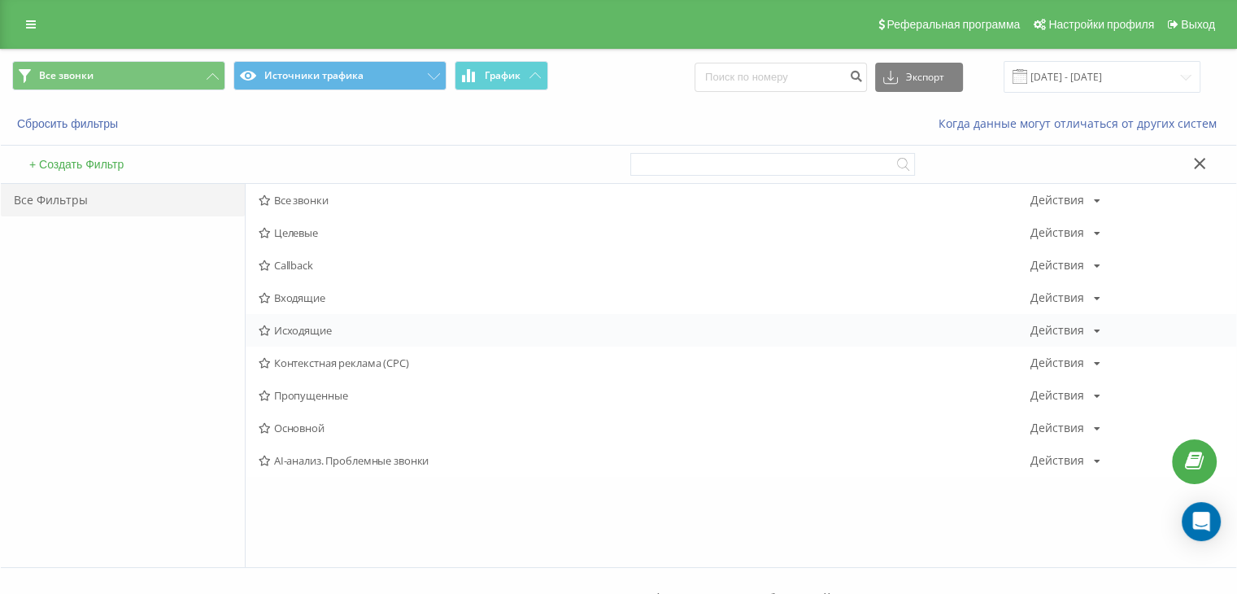
click at [299, 327] on span "Исходящие" at bounding box center [645, 329] width 772 height 11
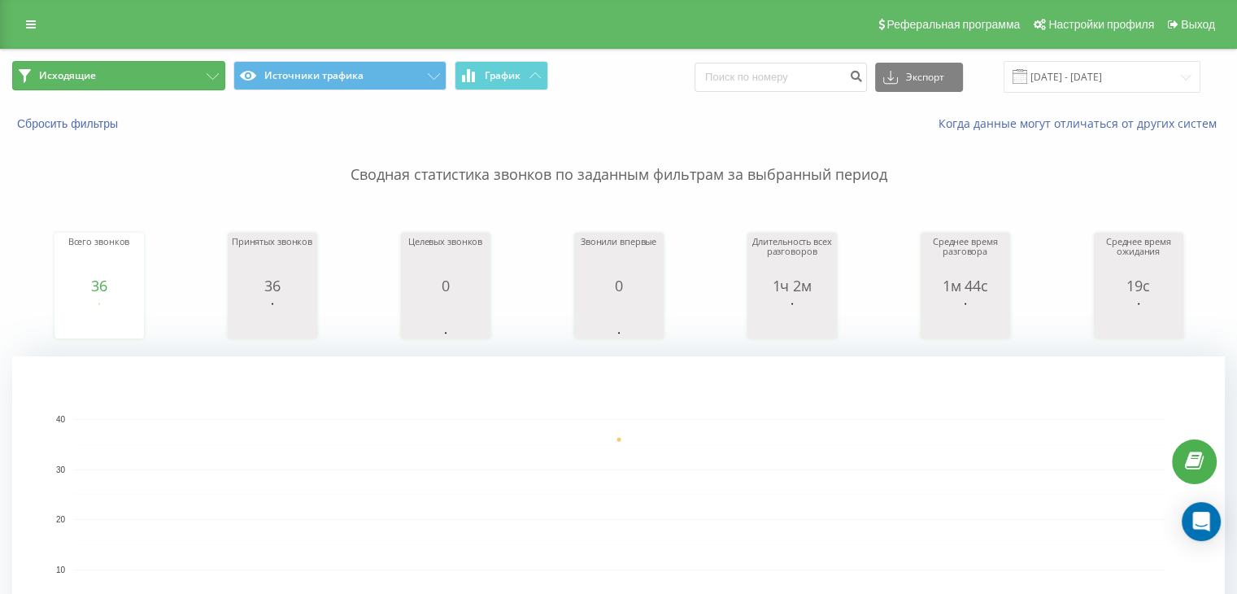
click at [176, 81] on button "Исходящие" at bounding box center [118, 75] width 213 height 29
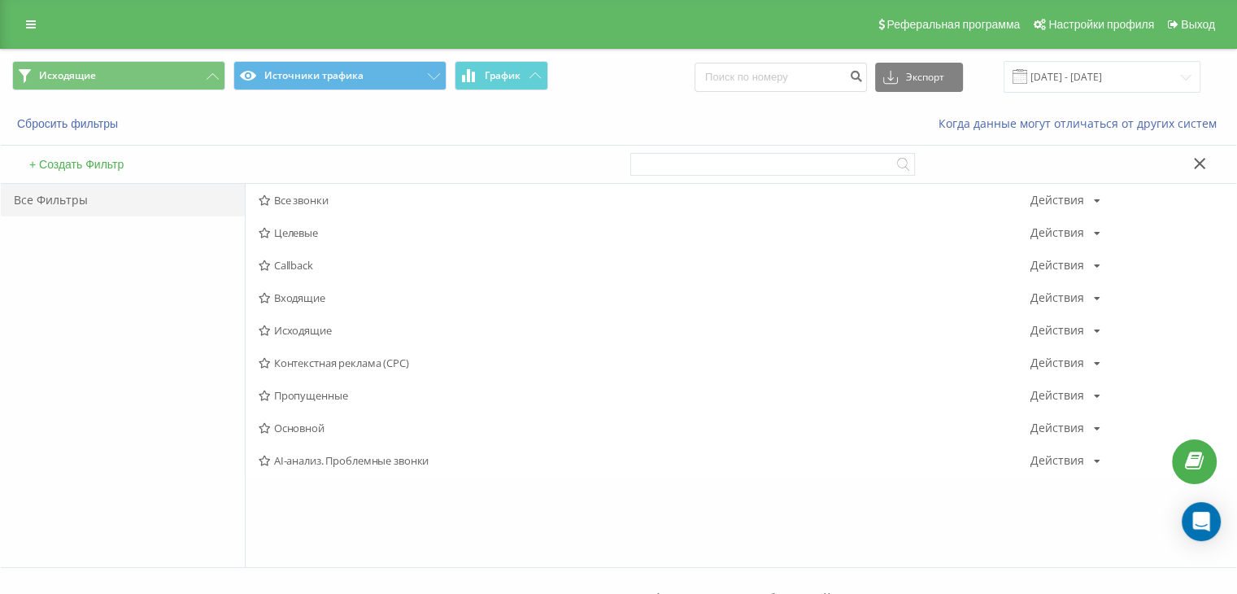
click at [302, 295] on span "Входящие" at bounding box center [645, 297] width 772 height 11
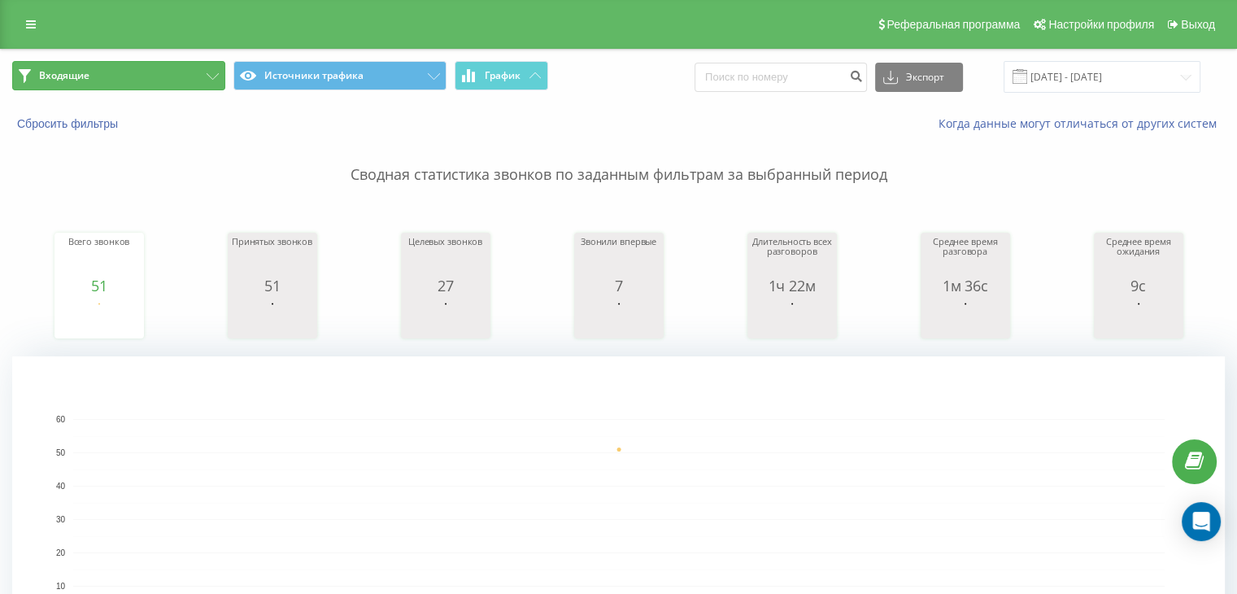
click at [154, 73] on button "Входящие" at bounding box center [118, 75] width 213 height 29
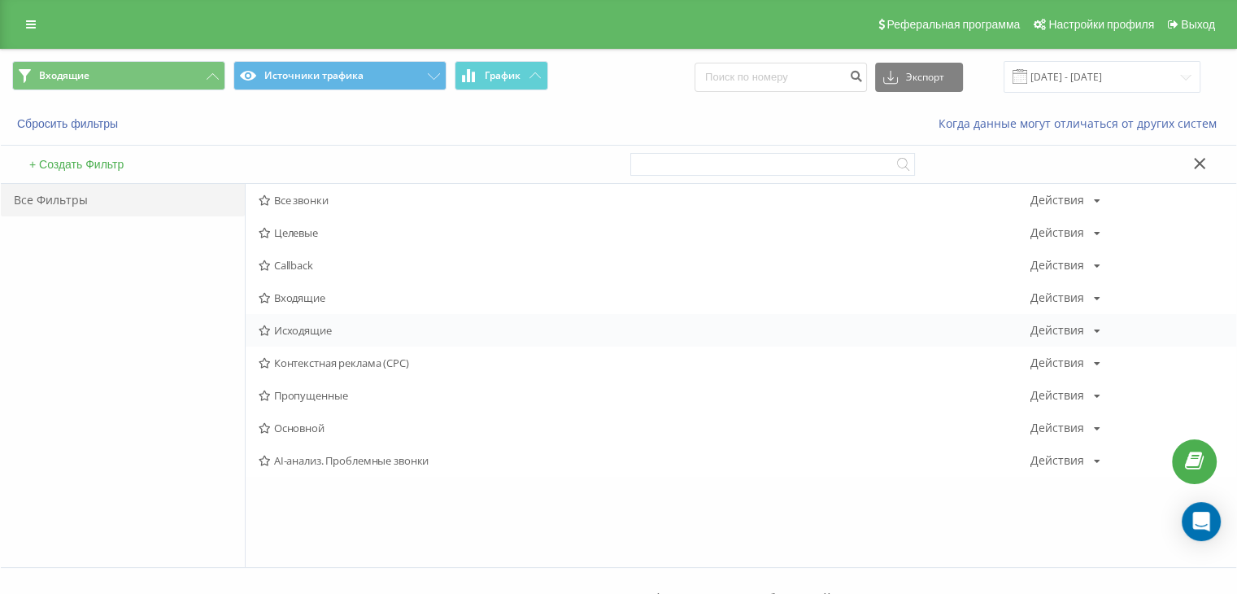
click at [315, 331] on span "Исходящие" at bounding box center [645, 329] width 772 height 11
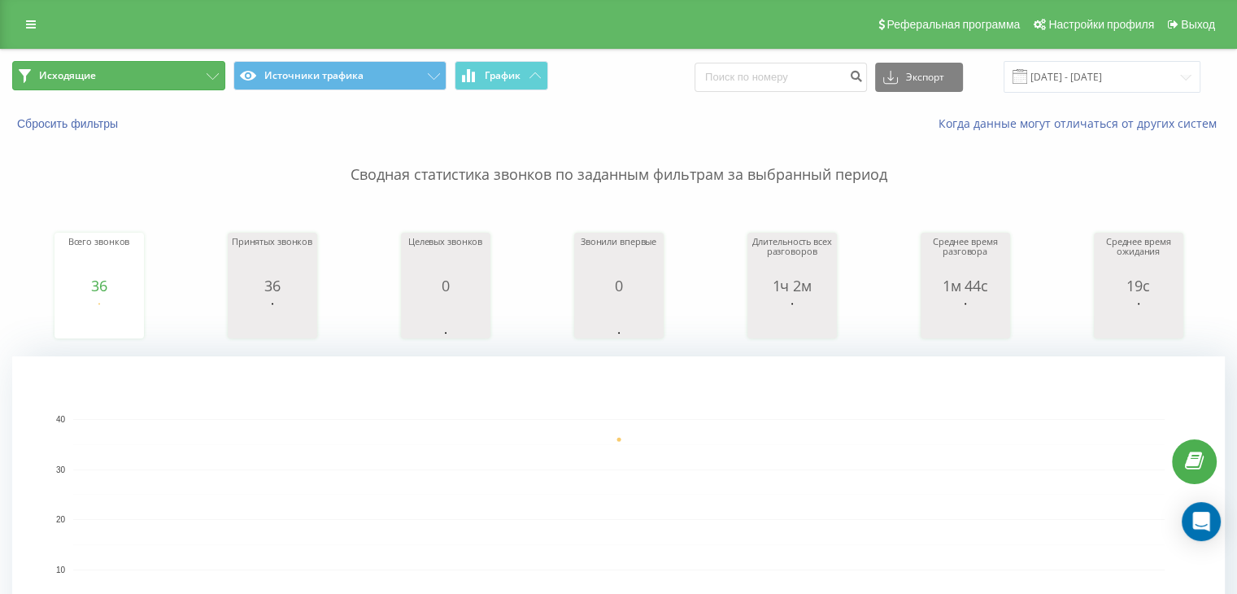
click at [163, 68] on button "Исходящие" at bounding box center [118, 75] width 213 height 29
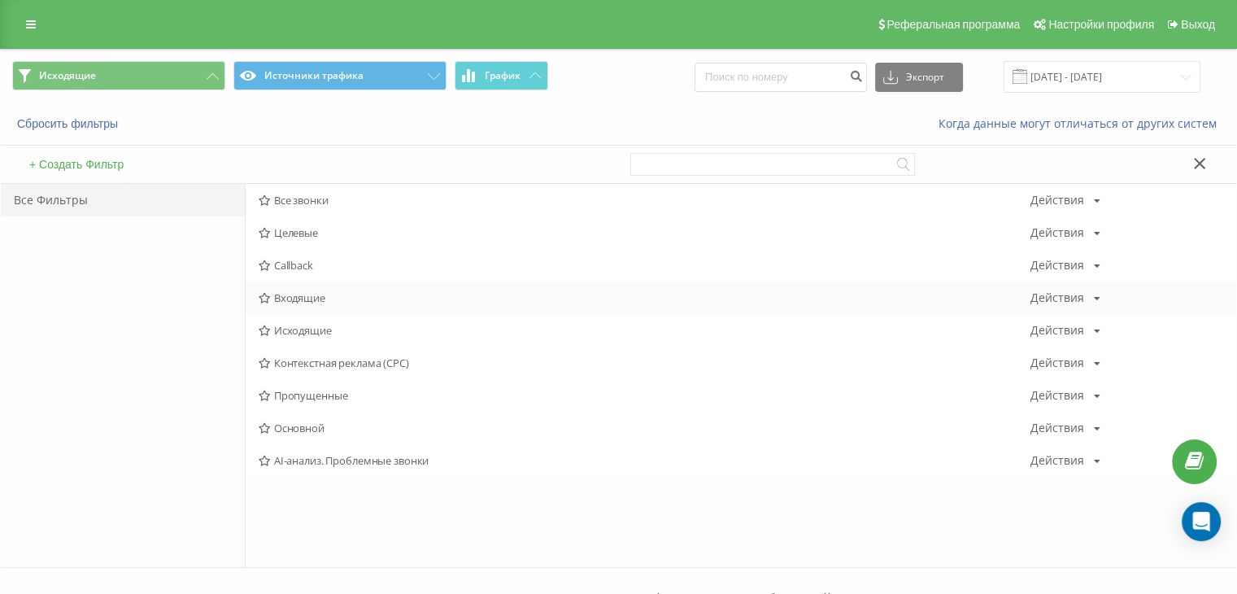
click at [280, 302] on span "Входящие" at bounding box center [645, 297] width 772 height 11
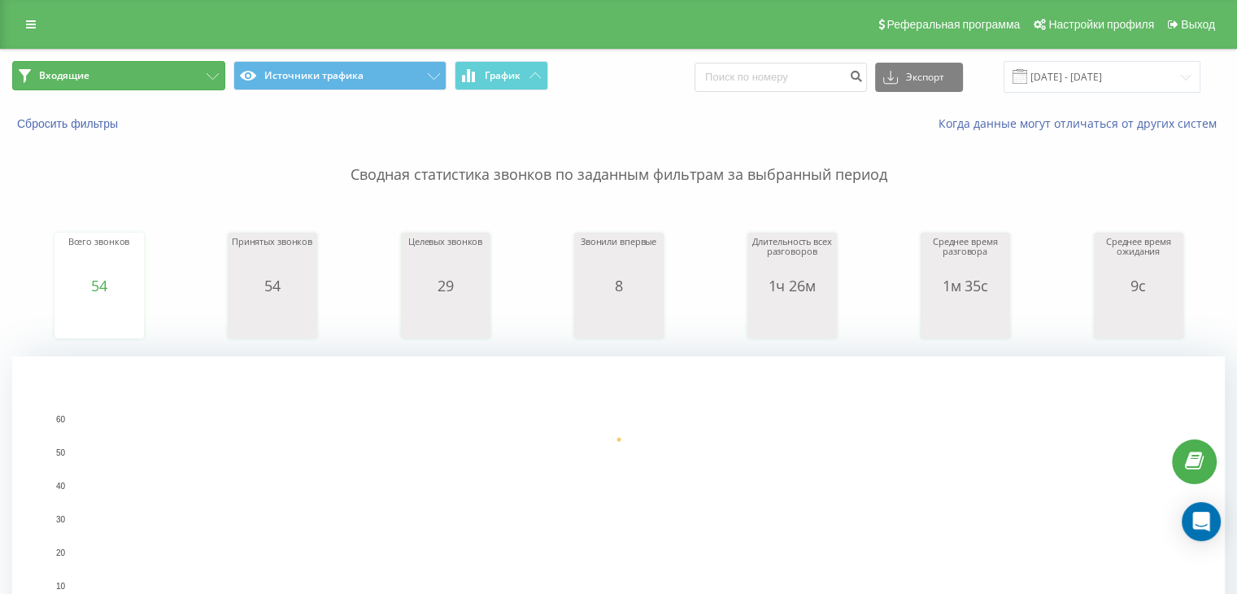
click at [182, 72] on button "Входящие" at bounding box center [118, 75] width 213 height 29
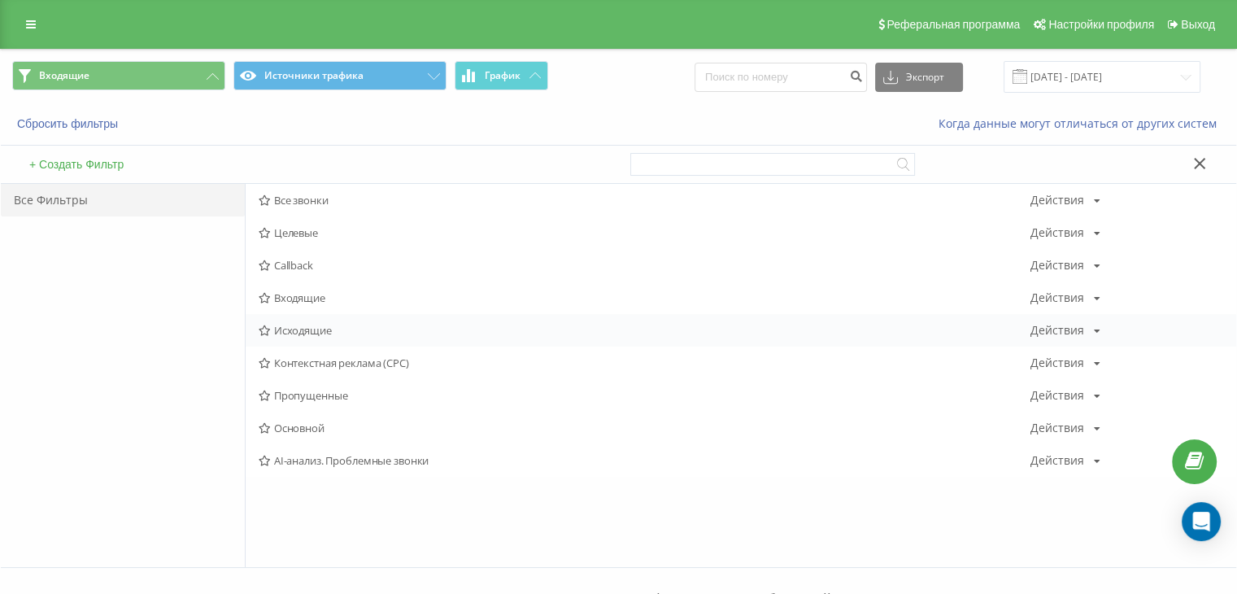
click at [311, 328] on span "Исходящие" at bounding box center [645, 329] width 772 height 11
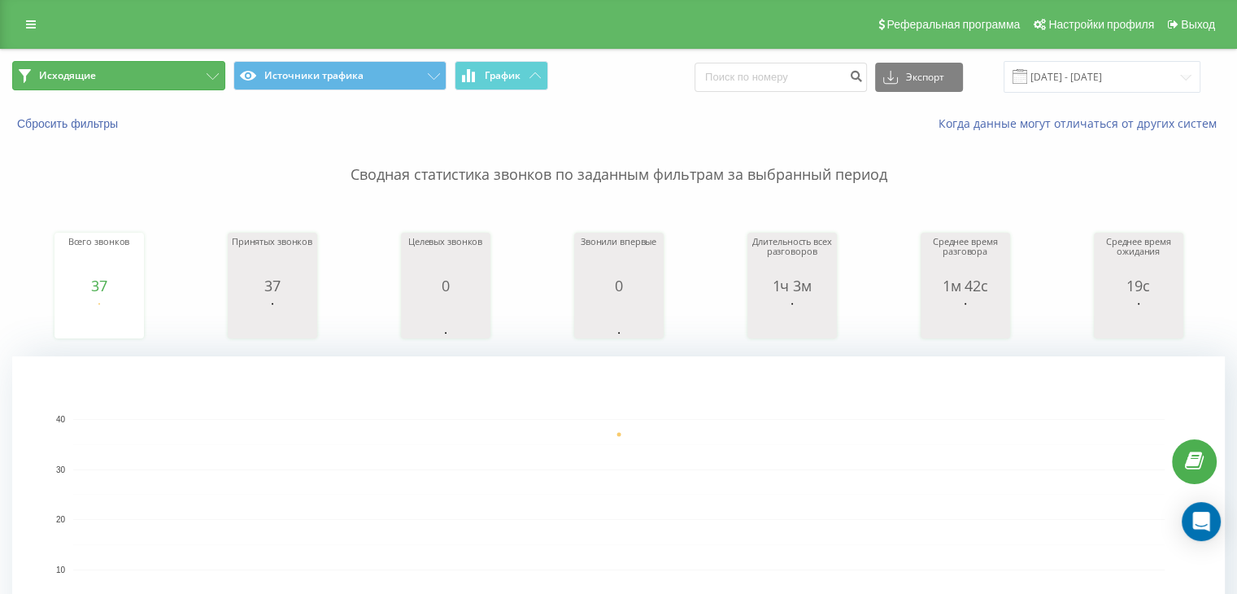
click at [197, 76] on button "Исходящие" at bounding box center [118, 75] width 213 height 29
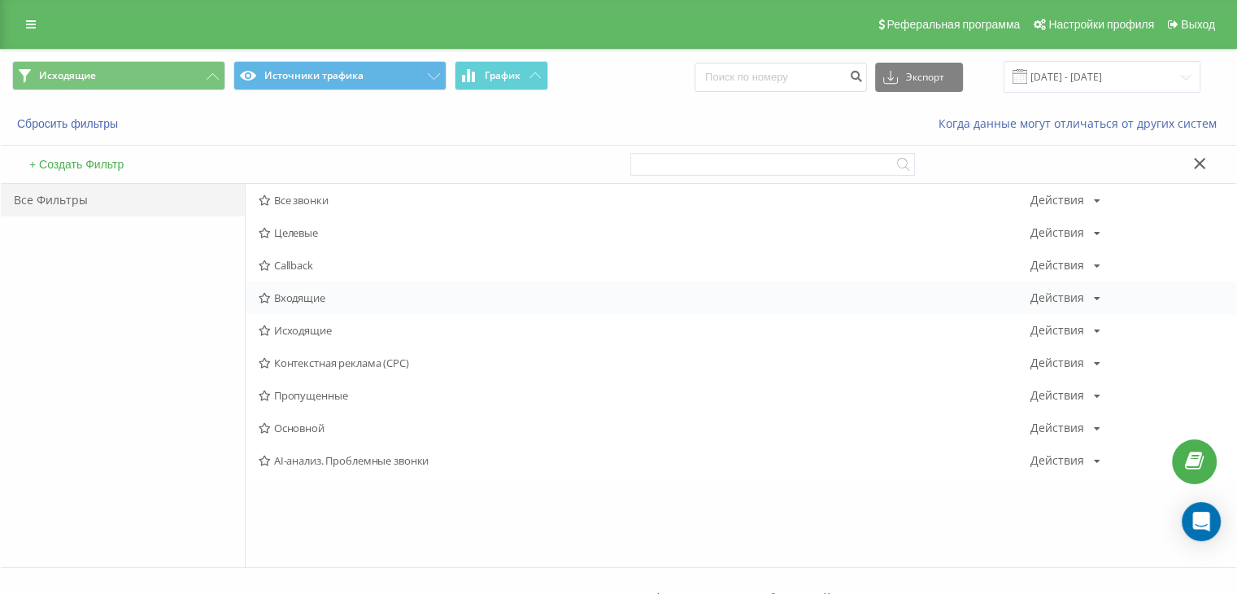
click at [286, 296] on span "Входящие" at bounding box center [645, 297] width 772 height 11
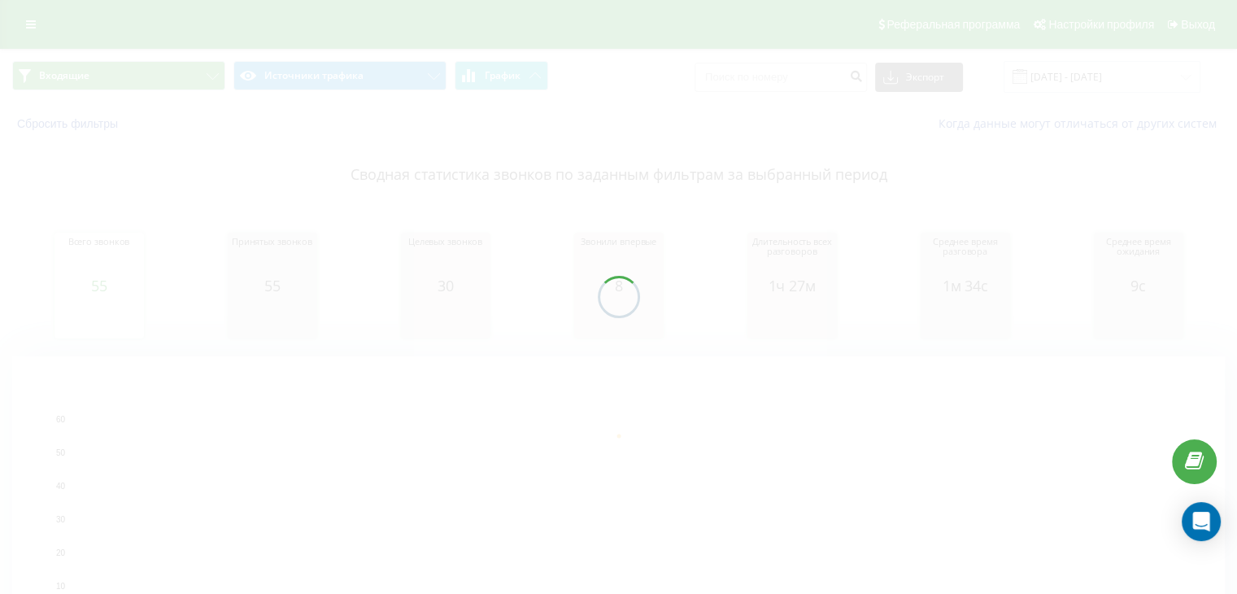
click at [141, 67] on div at bounding box center [618, 297] width 1237 height 594
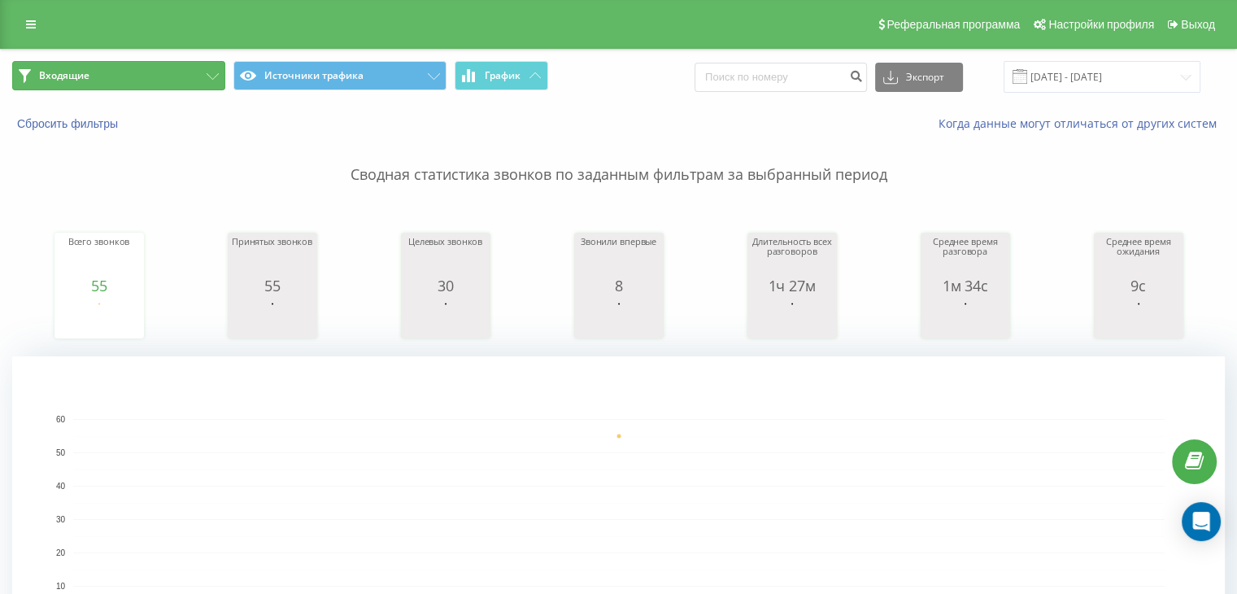
click at [178, 79] on button "Входящие" at bounding box center [118, 75] width 213 height 29
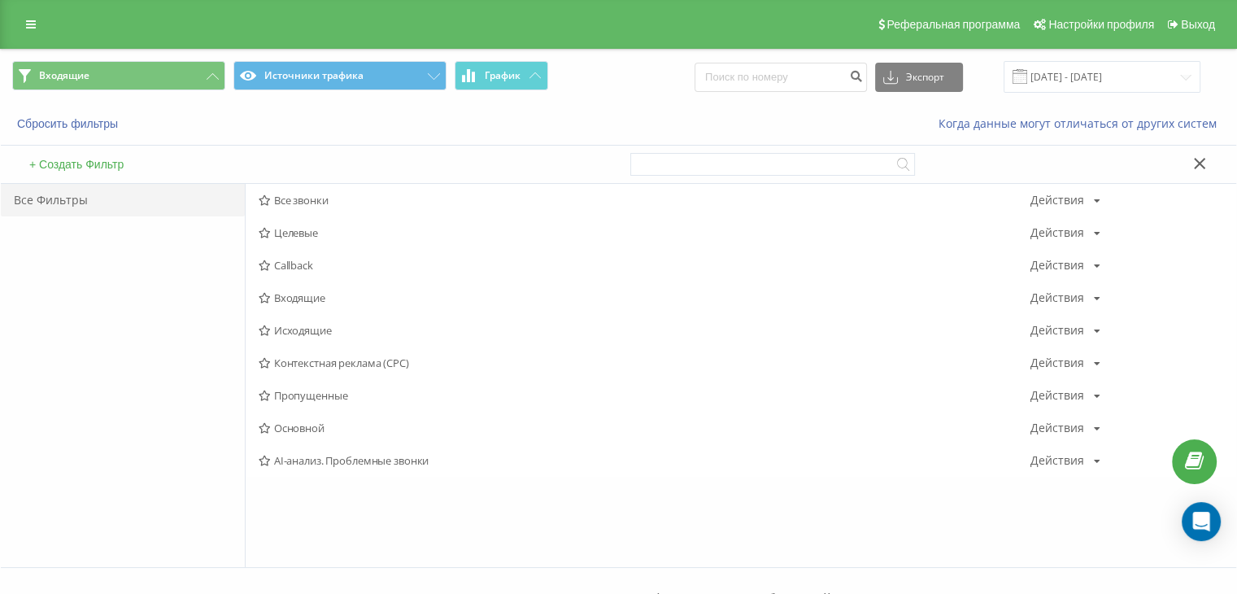
drag, startPoint x: 305, startPoint y: 198, endPoint x: 354, endPoint y: 196, distance: 48.8
click at [305, 196] on span "Все звонки" at bounding box center [645, 199] width 772 height 11
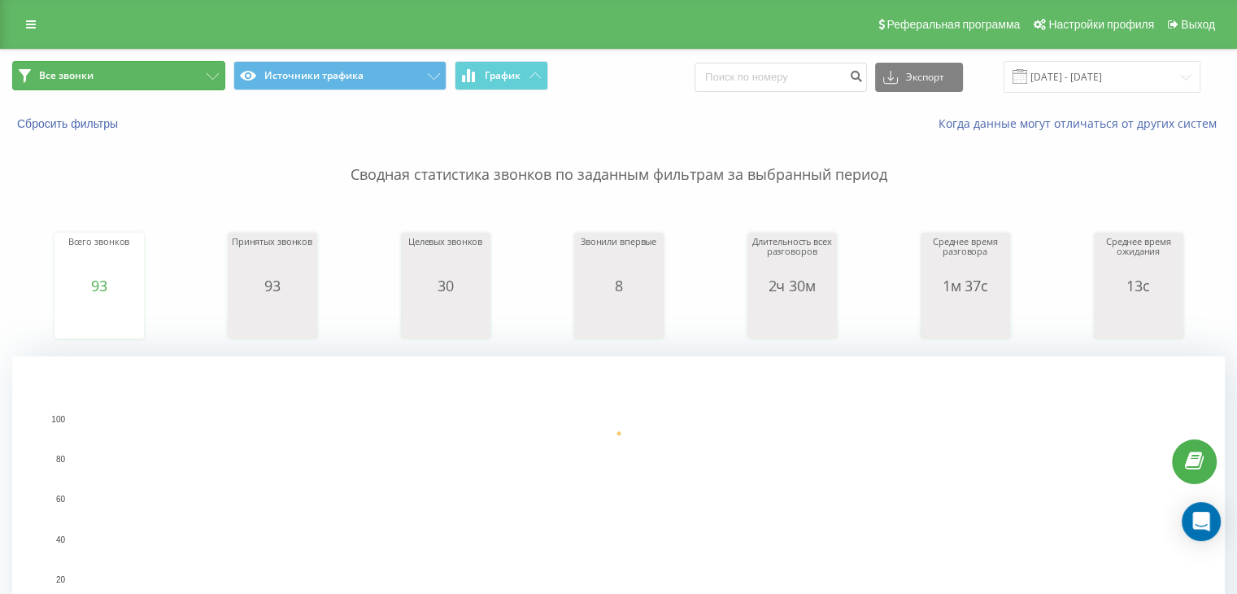
click at [183, 75] on button "Все звонки" at bounding box center [118, 75] width 213 height 29
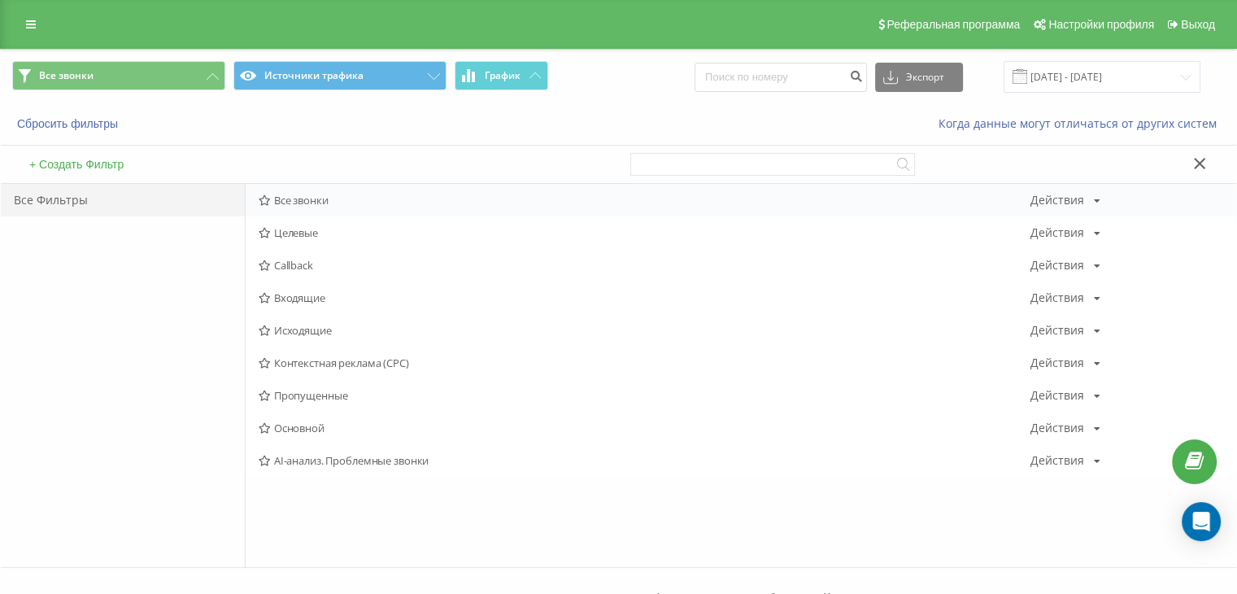
click at [315, 202] on span "Все звонки" at bounding box center [645, 199] width 772 height 11
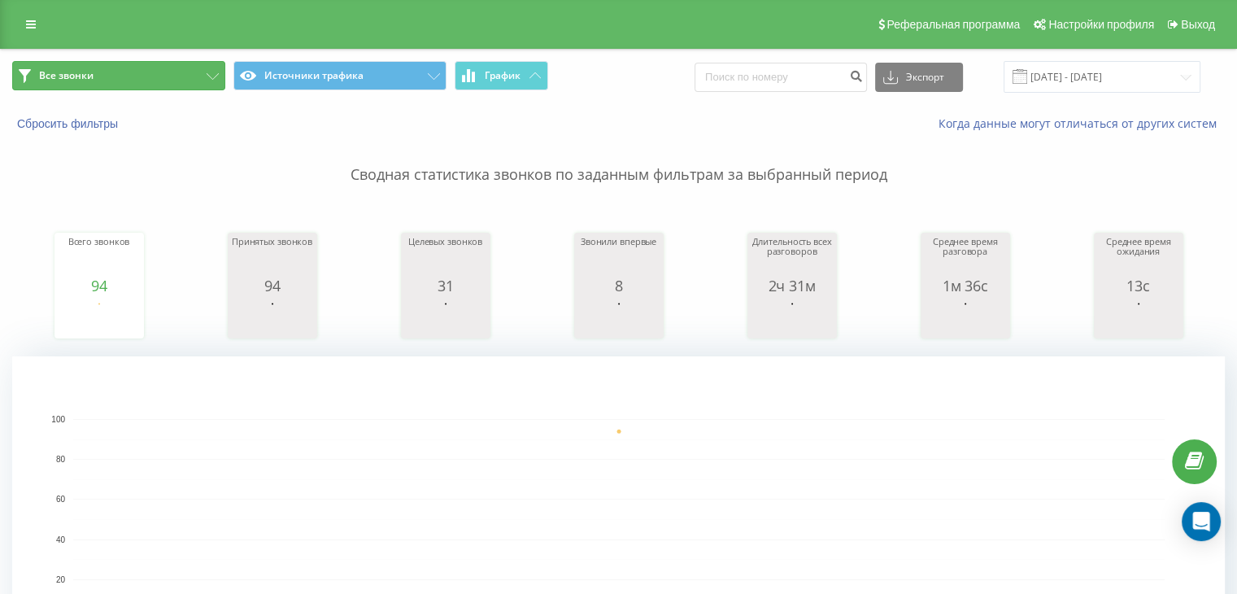
click at [176, 85] on button "Все звонки" at bounding box center [118, 75] width 213 height 29
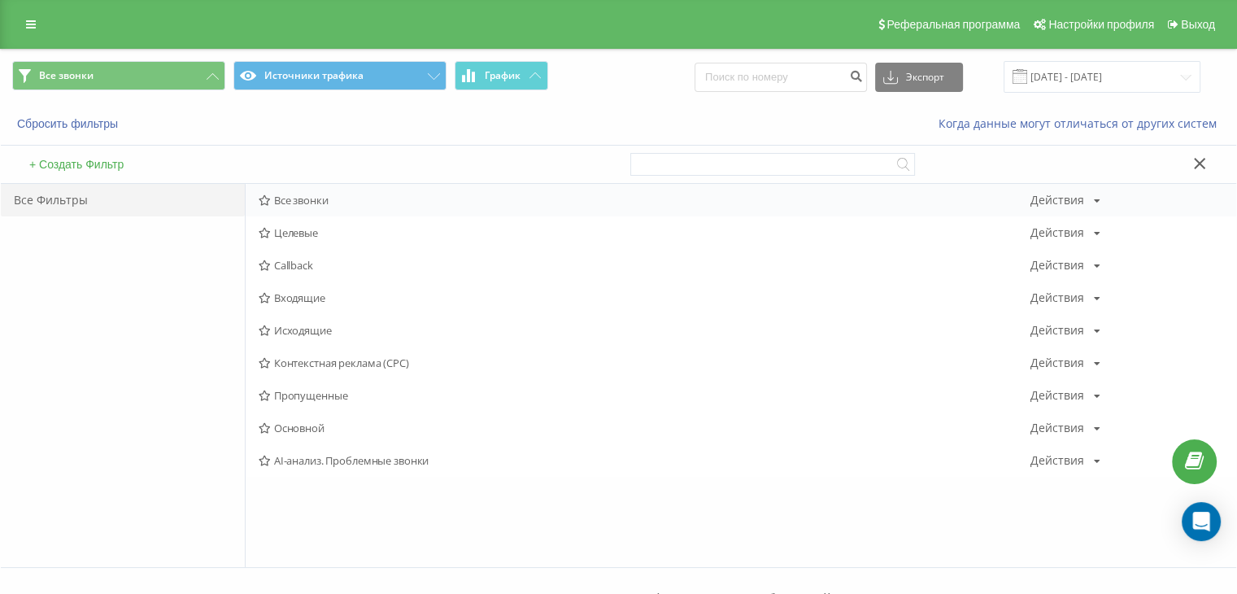
click at [336, 195] on span "Все звонки" at bounding box center [645, 199] width 772 height 11
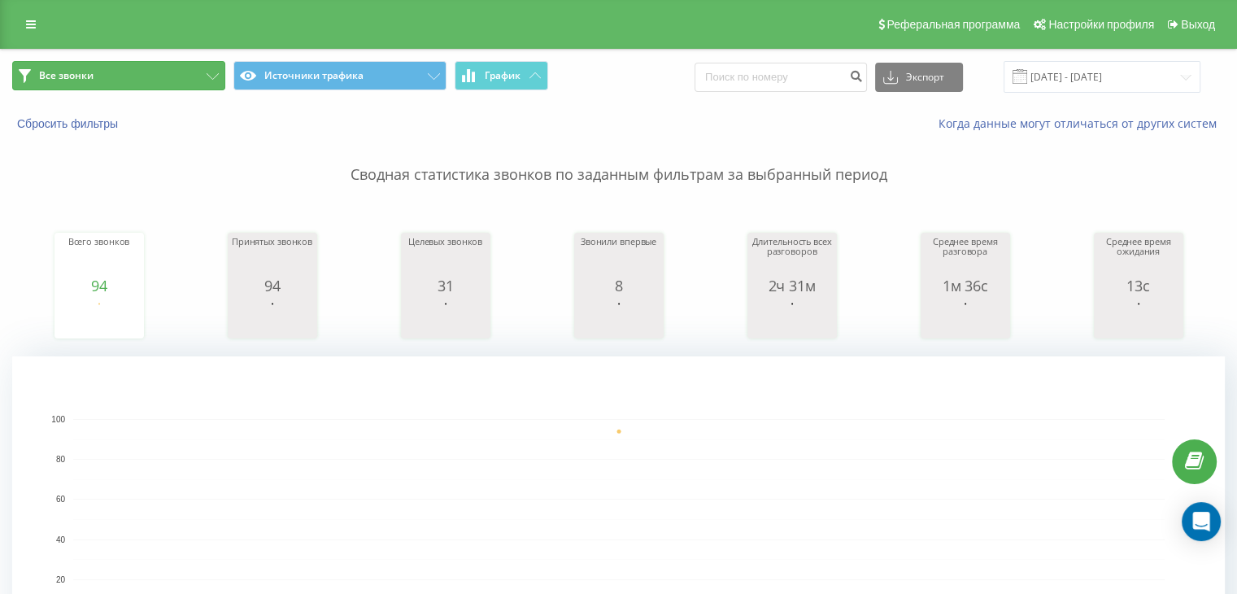
click at [150, 85] on button "Все звонки" at bounding box center [118, 75] width 213 height 29
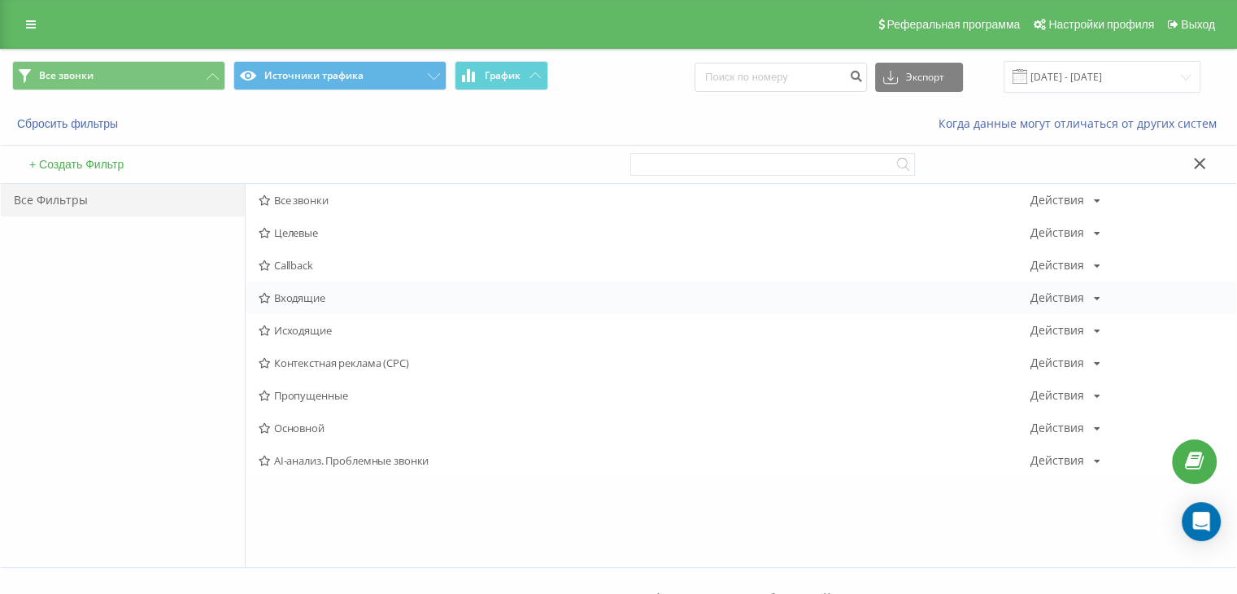
click at [296, 298] on span "Входящие" at bounding box center [645, 297] width 772 height 11
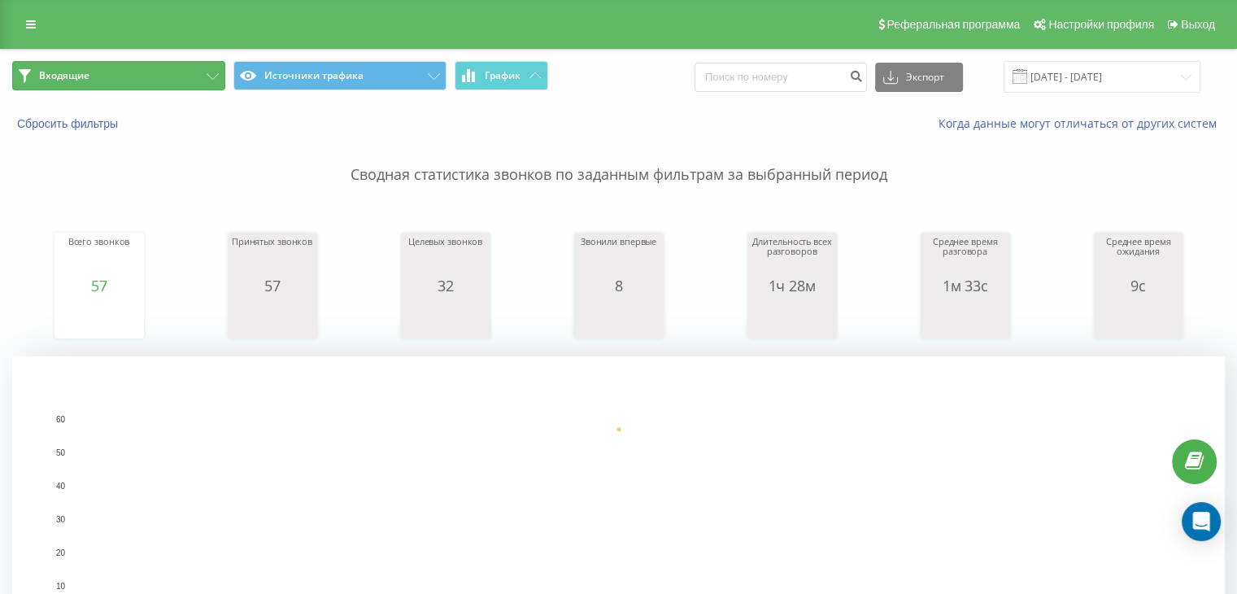
drag, startPoint x: 167, startPoint y: 85, endPoint x: 195, endPoint y: 132, distance: 54.0
click at [167, 85] on button "Входящие" at bounding box center [118, 75] width 213 height 29
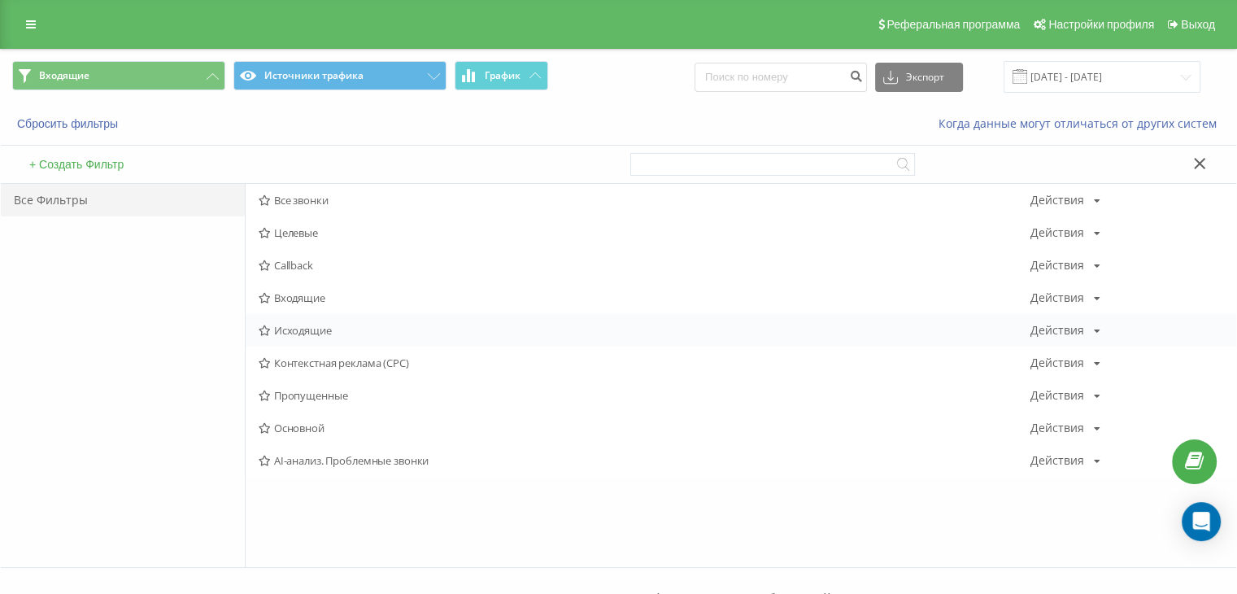
click at [302, 334] on span "Исходящие" at bounding box center [645, 329] width 772 height 11
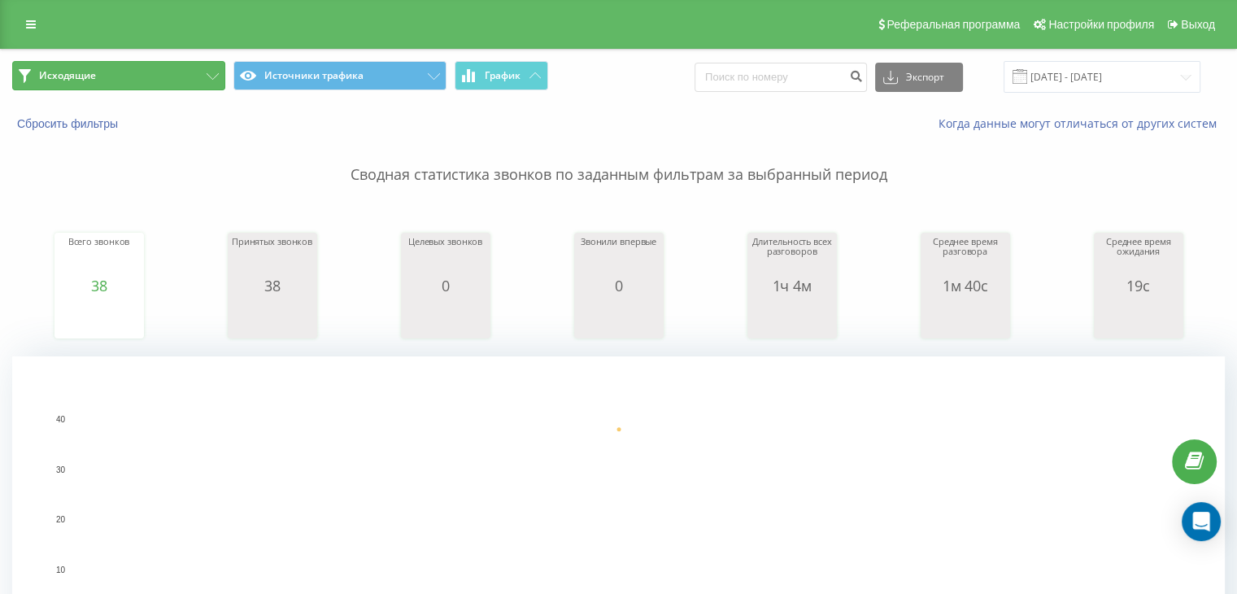
drag, startPoint x: 170, startPoint y: 69, endPoint x: 254, endPoint y: 141, distance: 110.7
click at [170, 69] on button "Исходящие" at bounding box center [118, 75] width 213 height 29
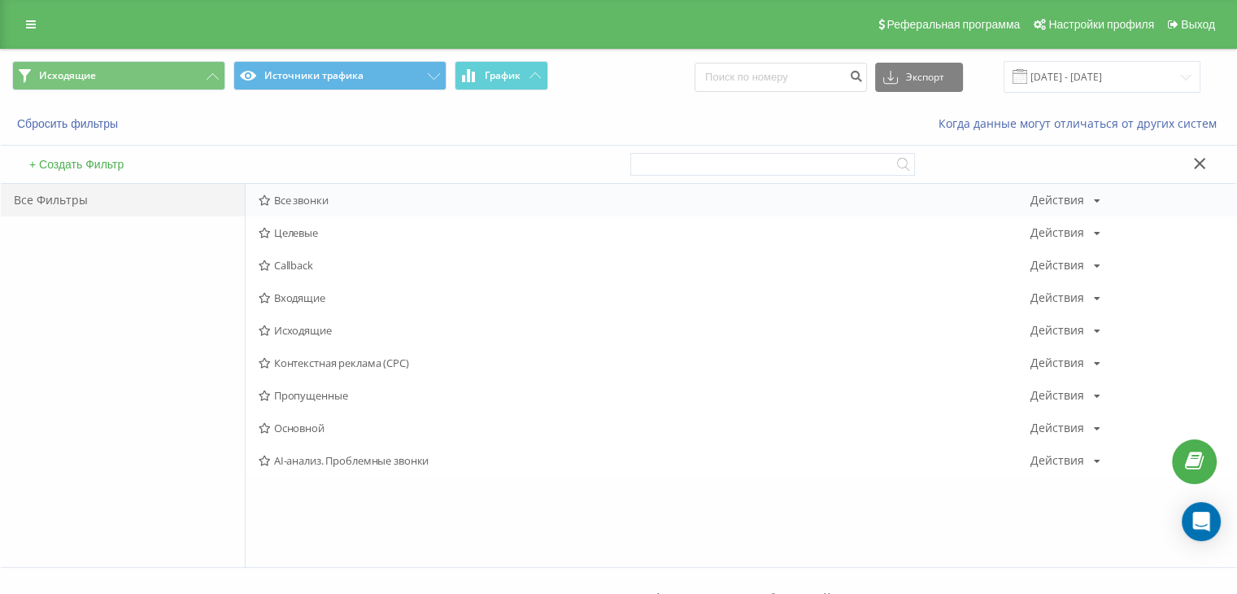
click at [298, 200] on span "Все звонки" at bounding box center [645, 199] width 772 height 11
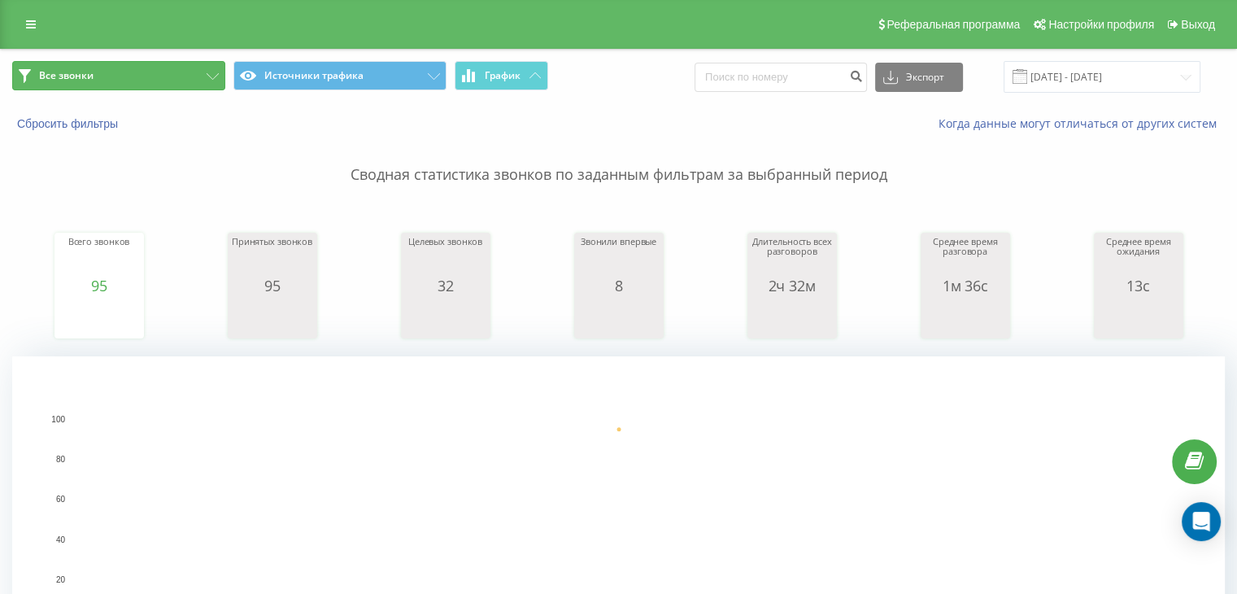
drag, startPoint x: 87, startPoint y: 72, endPoint x: 98, endPoint y: 83, distance: 14.9
click at [88, 72] on span "Все звонки" at bounding box center [66, 75] width 54 height 13
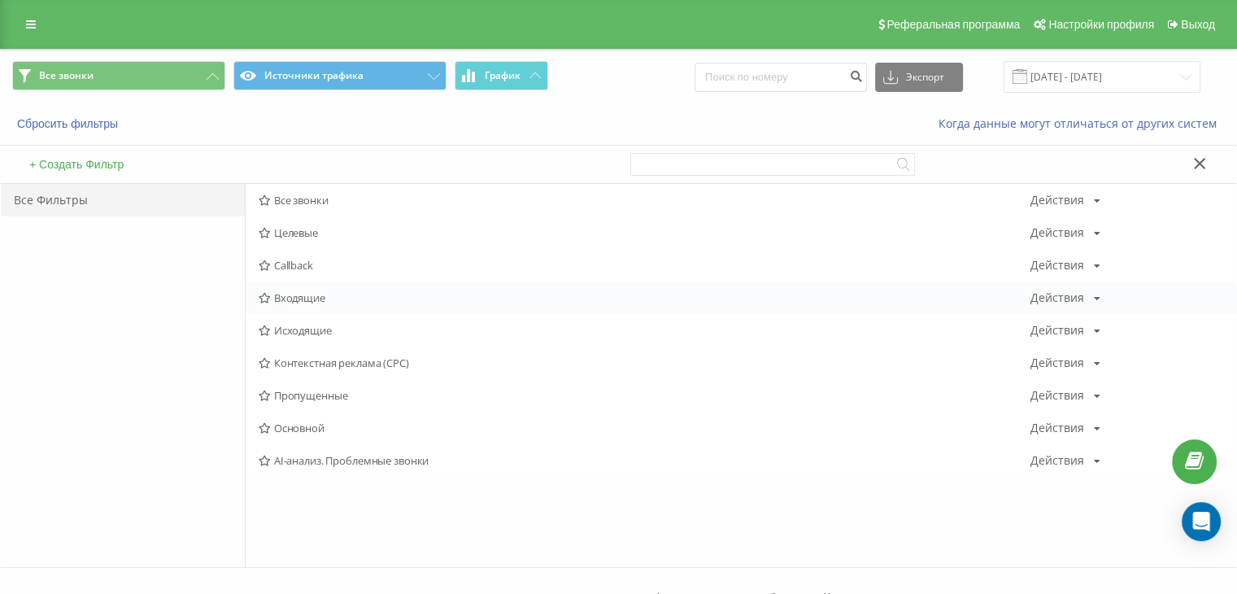
click at [302, 299] on span "Входящие" at bounding box center [645, 297] width 772 height 11
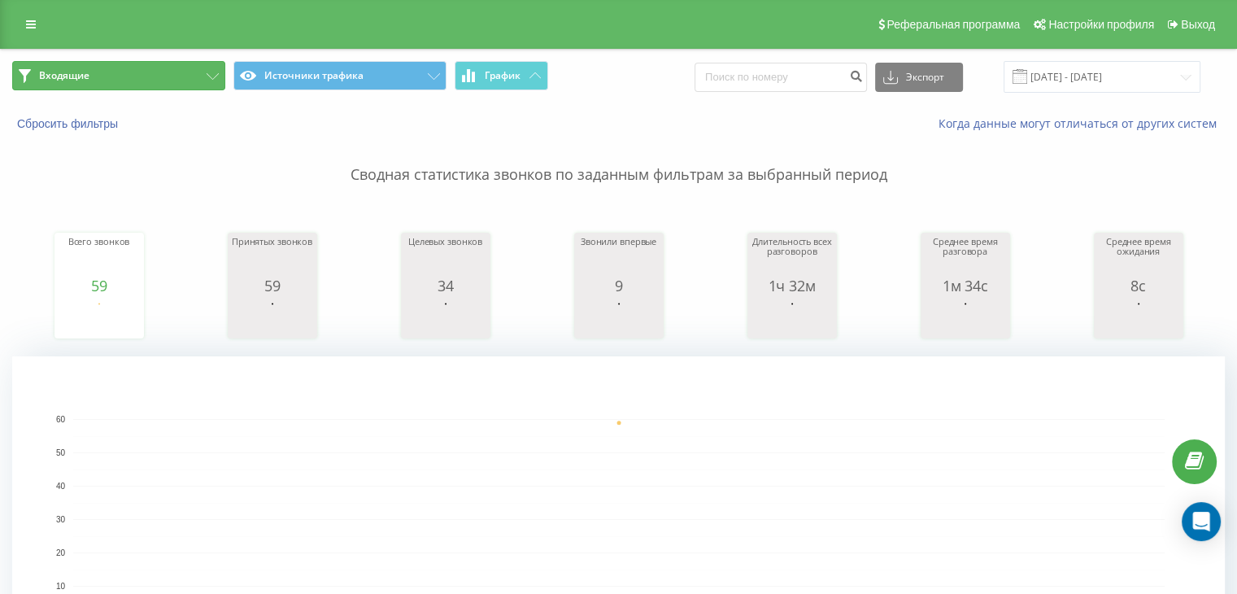
click at [172, 73] on button "Входящие" at bounding box center [118, 75] width 213 height 29
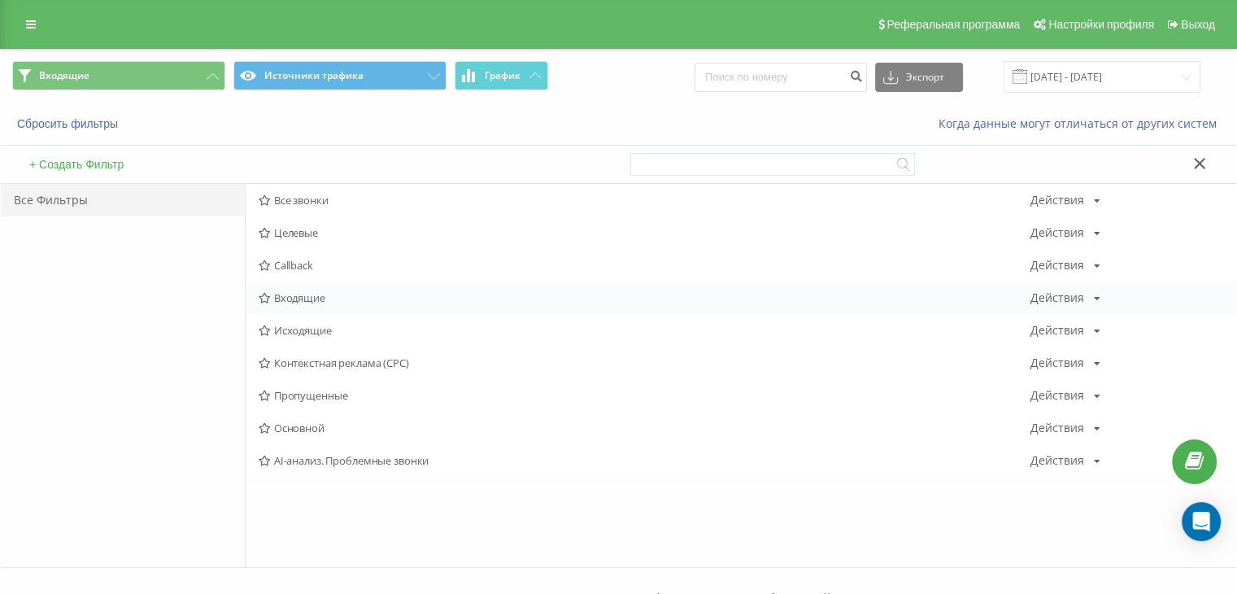
click at [302, 292] on span "Входящие" at bounding box center [645, 297] width 772 height 11
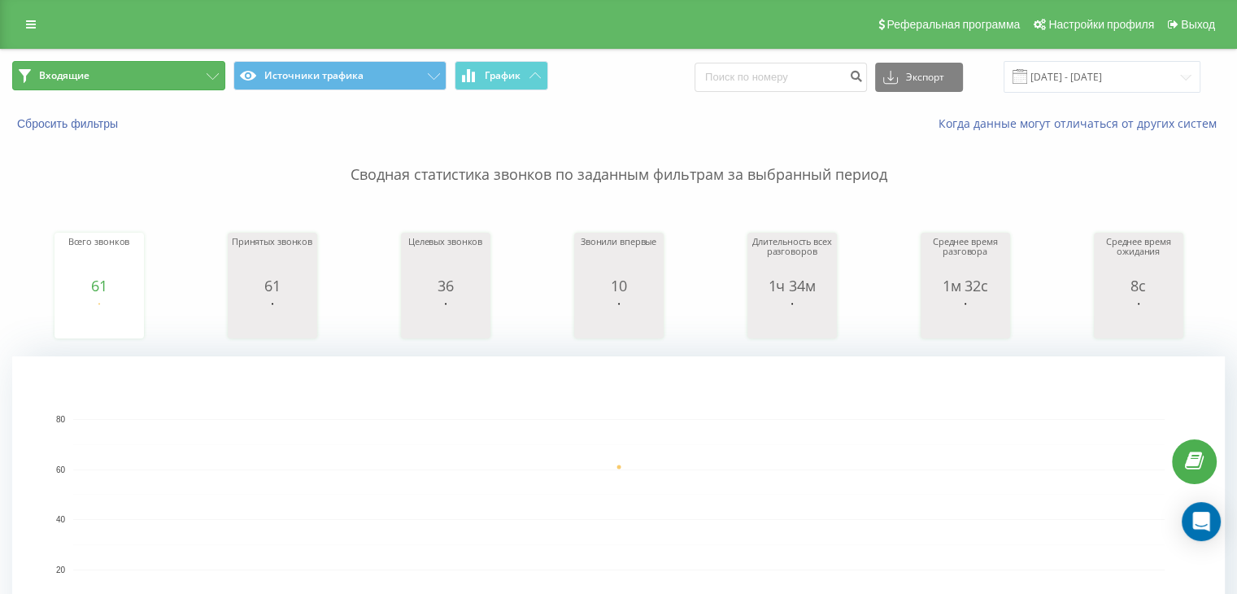
click at [170, 76] on button "Входящие" at bounding box center [118, 75] width 213 height 29
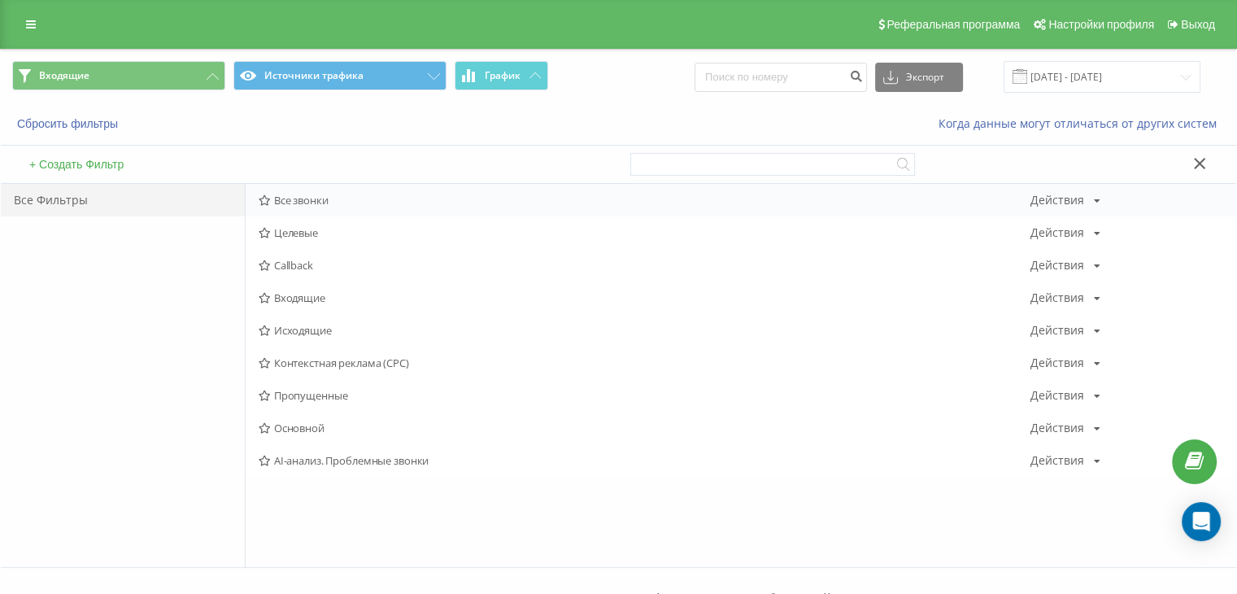
click at [296, 197] on span "Все звонки" at bounding box center [645, 199] width 772 height 11
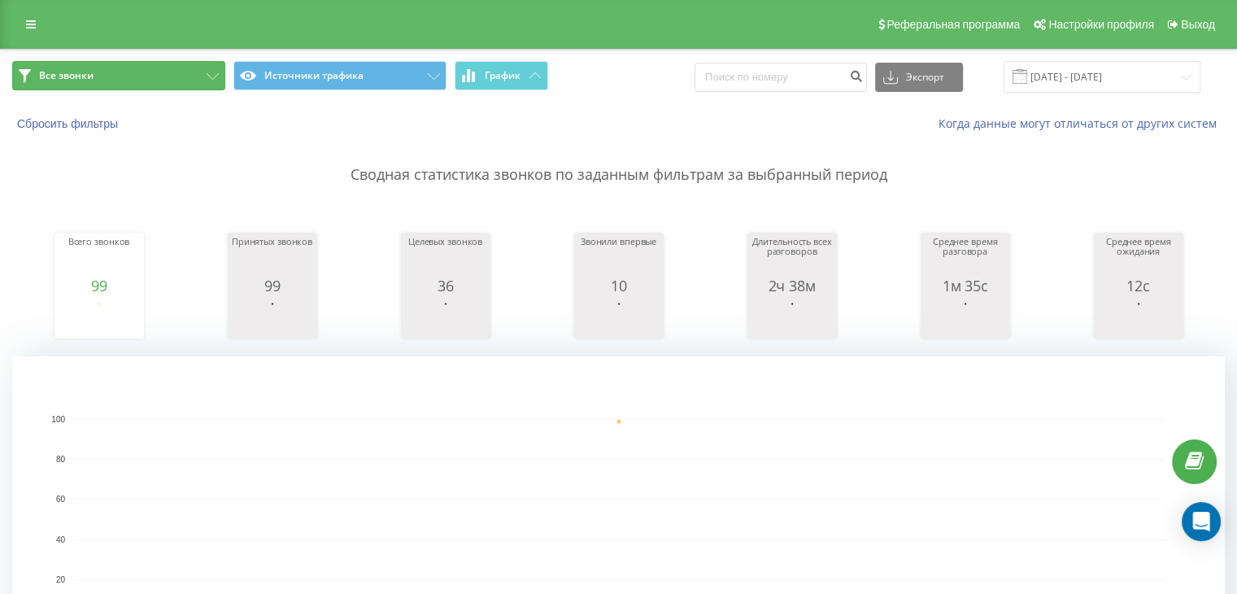
click at [143, 75] on button "Все звонки" at bounding box center [118, 75] width 213 height 29
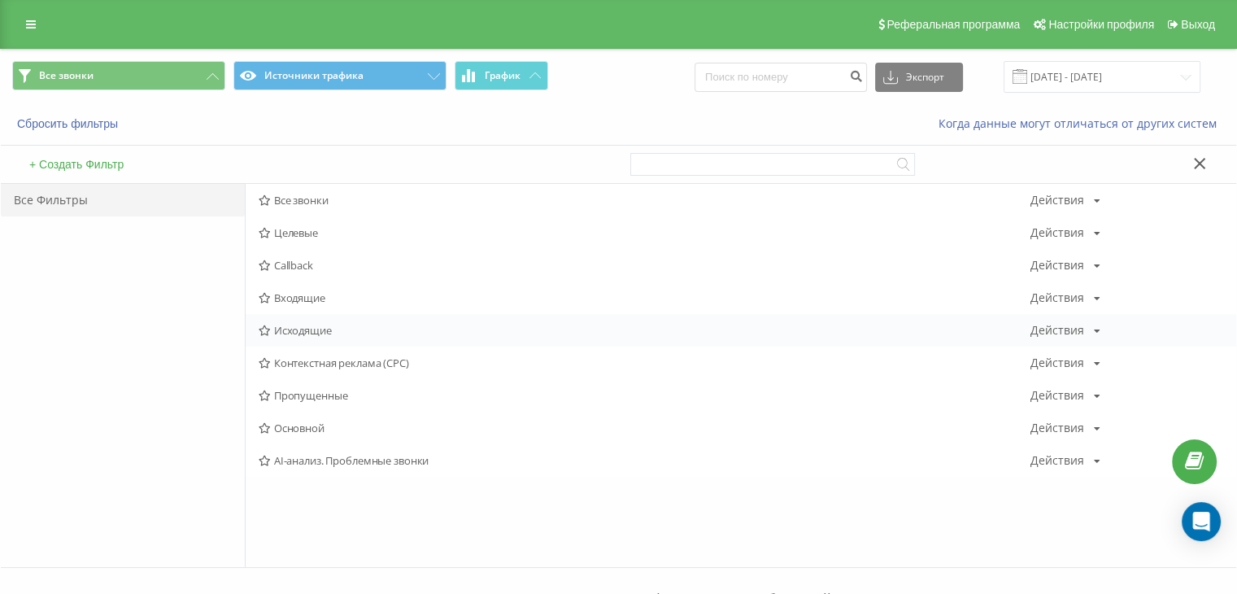
click at [307, 324] on span "Исходящие" at bounding box center [645, 329] width 772 height 11
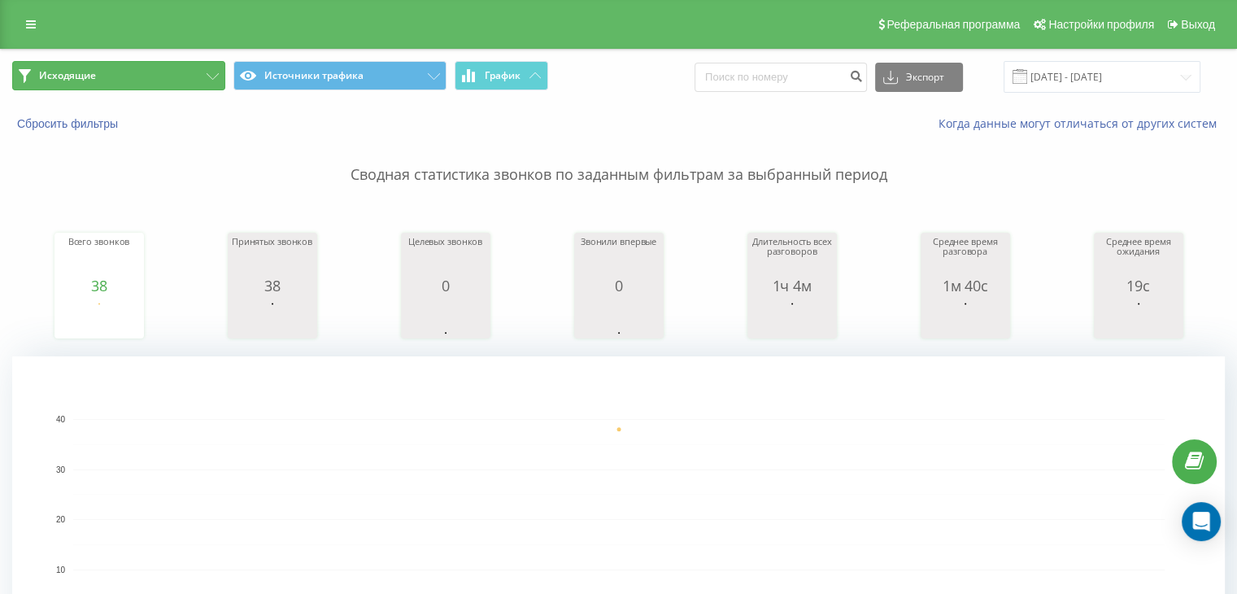
click at [157, 61] on button "Исходящие" at bounding box center [118, 75] width 213 height 29
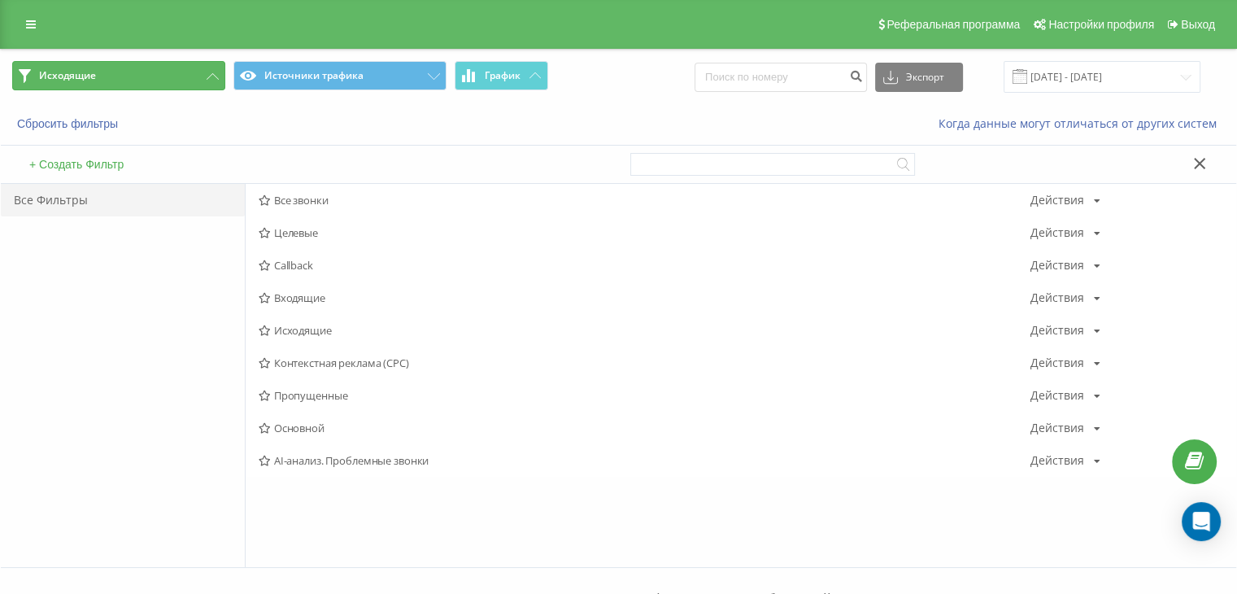
click at [163, 82] on button "Исходящие" at bounding box center [118, 75] width 213 height 29
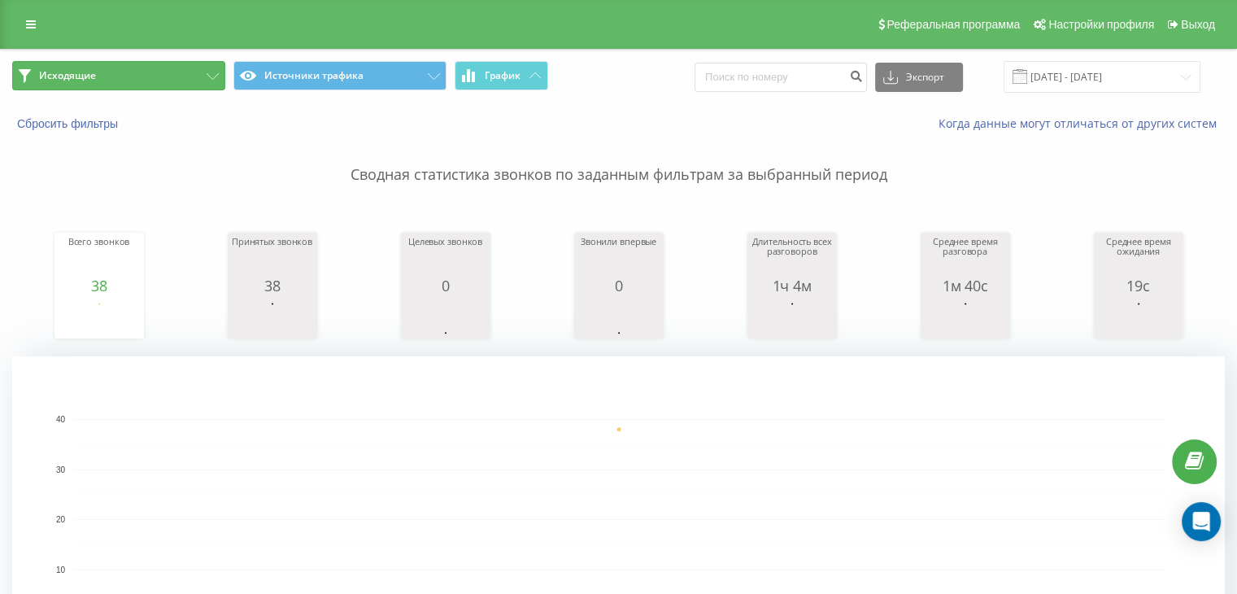
click at [179, 80] on button "Исходящие" at bounding box center [118, 75] width 213 height 29
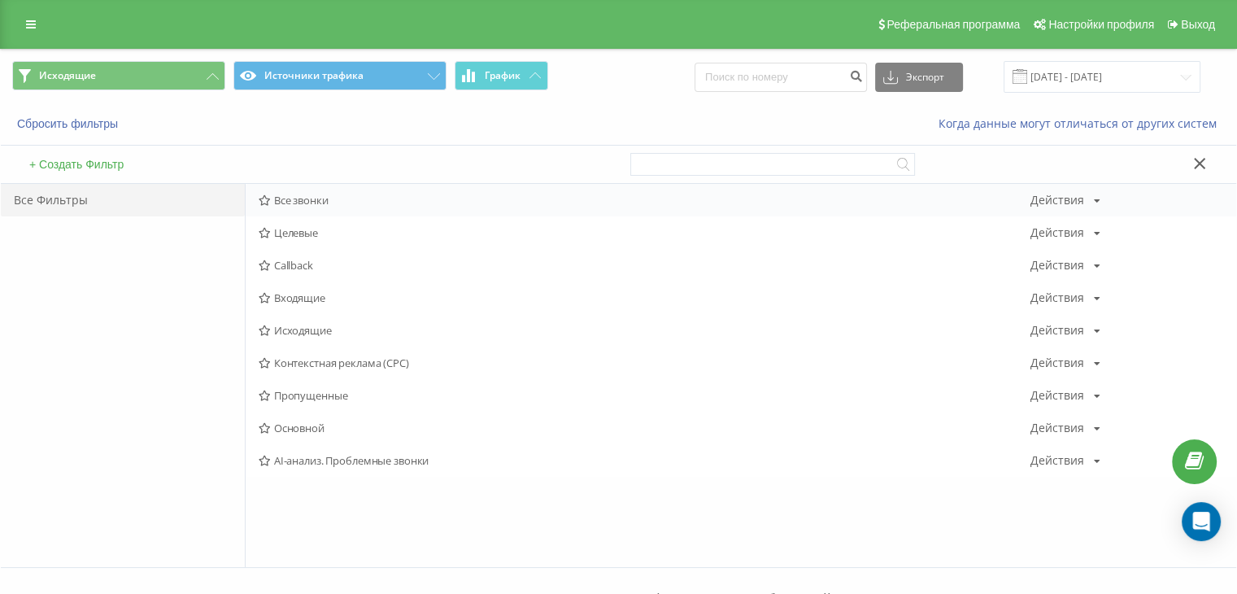
click at [291, 198] on span "Все звонки" at bounding box center [645, 199] width 772 height 11
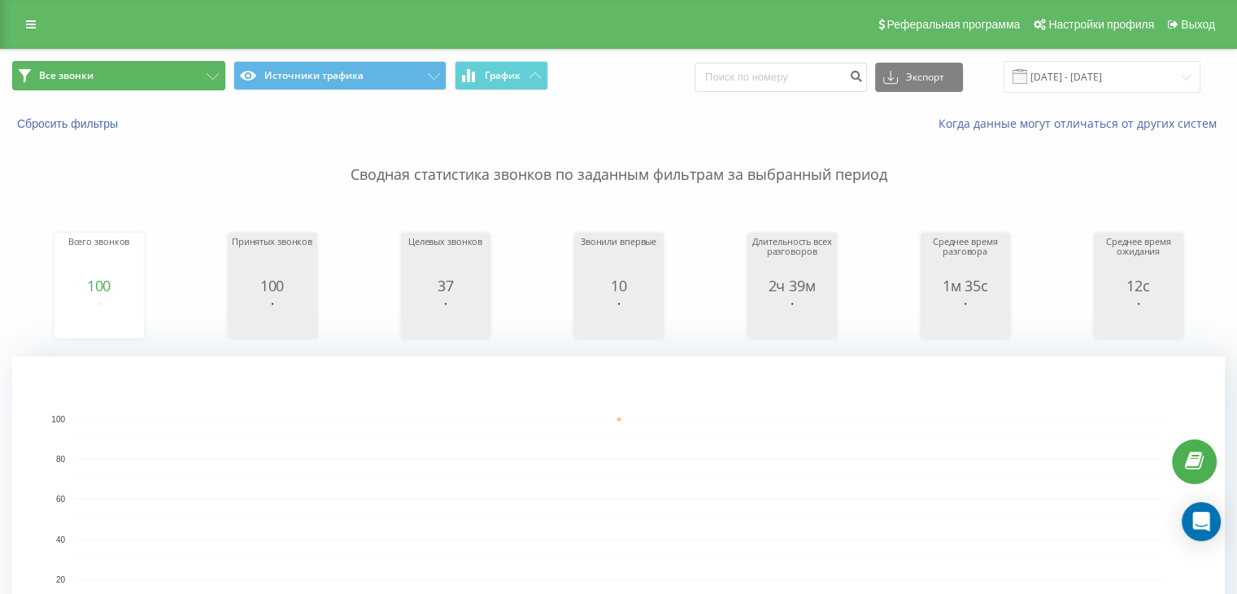
click at [200, 76] on button "Все звонки" at bounding box center [118, 75] width 213 height 29
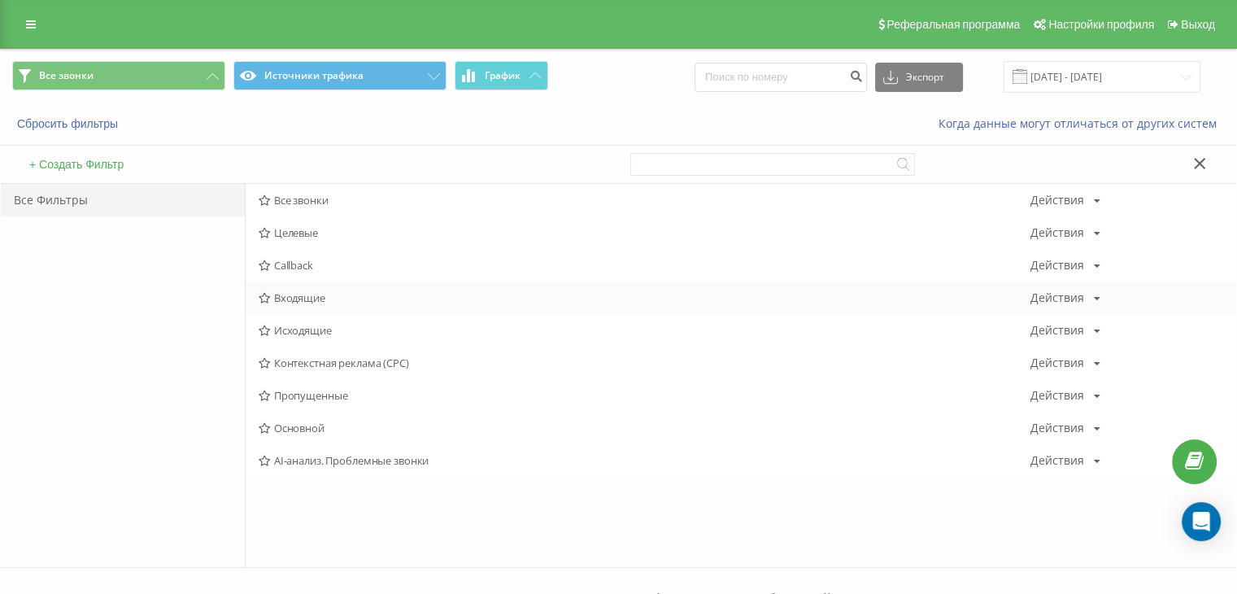
click at [303, 298] on span "Входящие" at bounding box center [645, 297] width 772 height 11
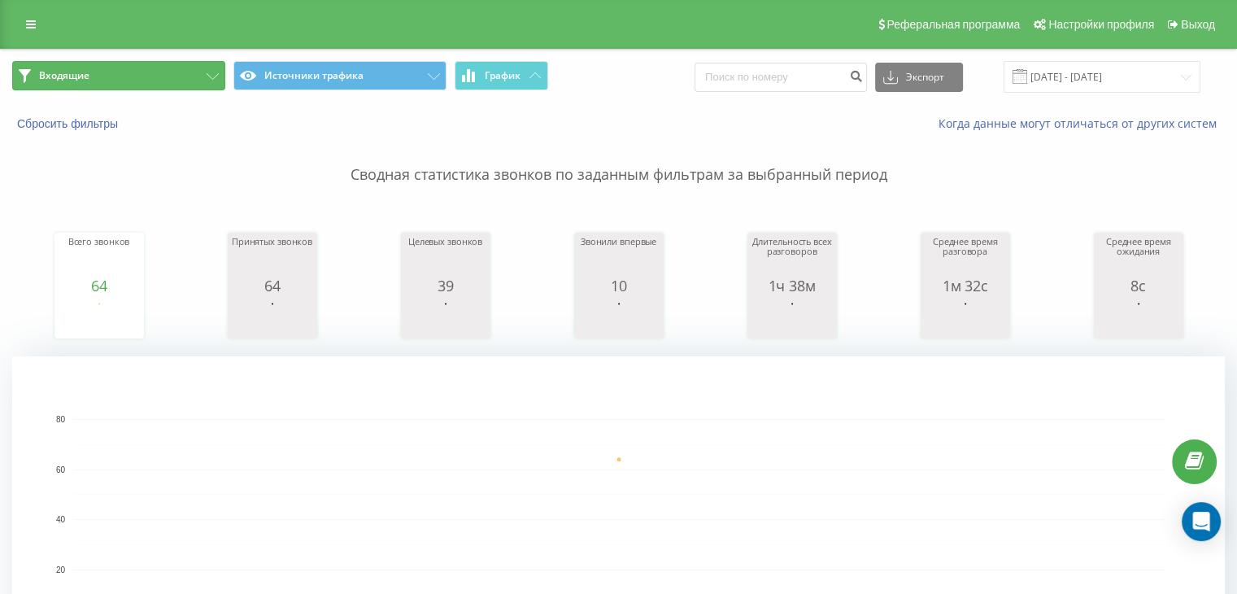
click at [187, 66] on button "Входящие" at bounding box center [118, 75] width 213 height 29
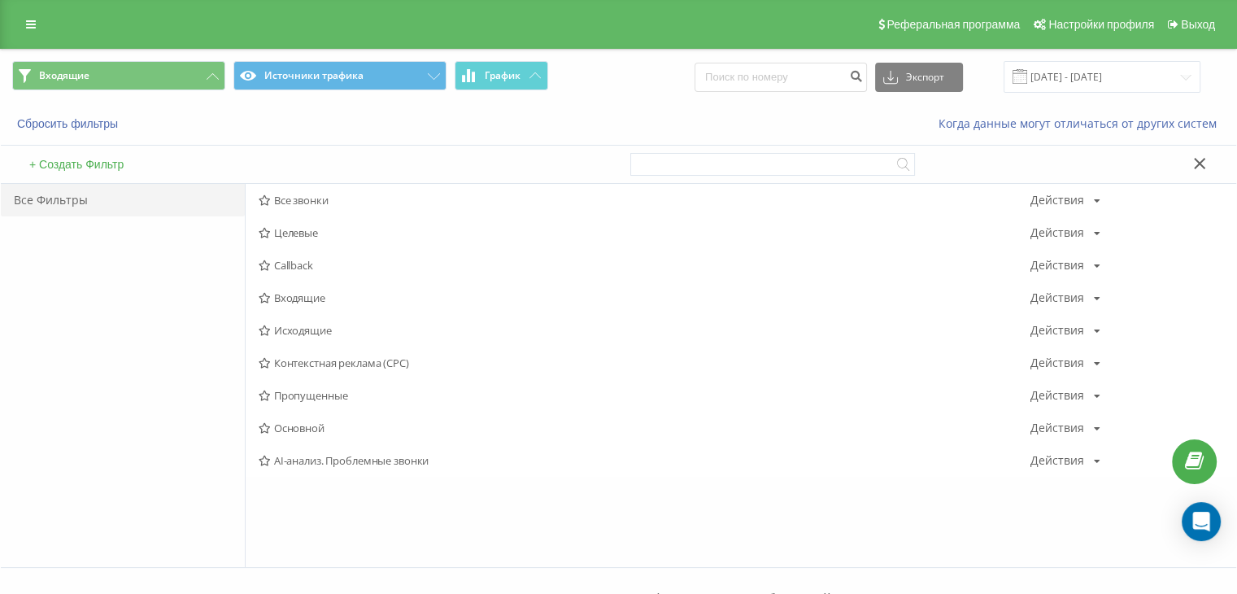
drag, startPoint x: 306, startPoint y: 328, endPoint x: 604, endPoint y: 375, distance: 302.0
click at [306, 328] on span "Исходящие" at bounding box center [645, 329] width 772 height 11
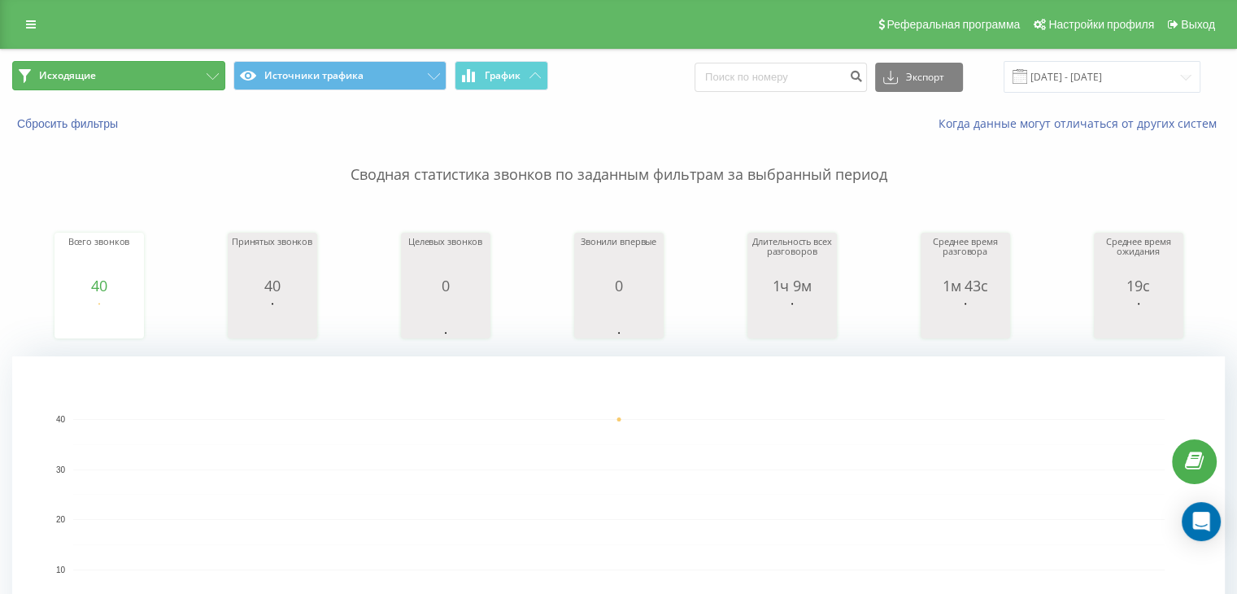
click at [125, 73] on button "Исходящие" at bounding box center [118, 75] width 213 height 29
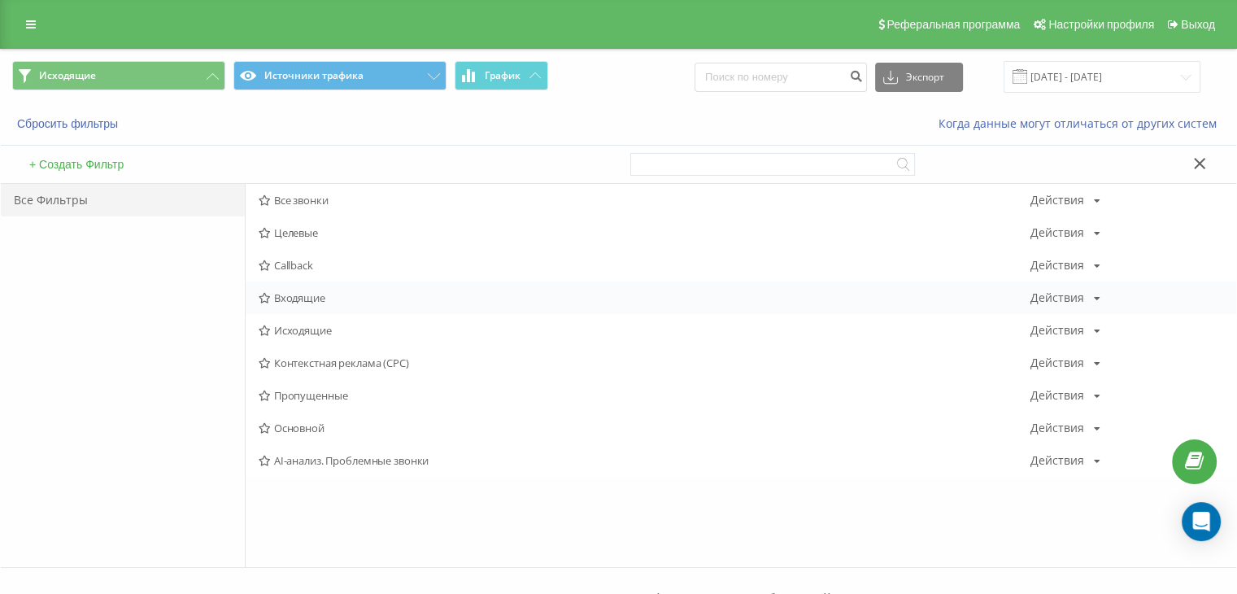
click at [302, 294] on span "Входящие" at bounding box center [645, 297] width 772 height 11
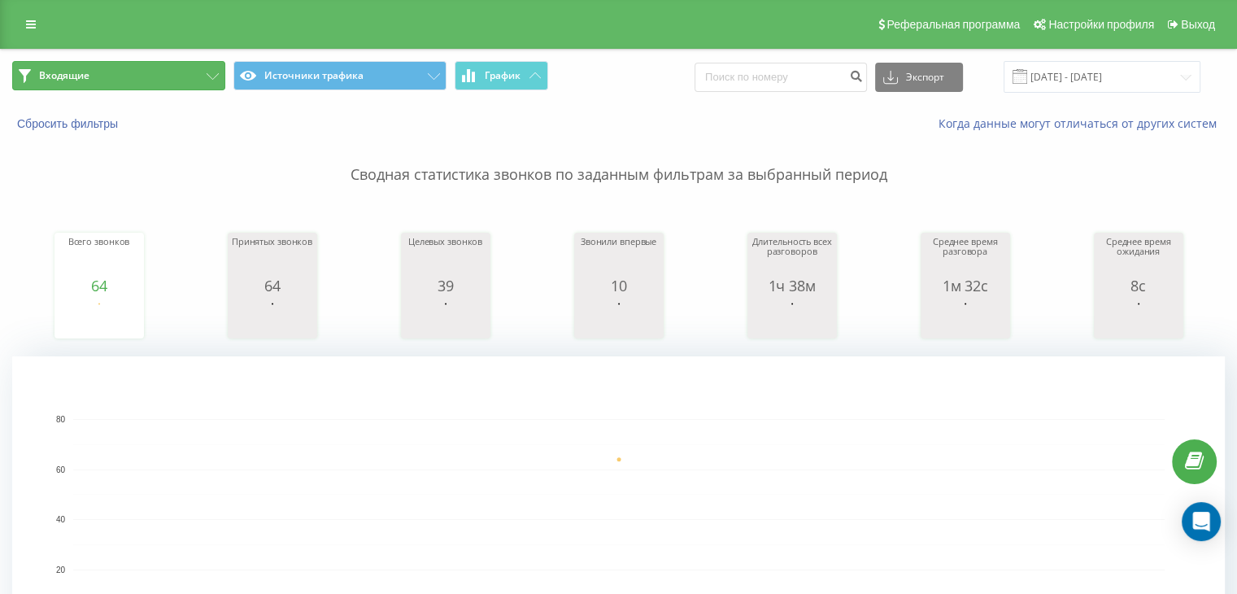
click at [192, 72] on button "Входящие" at bounding box center [118, 75] width 213 height 29
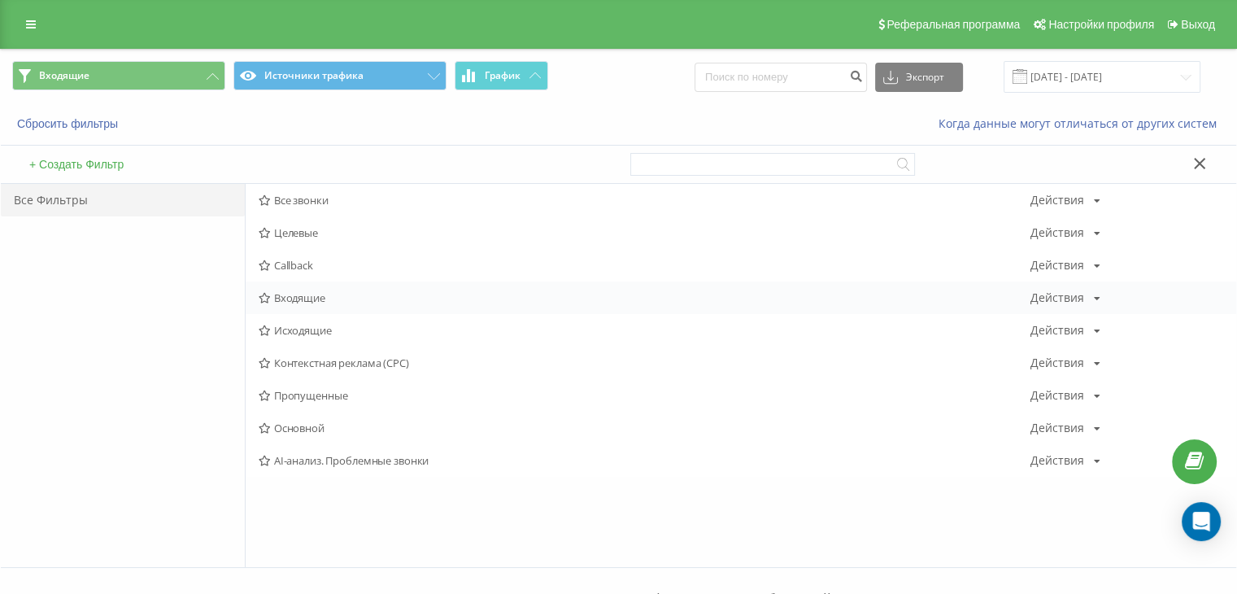
click at [307, 300] on span "Входящие" at bounding box center [645, 297] width 772 height 11
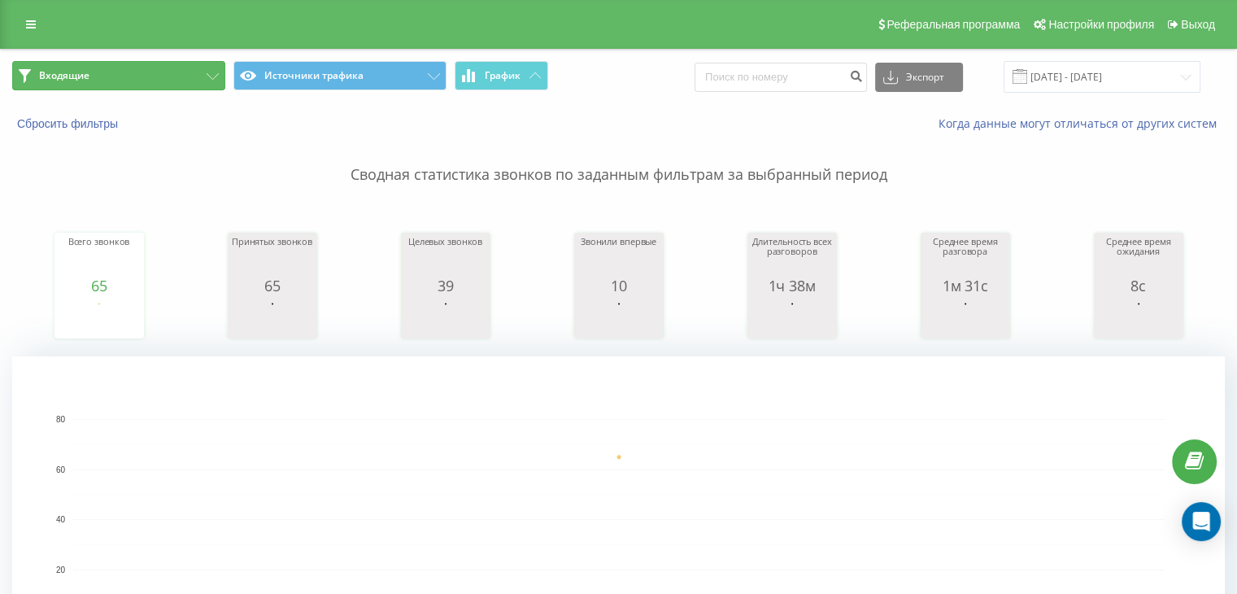
click at [192, 78] on button "Входящие" at bounding box center [118, 75] width 213 height 29
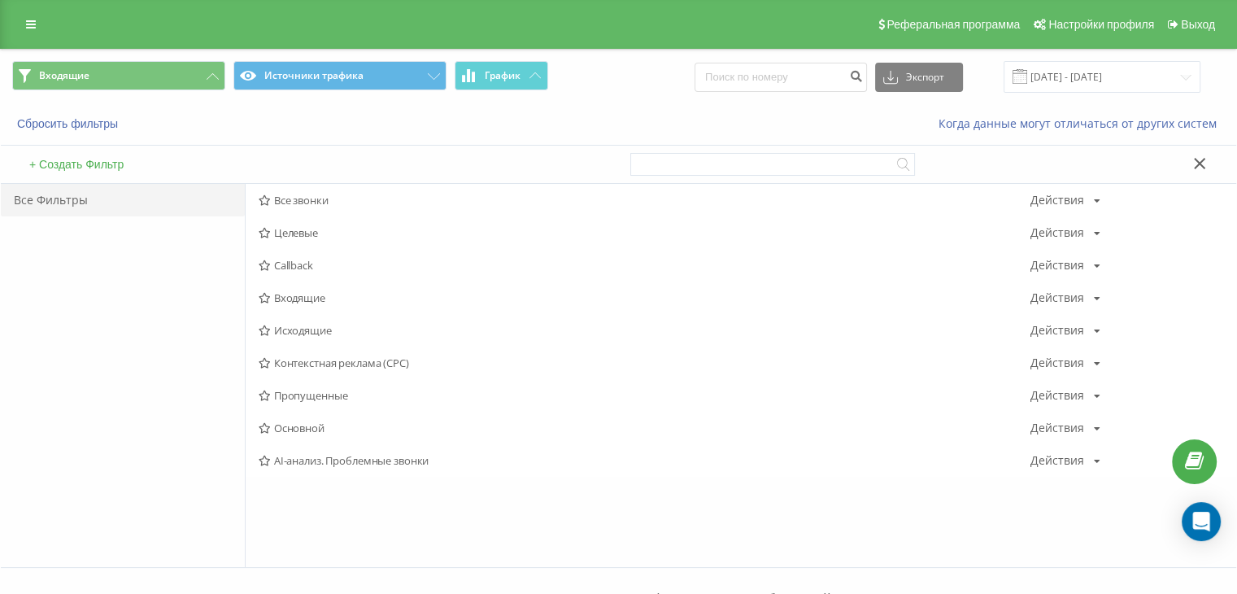
click at [312, 329] on span "Исходящие" at bounding box center [645, 329] width 772 height 11
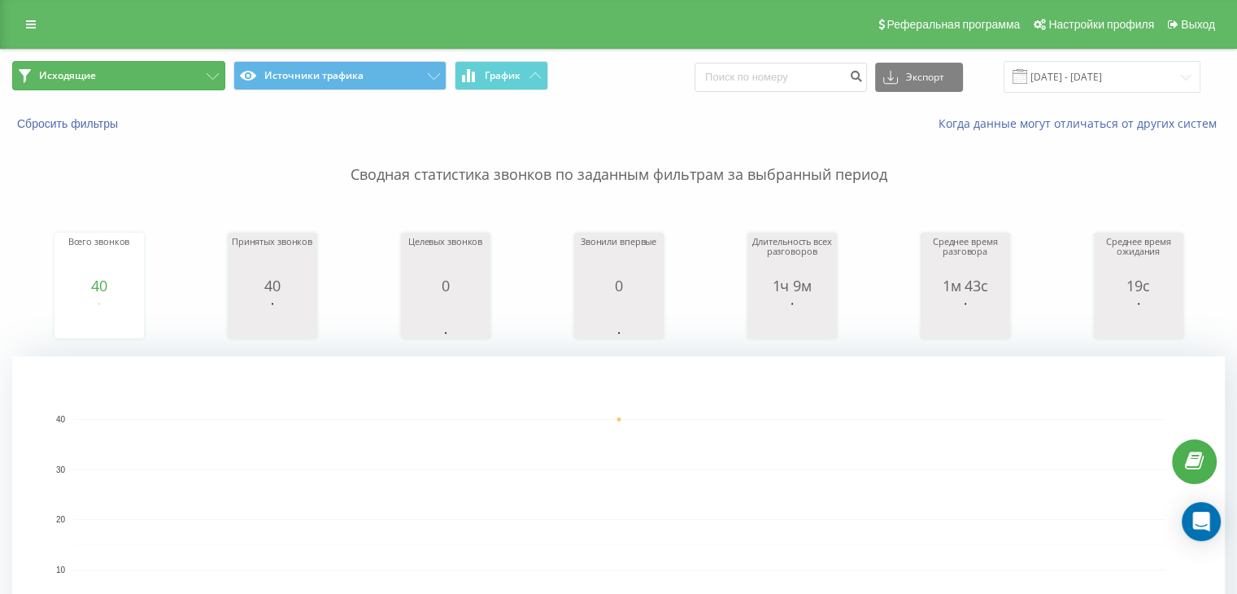
click at [163, 67] on button "Исходящие" at bounding box center [118, 75] width 213 height 29
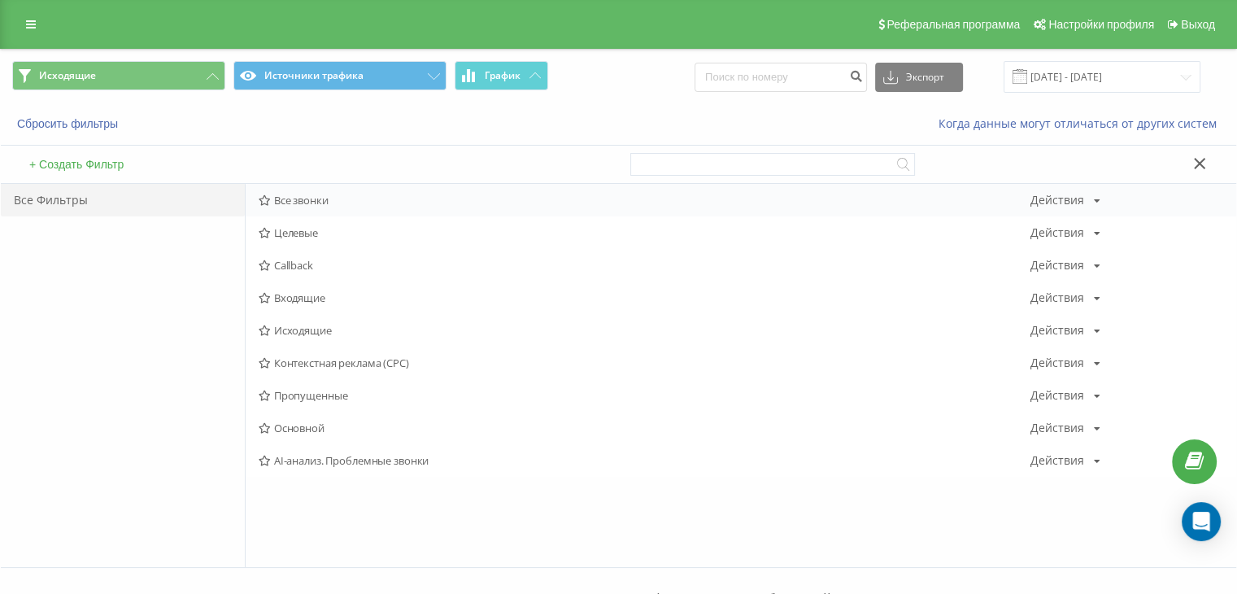
click at [292, 199] on span "Все звонки" at bounding box center [645, 199] width 772 height 11
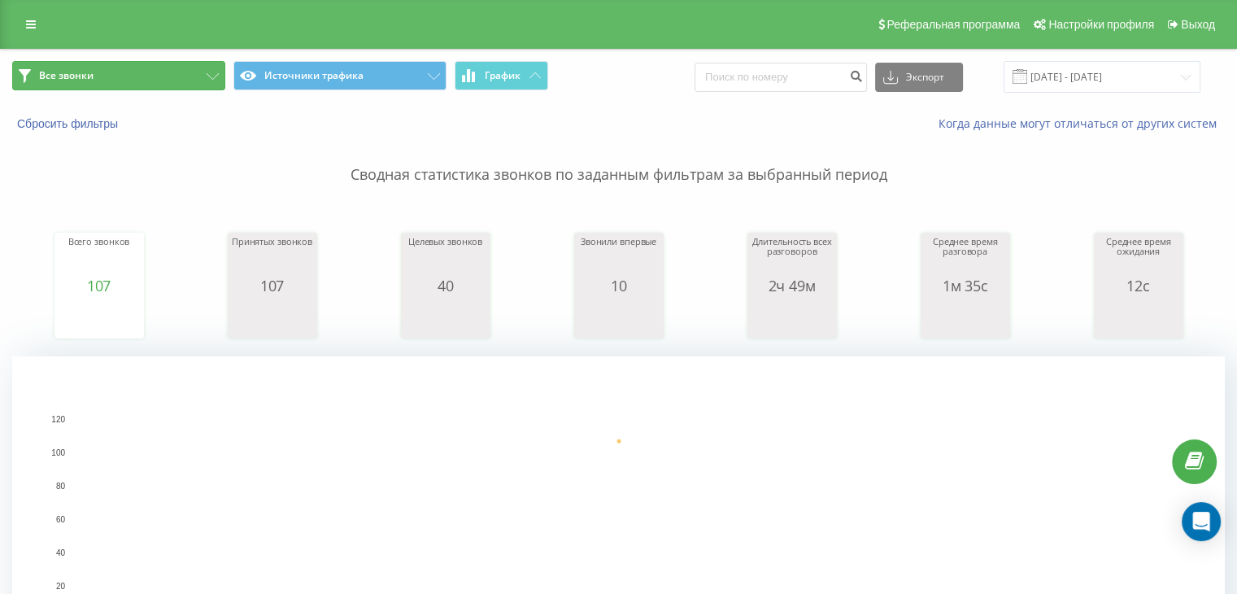
drag, startPoint x: 178, startPoint y: 74, endPoint x: 286, endPoint y: 202, distance: 167.9
click at [178, 74] on button "Все звонки" at bounding box center [118, 75] width 213 height 29
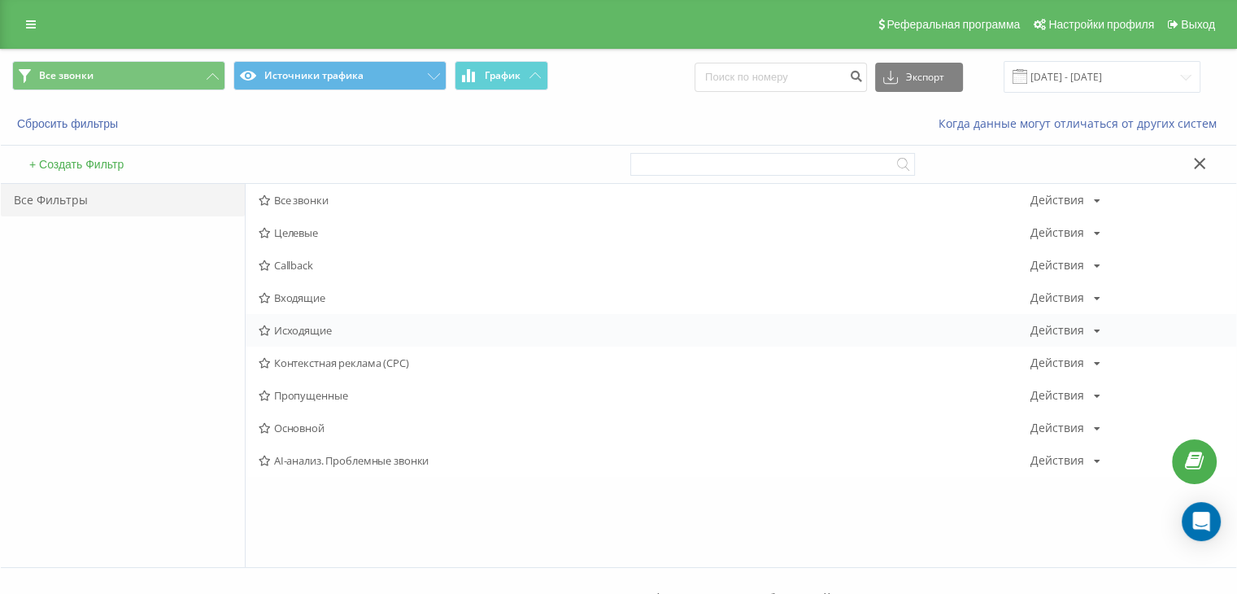
click at [321, 326] on span "Исходящие" at bounding box center [645, 329] width 772 height 11
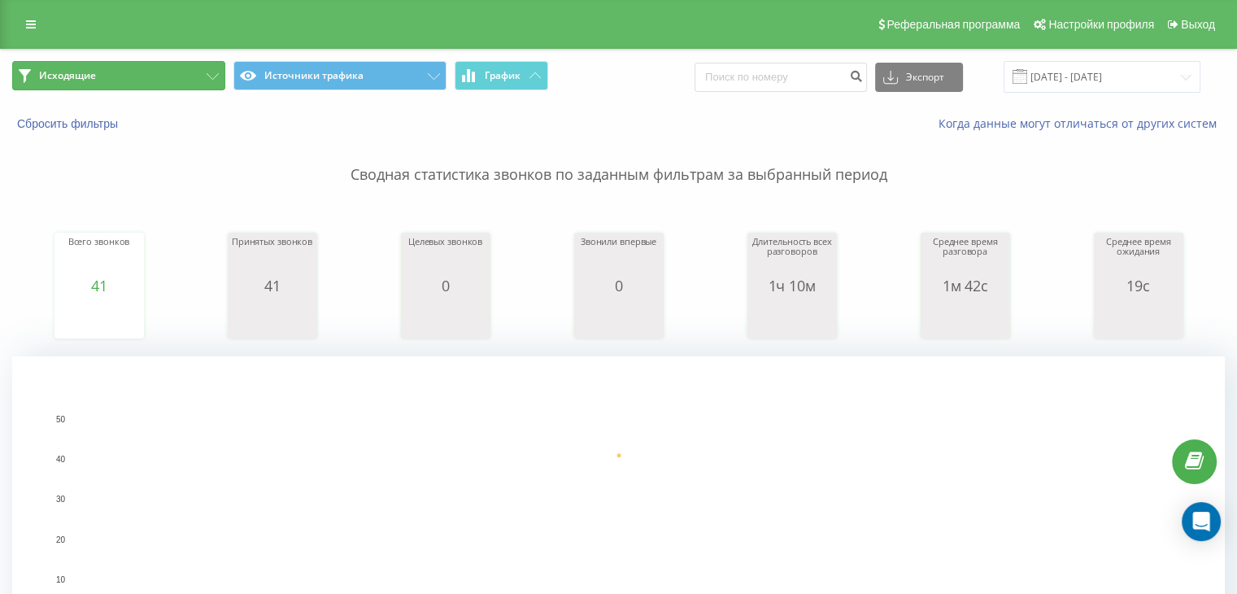
drag, startPoint x: 196, startPoint y: 76, endPoint x: 223, endPoint y: 117, distance: 49.4
click at [196, 76] on button "Исходящие" at bounding box center [118, 75] width 213 height 29
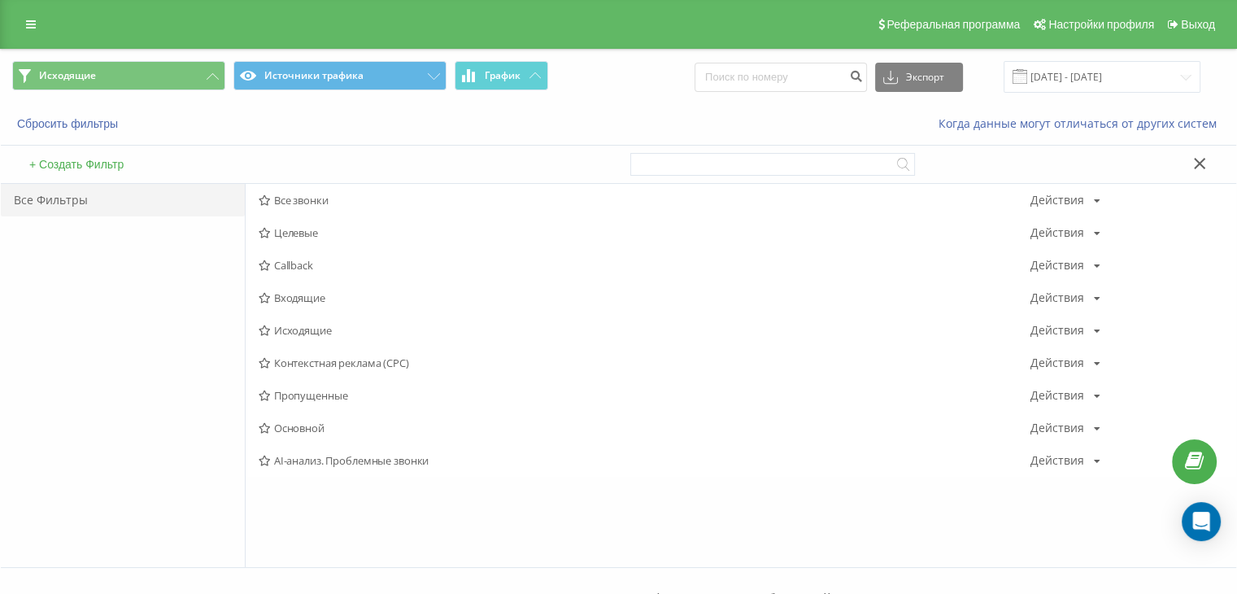
click at [306, 299] on span "Входящие" at bounding box center [645, 297] width 772 height 11
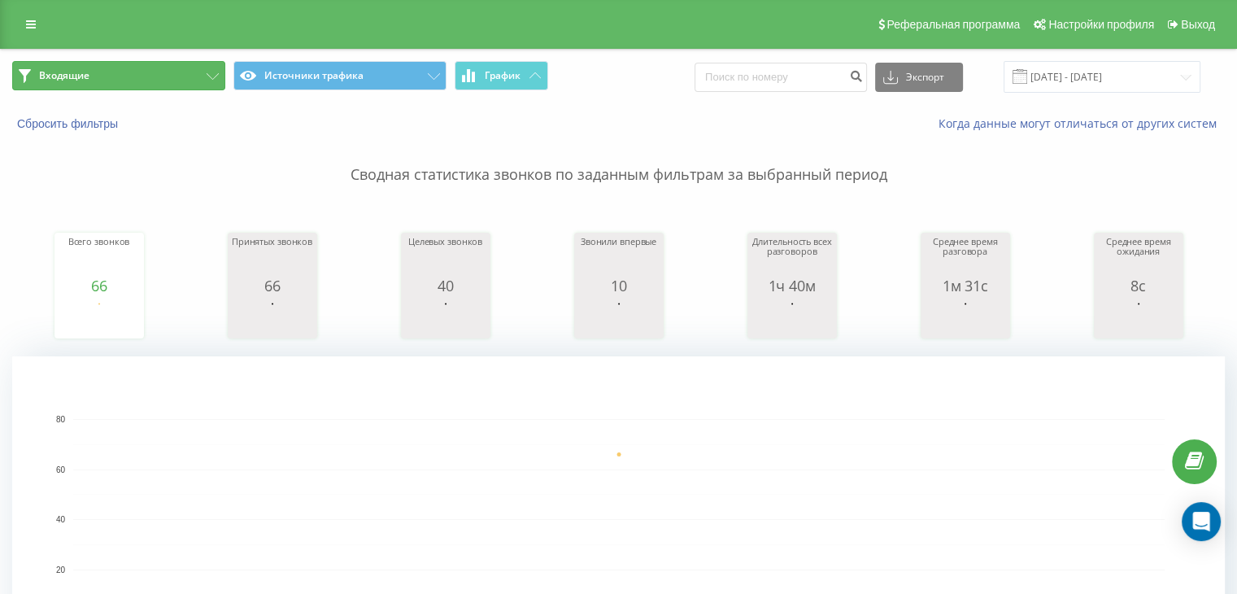
click at [194, 76] on button "Входящие" at bounding box center [118, 75] width 213 height 29
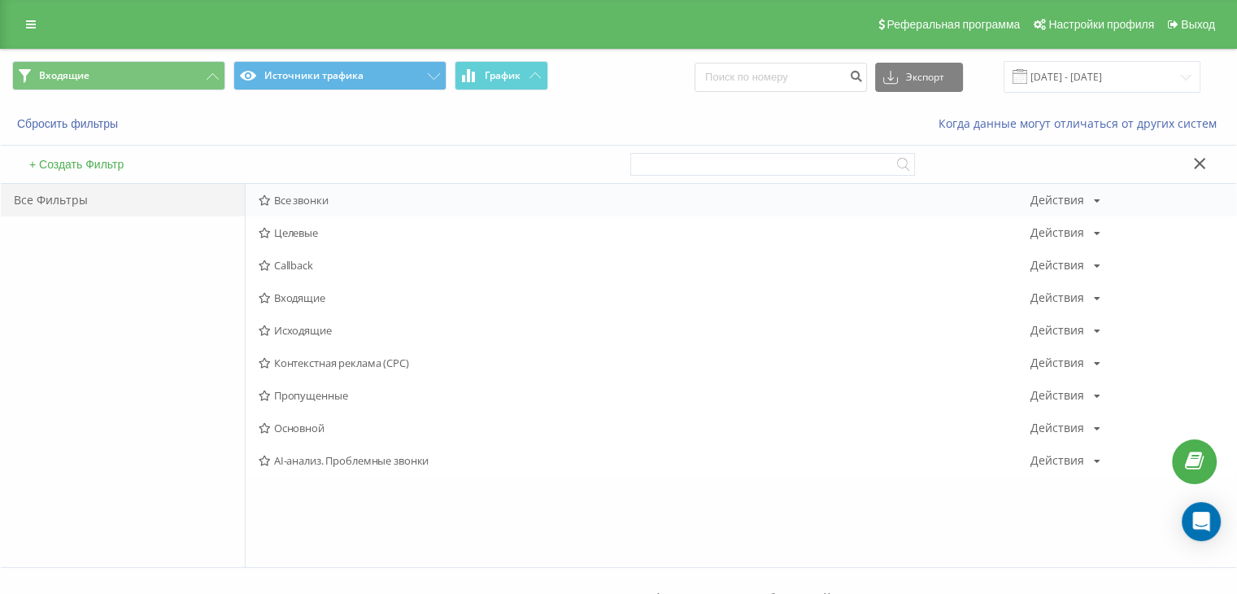
click at [319, 198] on span "Все звонки" at bounding box center [645, 199] width 772 height 11
